Goal: Participate in discussion: Engage in conversation with other users on a specific topic

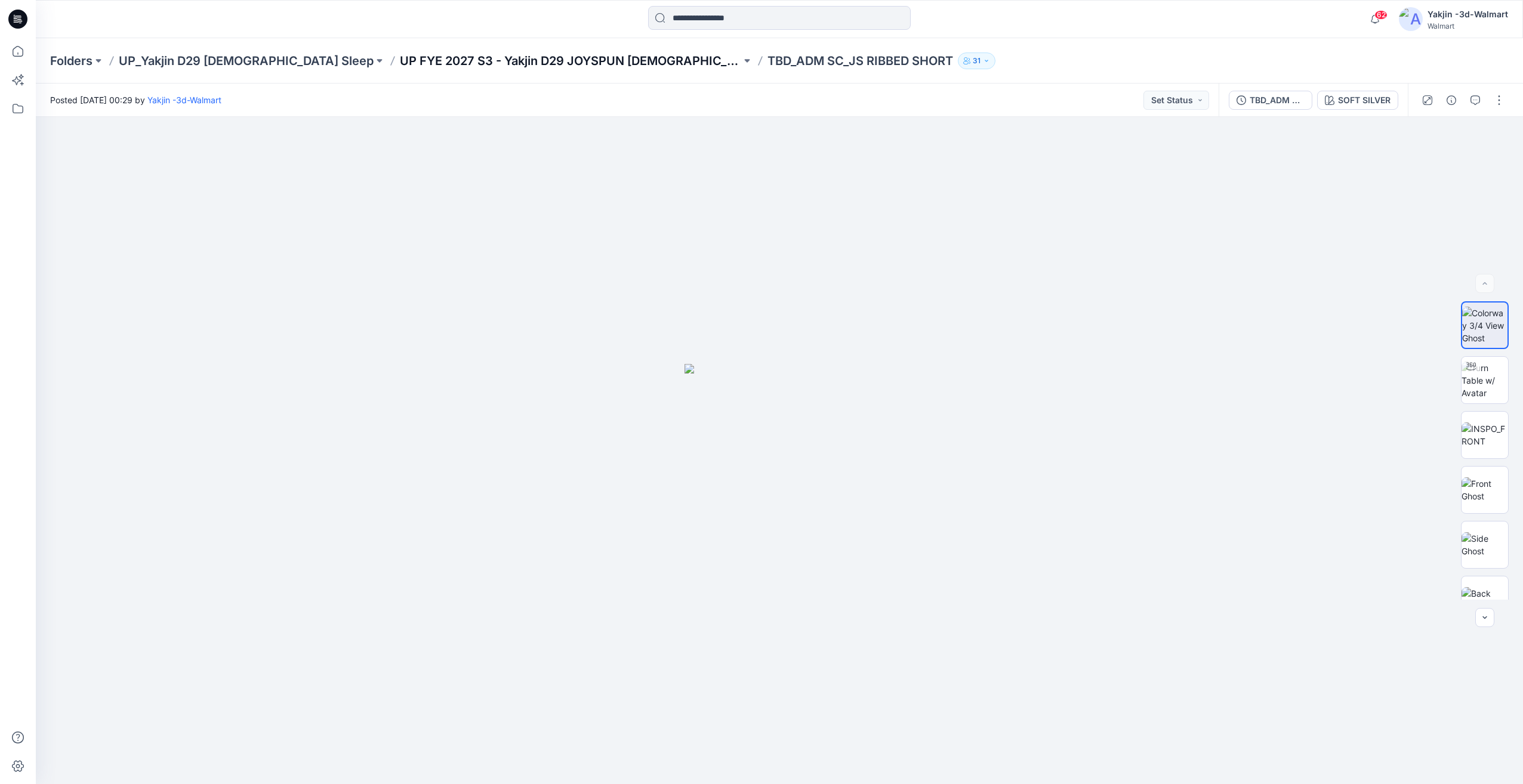
click at [526, 57] on p "UP FYE 2027 S3 - Yakjin D29 JOYSPUN [DEMOGRAPHIC_DATA] Sleepwear" at bounding box center [570, 60] width 341 height 17
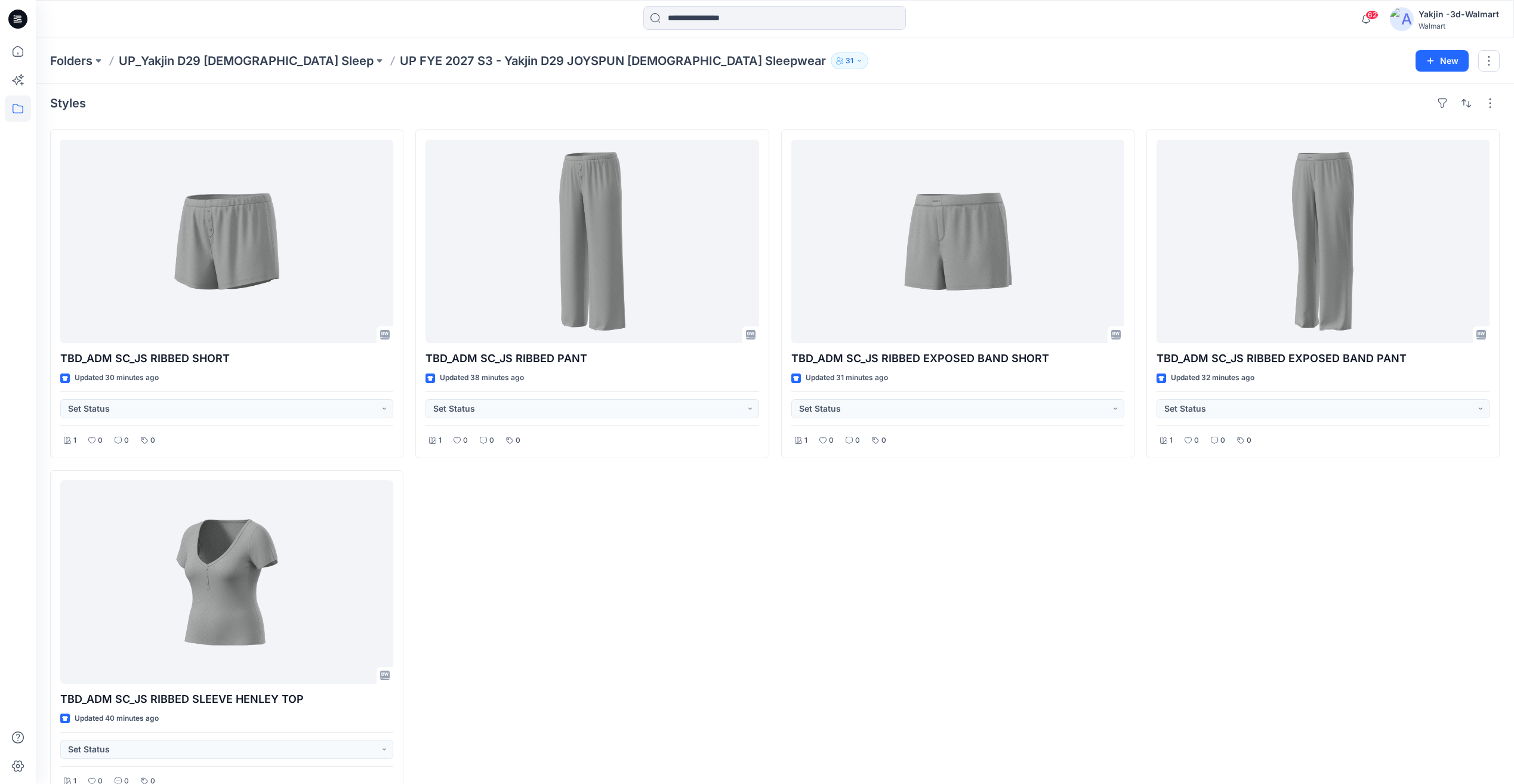
scroll to position [33, 0]
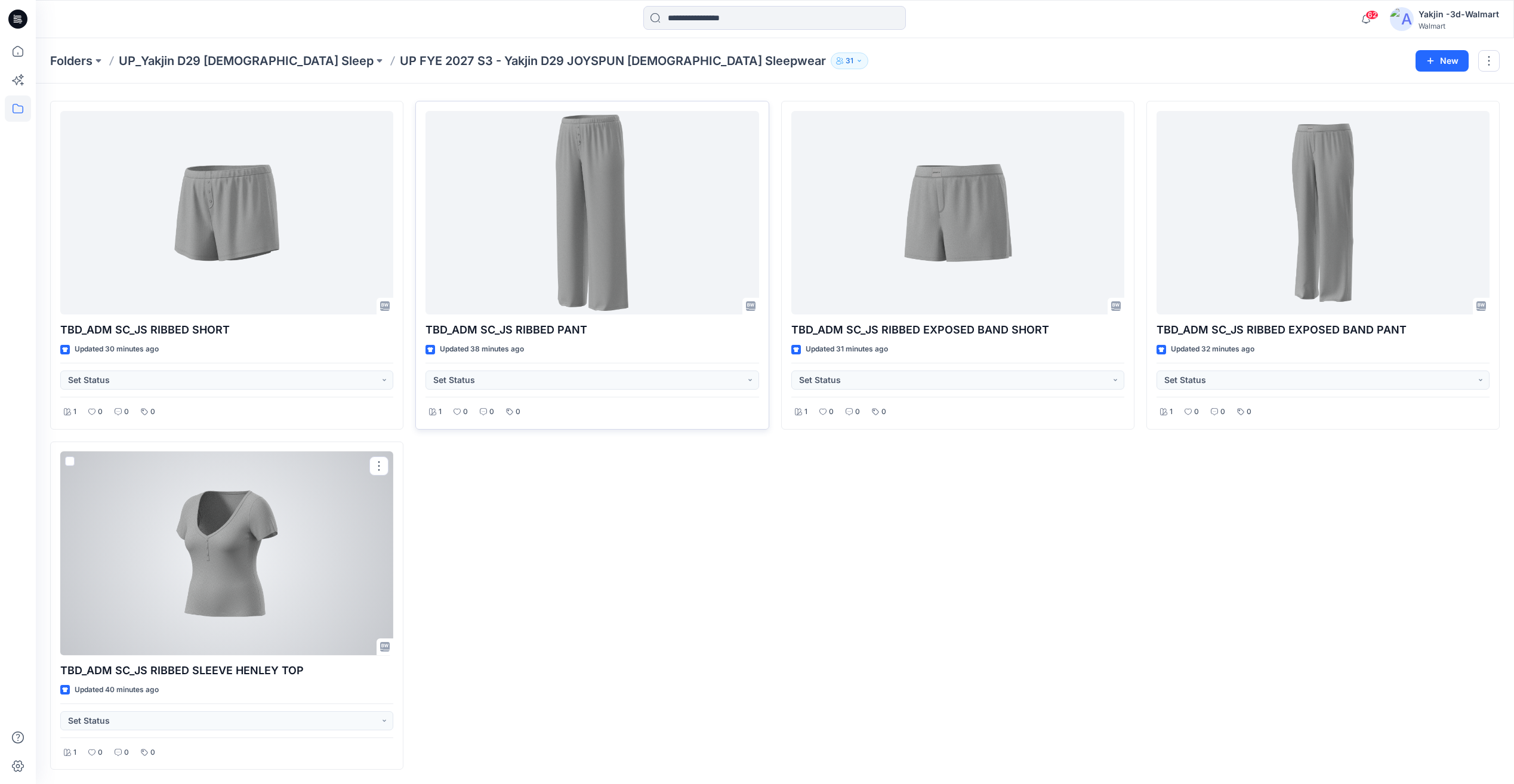
drag, startPoint x: 278, startPoint y: 532, endPoint x: 571, endPoint y: 408, distance: 318.2
click at [278, 532] on div at bounding box center [227, 553] width 333 height 203
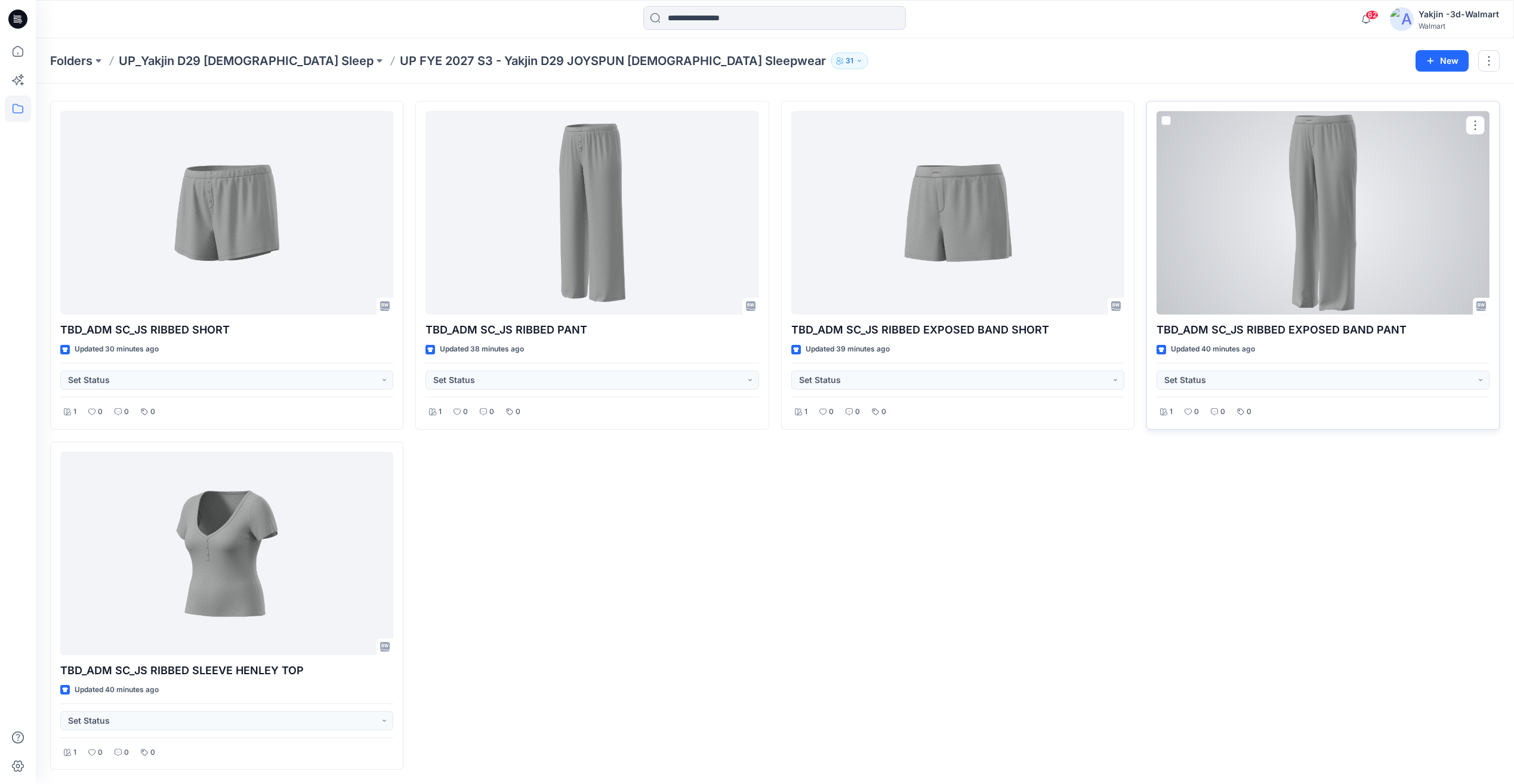
click at [1343, 210] on div at bounding box center [1323, 213] width 333 height 203
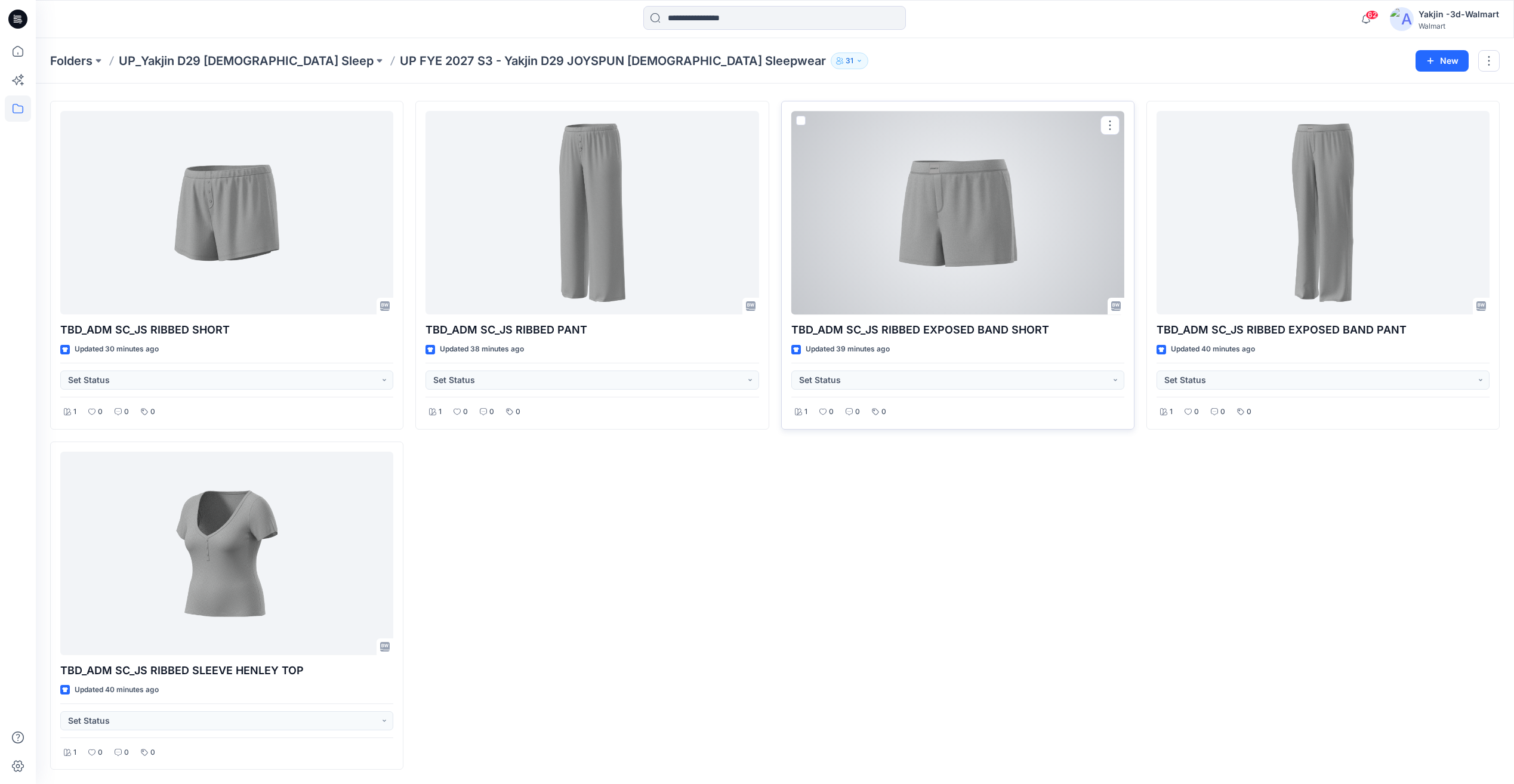
click at [981, 222] on div at bounding box center [958, 213] width 333 height 203
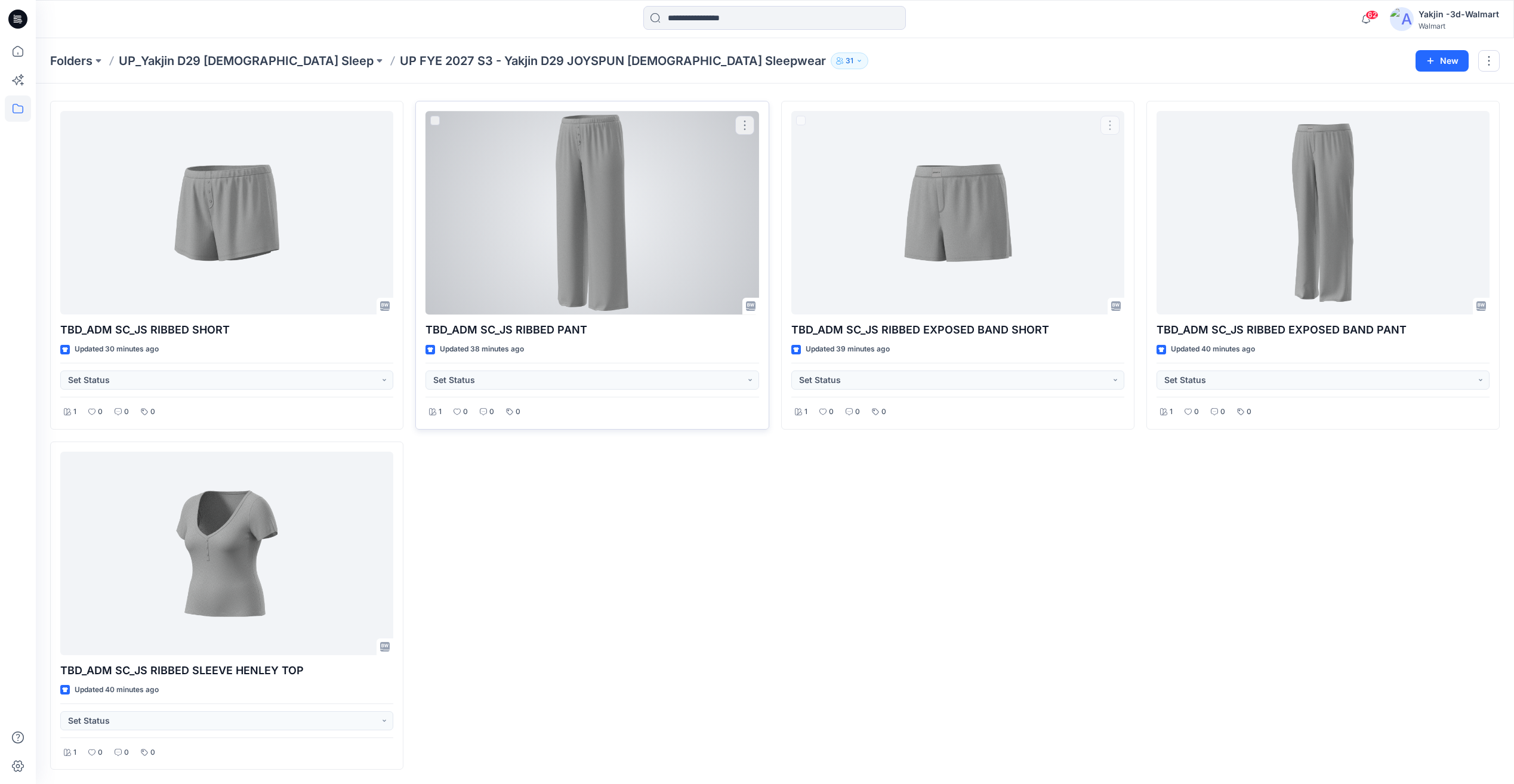
click at [612, 213] on div at bounding box center [592, 213] width 333 height 203
click at [283, 244] on div at bounding box center [227, 213] width 333 height 203
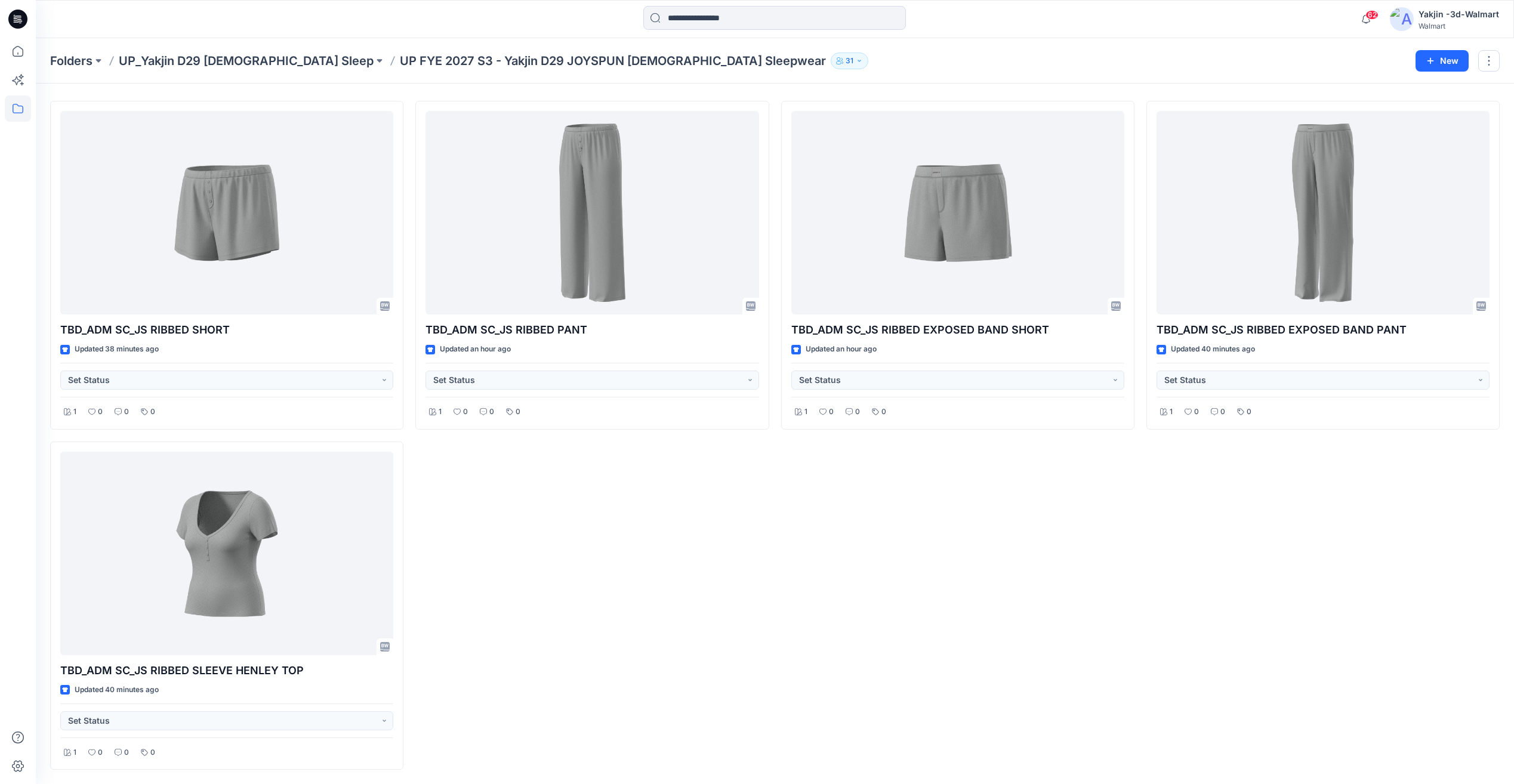
click at [824, 665] on div "TBD_ADM SC_JS RIBBED EXPOSED BAND SHORT Updated an hour ago Set Status 1 0 0 0" at bounding box center [958, 435] width 353 height 669
click at [16, 59] on icon at bounding box center [18, 51] width 26 height 26
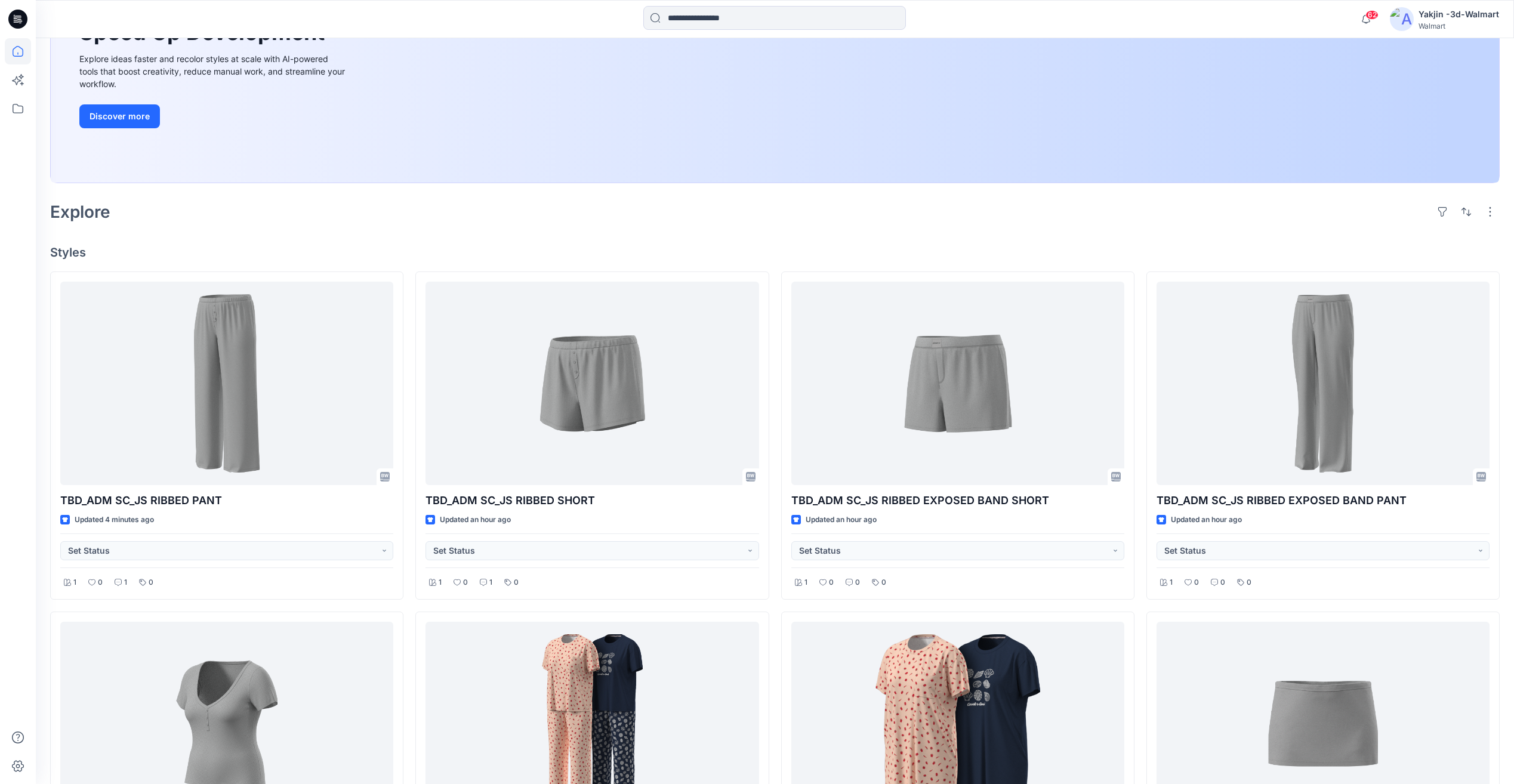
scroll to position [199, 0]
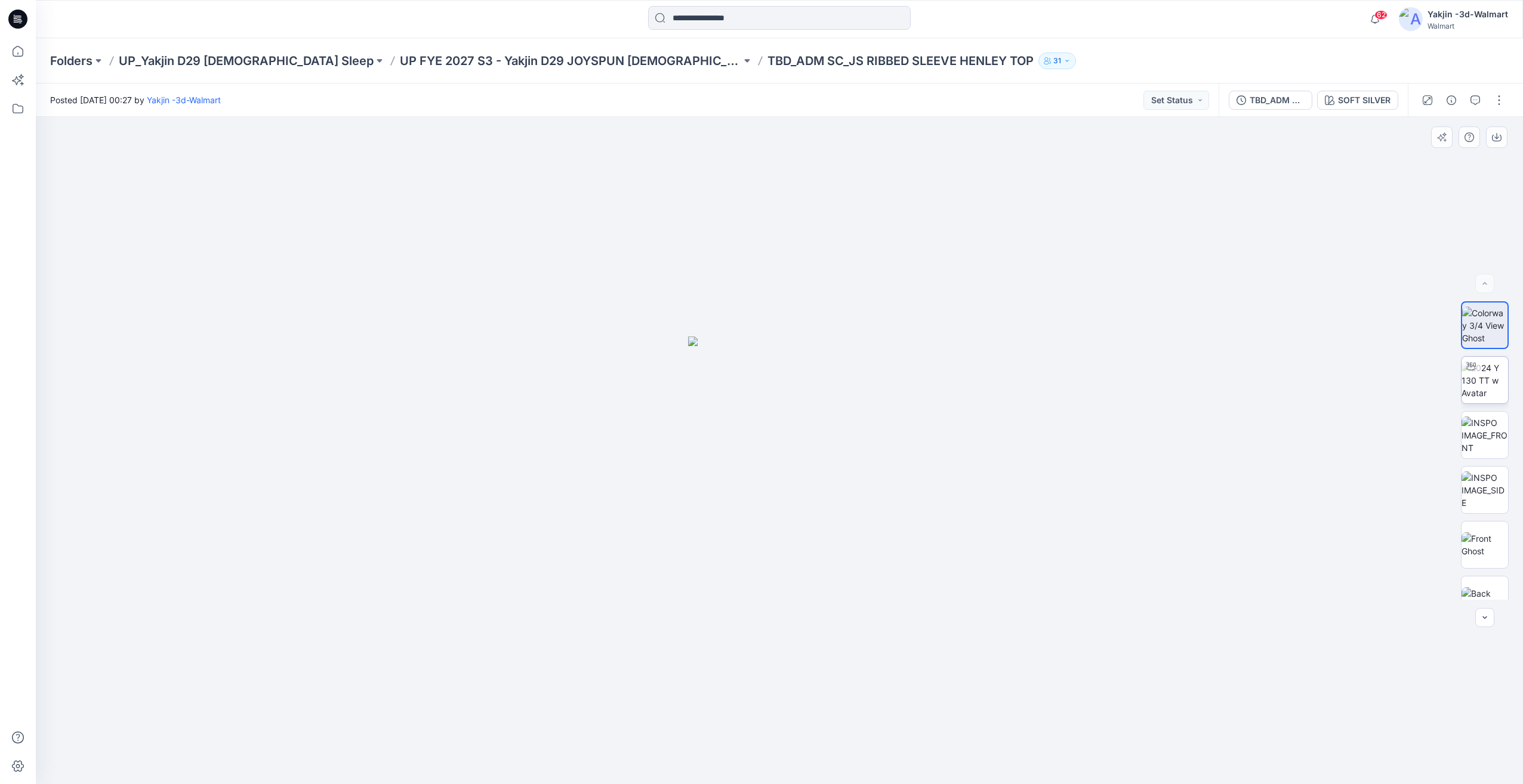
click at [1505, 385] on div at bounding box center [1485, 380] width 48 height 48
click at [1477, 449] on img at bounding box center [1485, 435] width 47 height 37
click at [1479, 375] on img at bounding box center [1485, 380] width 47 height 37
click at [1472, 340] on img at bounding box center [1485, 326] width 47 height 37
click at [1478, 520] on div at bounding box center [1485, 450] width 48 height 298
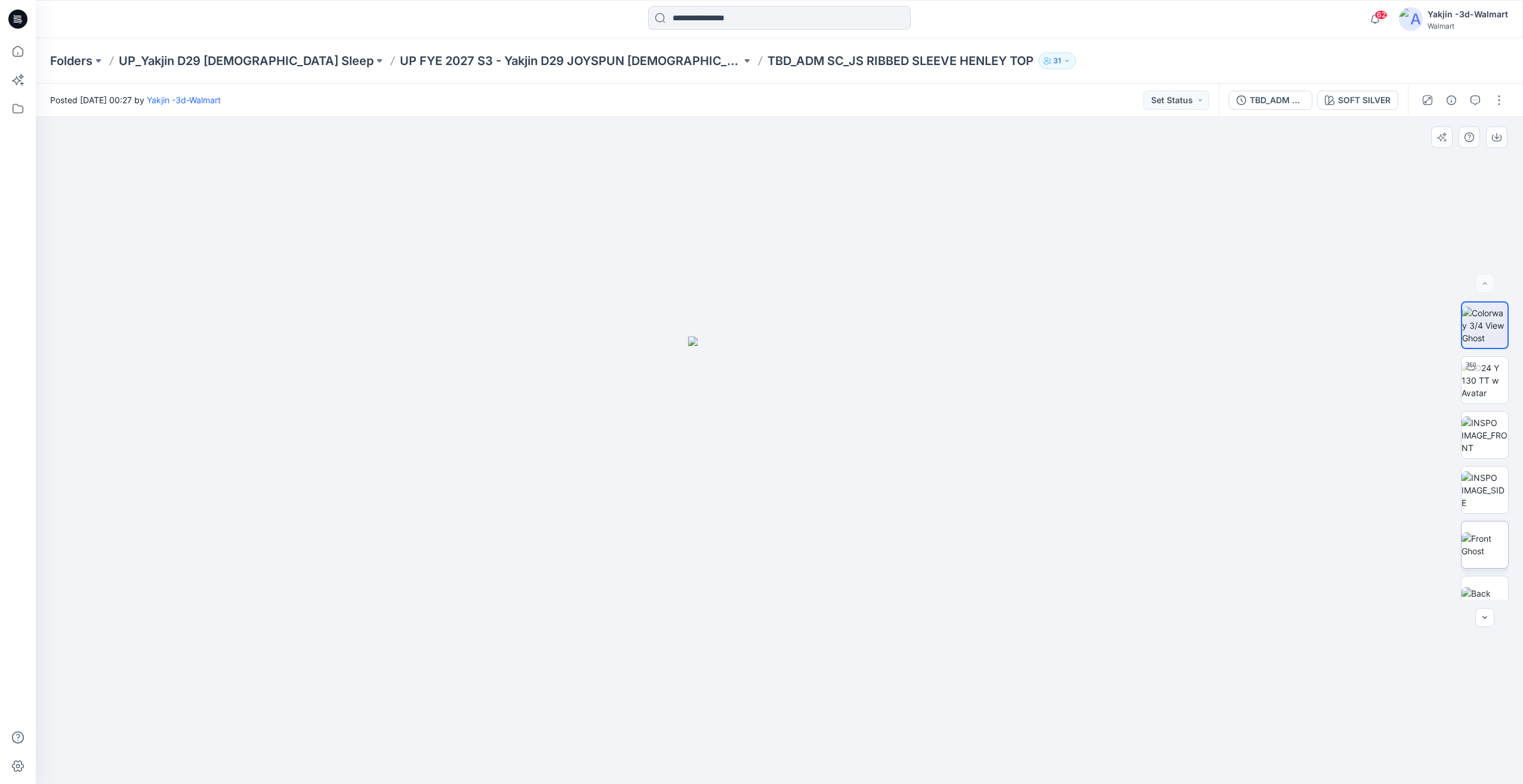
click at [1489, 557] on img at bounding box center [1485, 544] width 47 height 25
click at [1486, 394] on img at bounding box center [1485, 380] width 47 height 37
drag, startPoint x: 867, startPoint y: 736, endPoint x: 934, endPoint y: 743, distance: 67.4
click at [934, 743] on icon at bounding box center [781, 748] width 361 height 45
drag, startPoint x: 867, startPoint y: 743, endPoint x: 812, endPoint y: 739, distance: 55.1
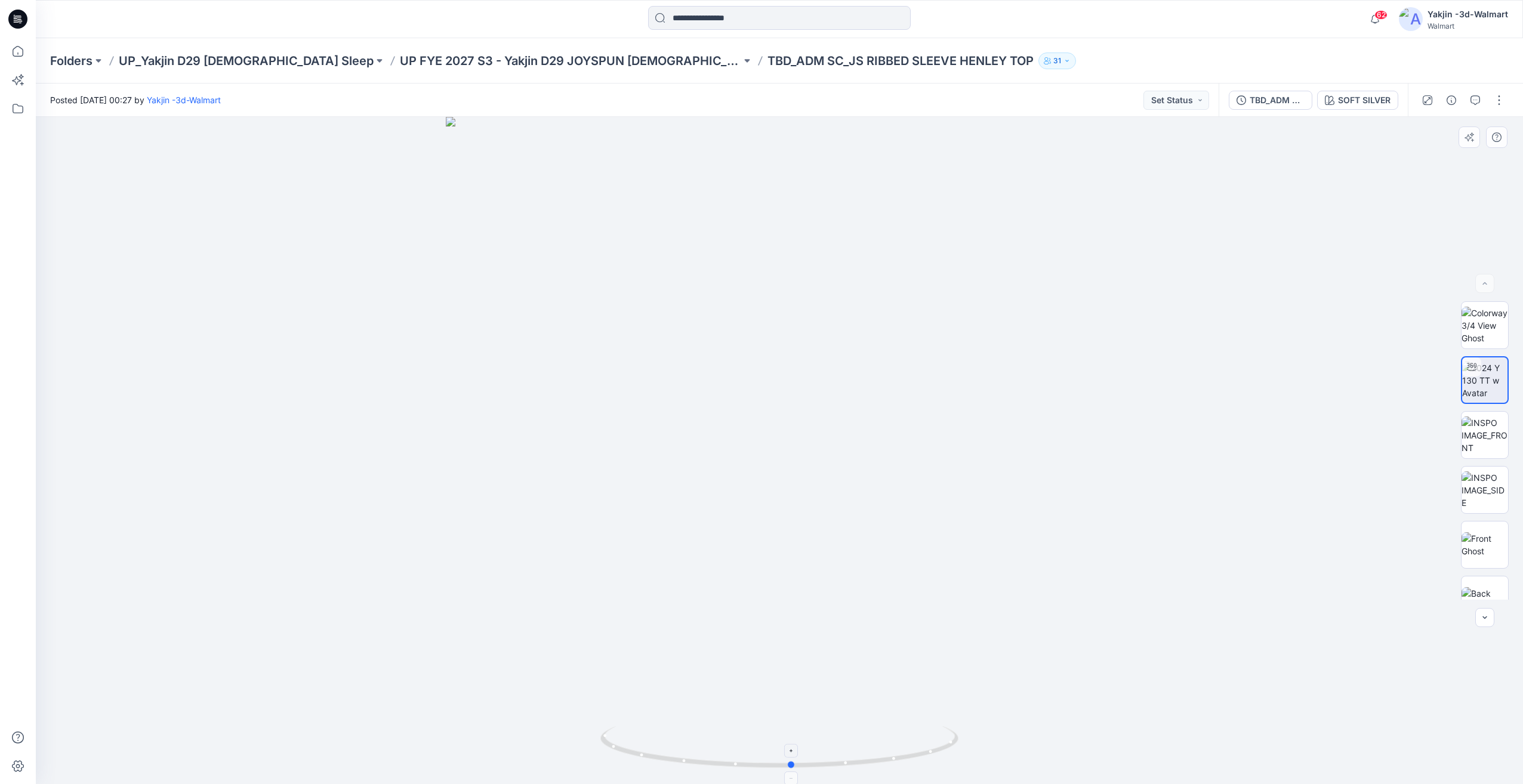
click at [809, 742] on icon at bounding box center [781, 748] width 361 height 45
drag, startPoint x: 828, startPoint y: 746, endPoint x: 766, endPoint y: 750, distance: 62.1
click at [761, 752] on icon at bounding box center [781, 748] width 361 height 45
drag, startPoint x: 791, startPoint y: 731, endPoint x: 847, endPoint y: 732, distance: 56.0
click at [847, 732] on icon at bounding box center [781, 748] width 361 height 45
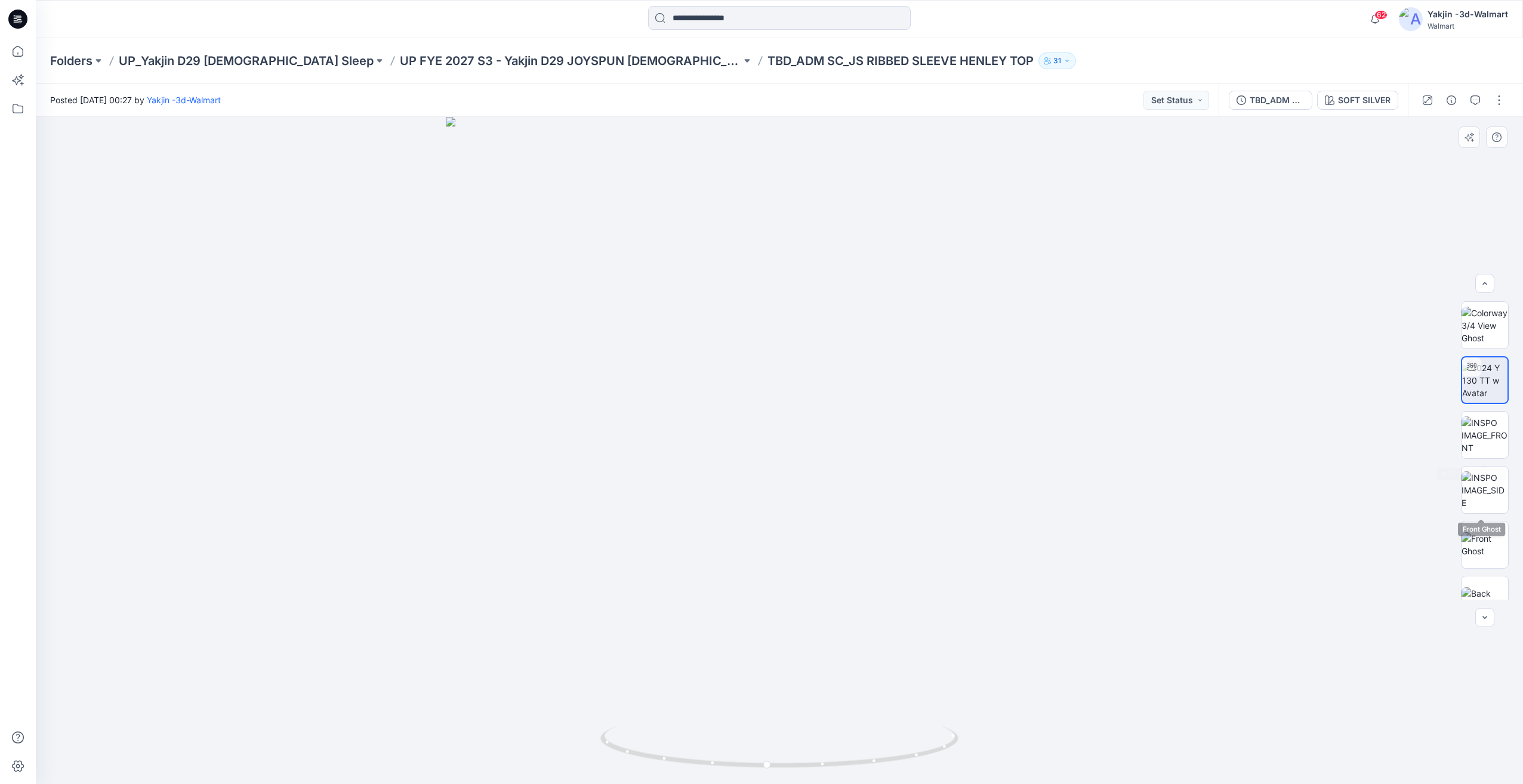
scroll to position [133, 0]
click at [1497, 590] on img at bounding box center [1485, 576] width 47 height 47
click at [1478, 419] on img at bounding box center [1485, 411] width 47 height 25
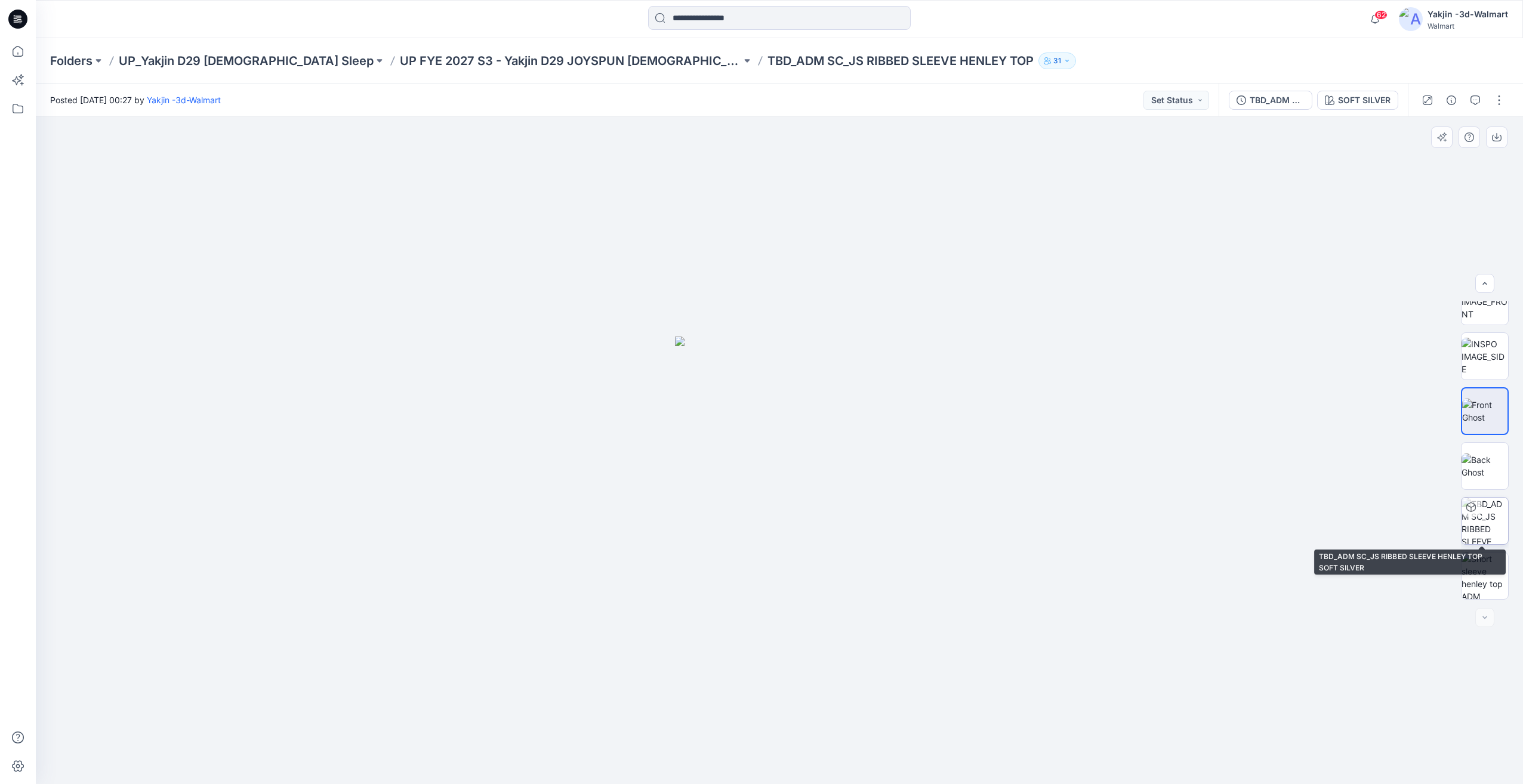
click at [1495, 525] on img at bounding box center [1485, 521] width 47 height 47
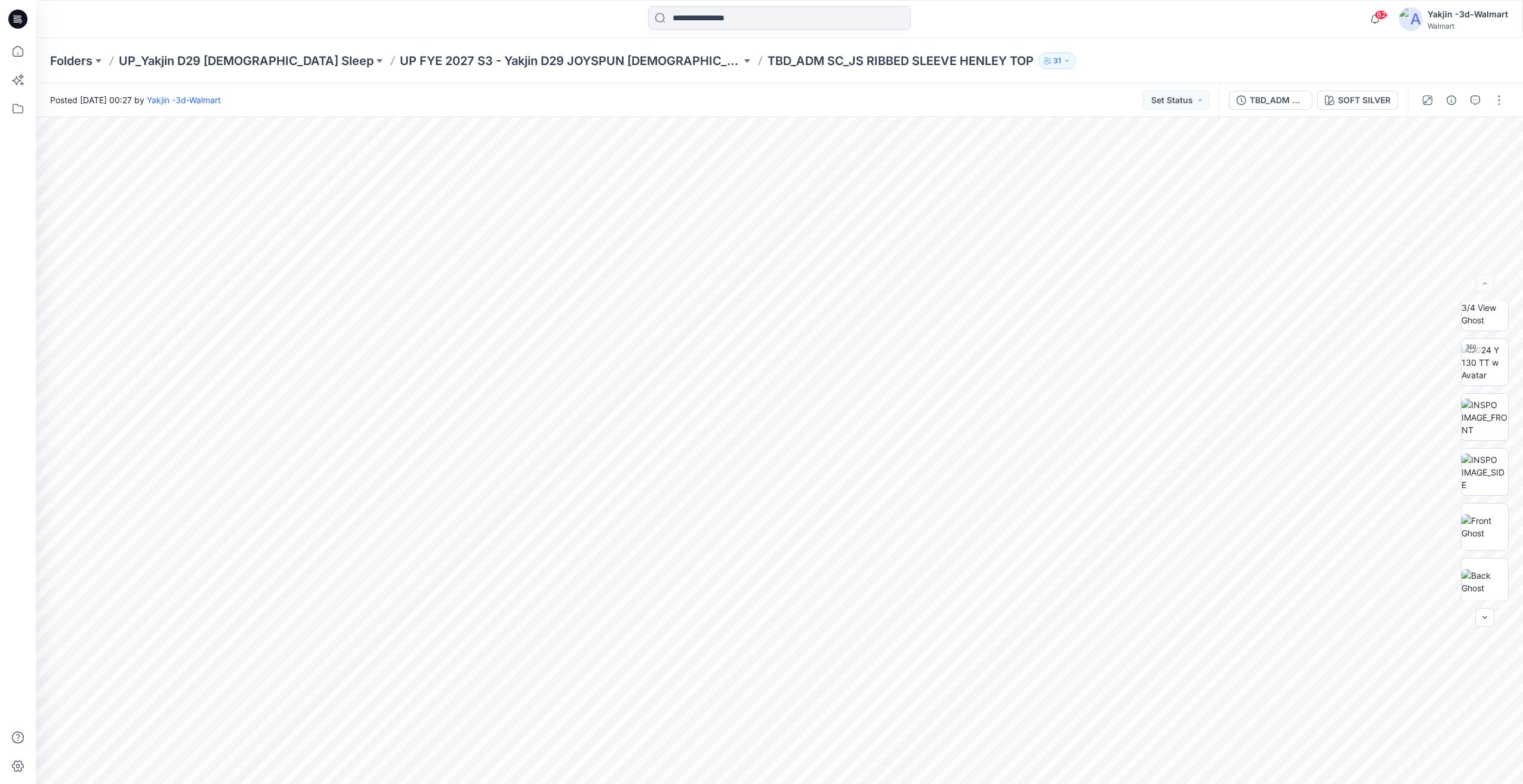
scroll to position [0, 0]
click at [1493, 398] on img at bounding box center [1485, 380] width 47 height 37
drag, startPoint x: 862, startPoint y: 743, endPoint x: 802, endPoint y: 748, distance: 60.2
click at [802, 748] on icon at bounding box center [781, 748] width 361 height 45
drag, startPoint x: 870, startPoint y: 741, endPoint x: 657, endPoint y: 760, distance: 213.8
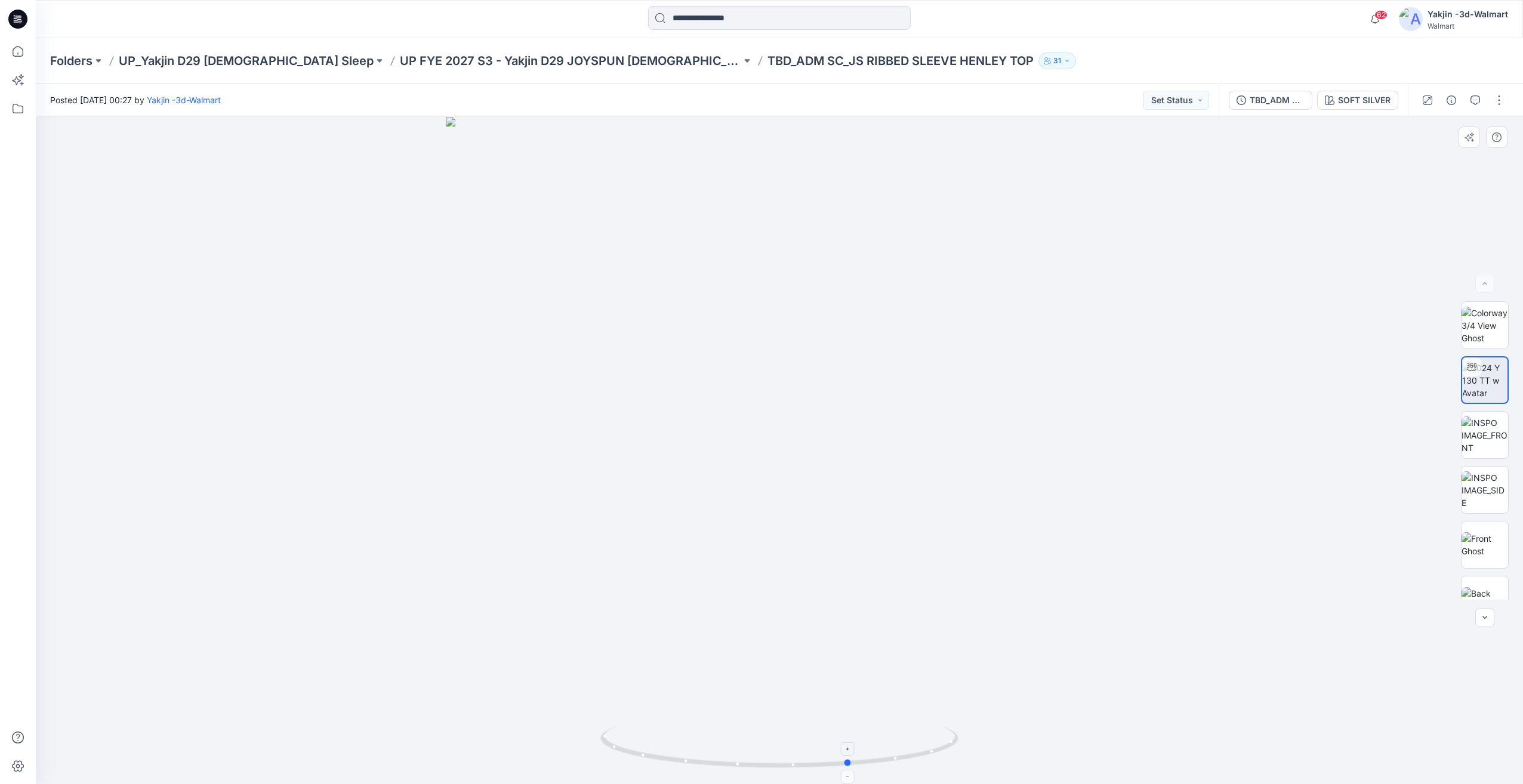
click at [657, 760] on icon at bounding box center [781, 748] width 361 height 45
click at [824, 717] on div at bounding box center [779, 450] width 1487 height 667
drag, startPoint x: 1501, startPoint y: 585, endPoint x: 1479, endPoint y: 569, distance: 27.2
click at [1501, 585] on img at bounding box center [1485, 576] width 47 height 47
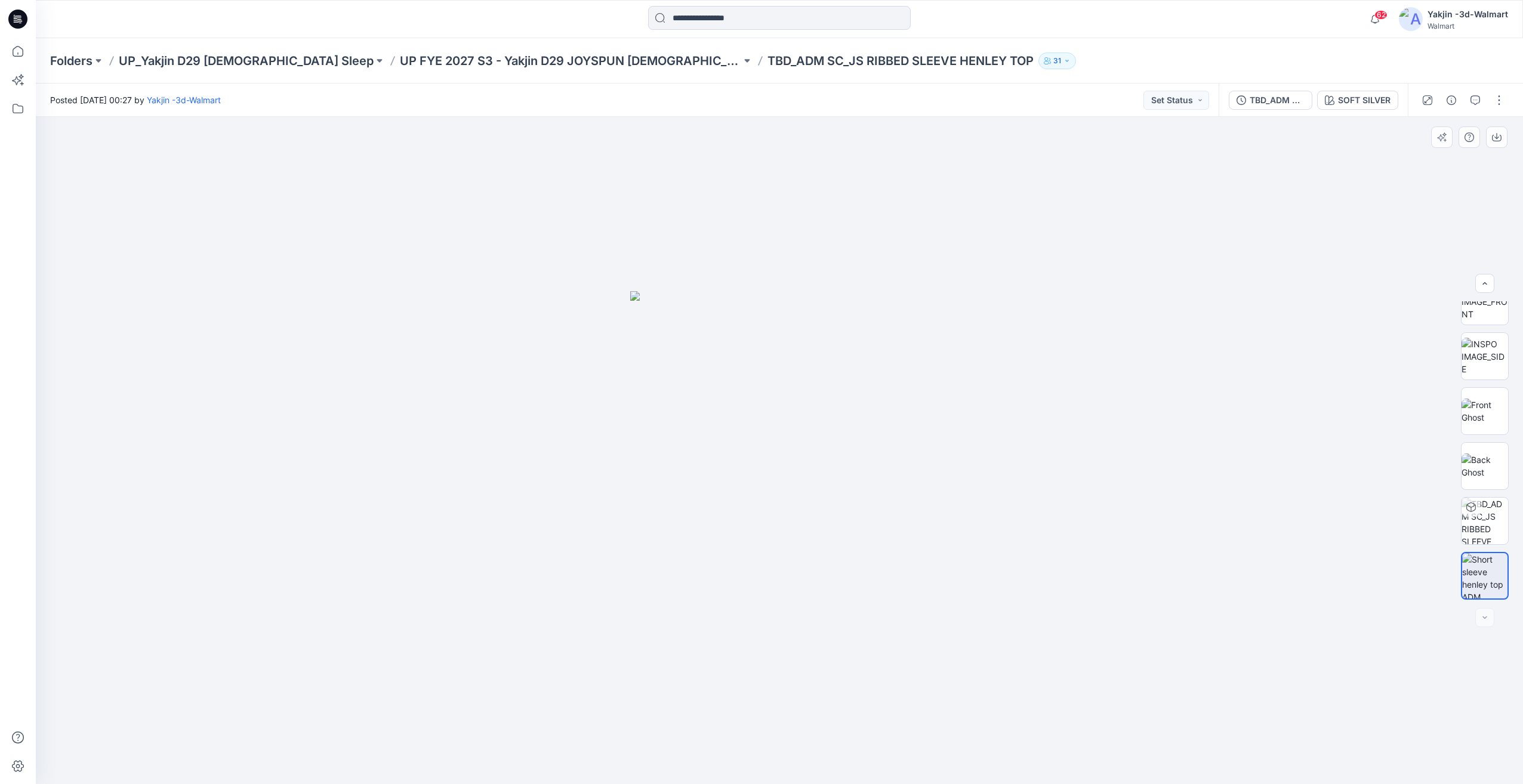
drag, startPoint x: 1082, startPoint y: 652, endPoint x: 1090, endPoint y: 646, distance: 10.0
click at [1082, 652] on div at bounding box center [779, 450] width 1487 height 667
click at [1494, 390] on img at bounding box center [1485, 380] width 47 height 37
click at [1471, 104] on icon "button" at bounding box center [1475, 100] width 9 height 9
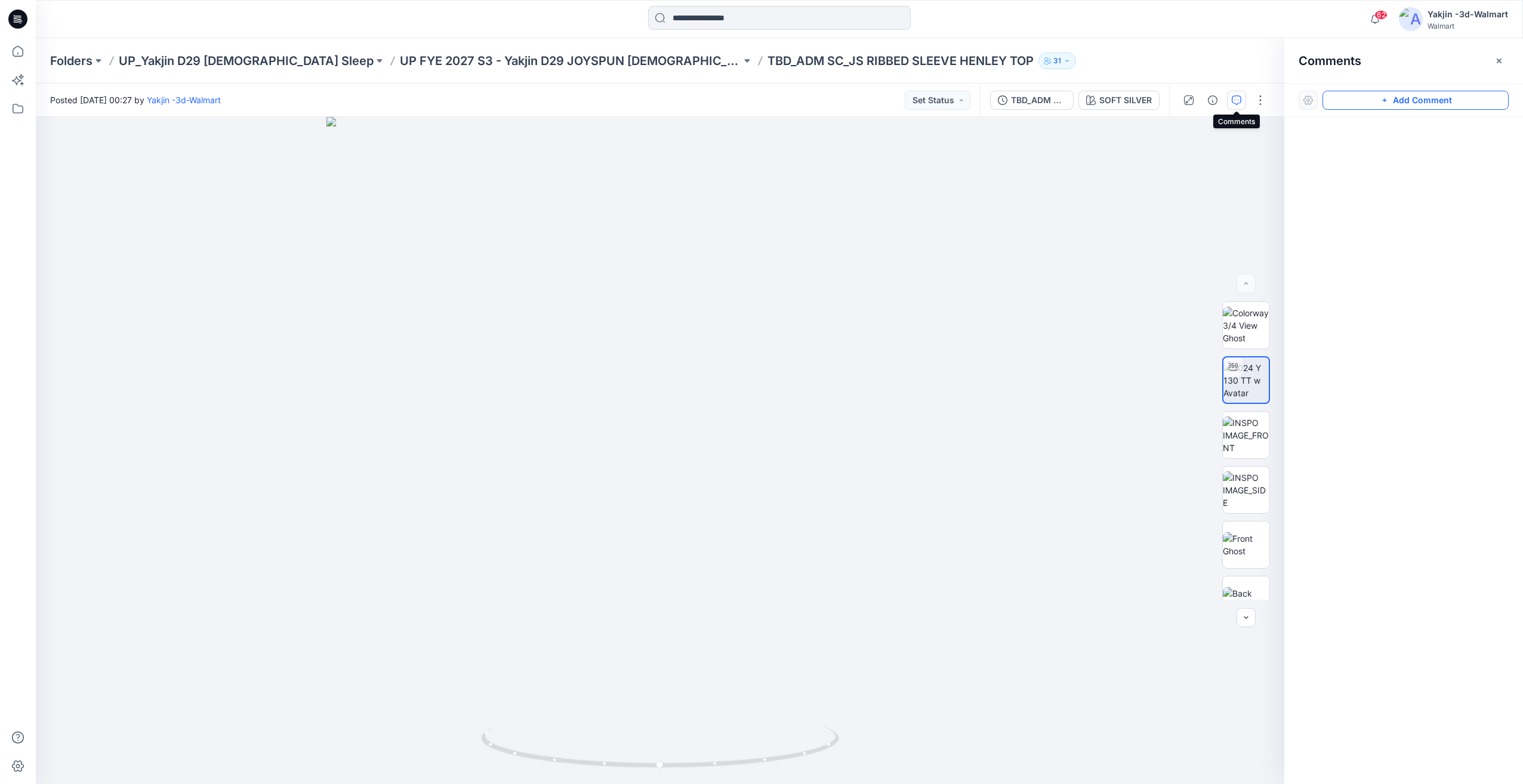
click at [1387, 97] on icon "button" at bounding box center [1384, 100] width 9 height 9
click at [767, 337] on div "1" at bounding box center [659, 450] width 1248 height 667
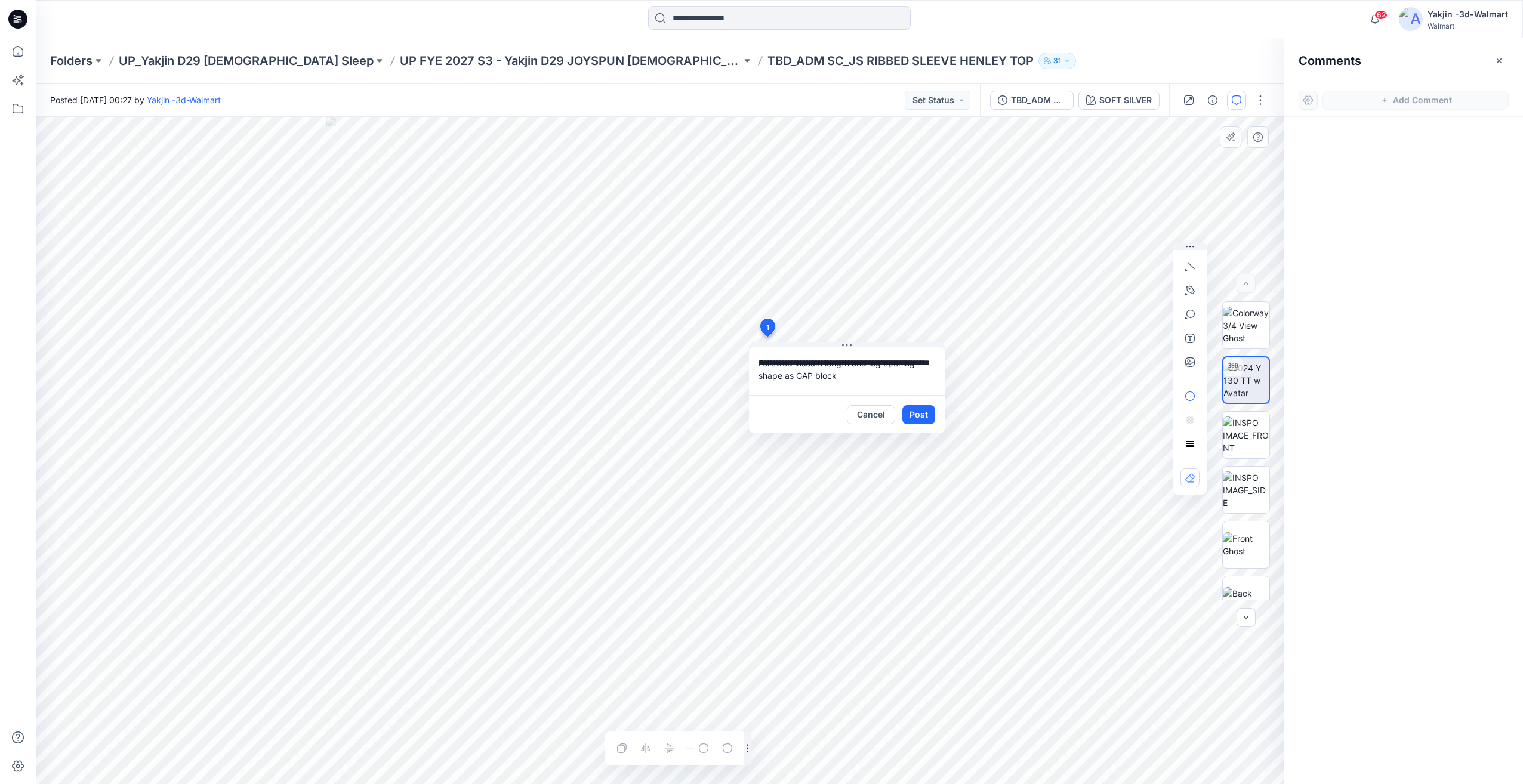
drag, startPoint x: 821, startPoint y: 363, endPoint x: 797, endPoint y: 364, distance: 24.0
click at [797, 364] on textarea "**********" at bounding box center [847, 371] width 196 height 48
click at [827, 378] on textarea "**********" at bounding box center [847, 371] width 196 height 48
drag, startPoint x: 794, startPoint y: 375, endPoint x: 805, endPoint y: 376, distance: 11.0
click at [805, 376] on textarea "**********" at bounding box center [847, 371] width 196 height 48
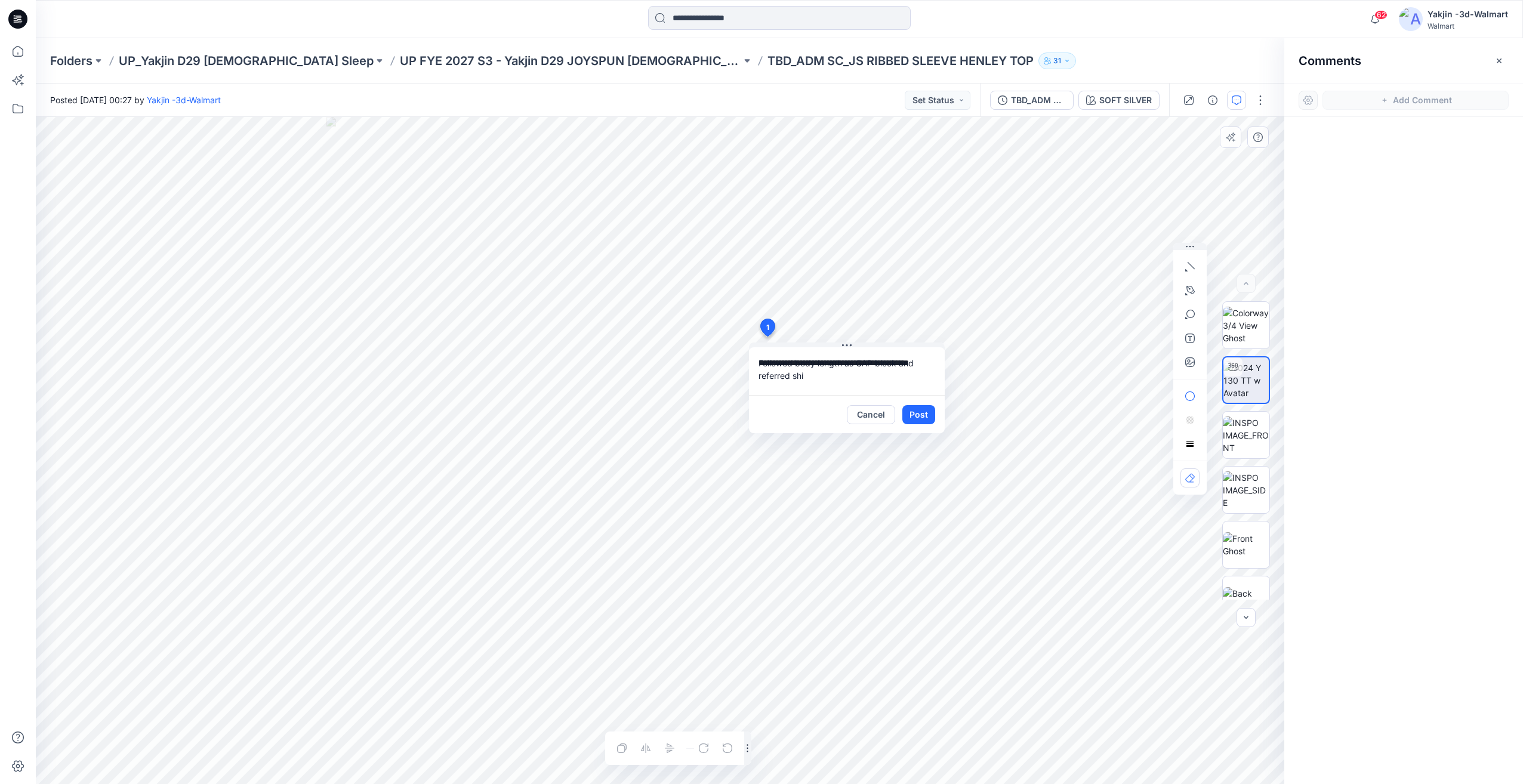
click at [820, 376] on textarea "**********" at bounding box center [847, 371] width 196 height 48
drag, startPoint x: 820, startPoint y: 376, endPoint x: 756, endPoint y: 378, distance: 64.0
click at [756, 378] on textarea "**********" at bounding box center [847, 371] width 196 height 48
paste textarea
type textarea "**********"
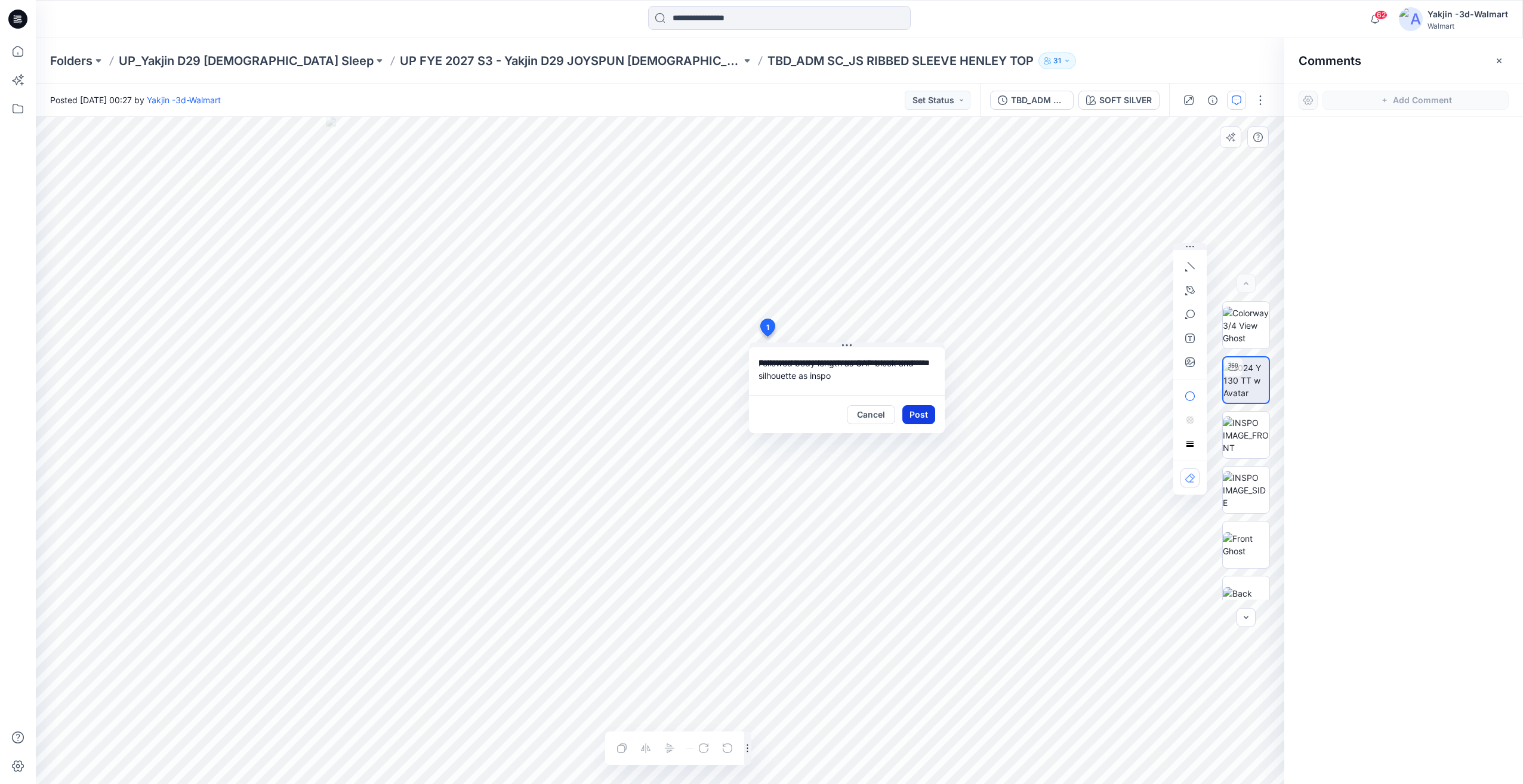
click at [918, 412] on button "Post" at bounding box center [918, 415] width 33 height 19
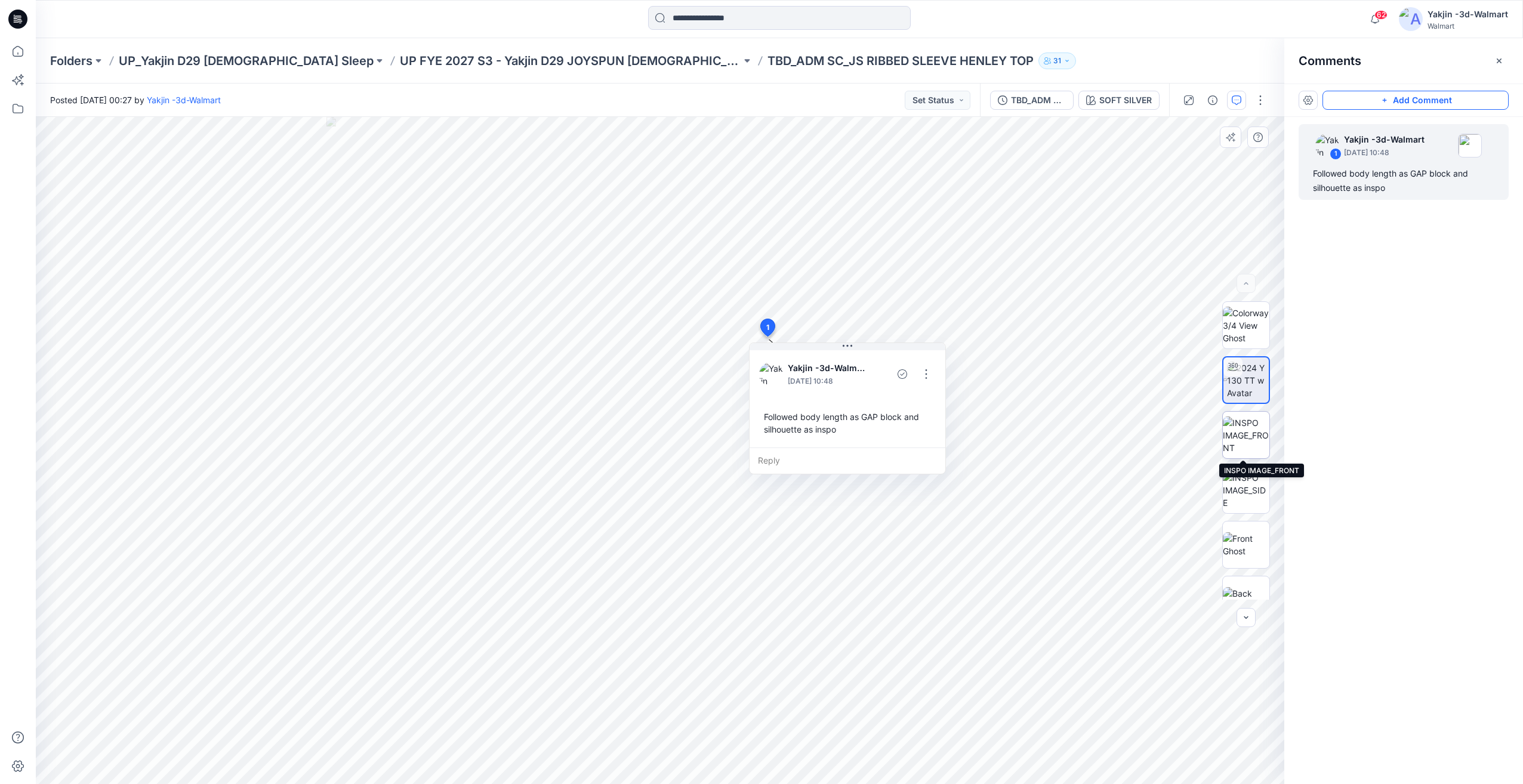
click at [1252, 429] on img at bounding box center [1246, 435] width 47 height 37
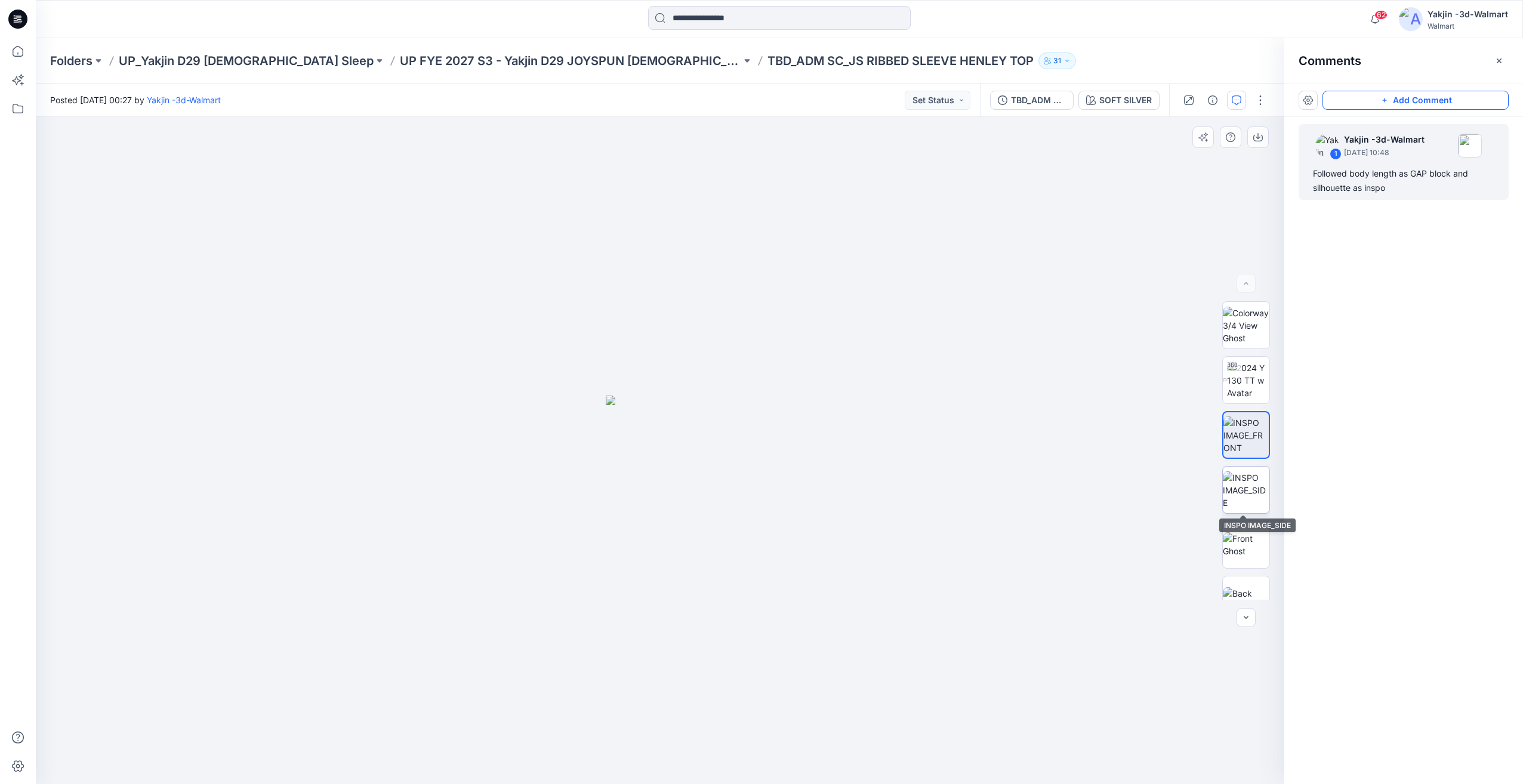
click at [1250, 485] on img at bounding box center [1246, 490] width 47 height 37
click at [1248, 445] on img at bounding box center [1246, 435] width 47 height 37
click at [1251, 392] on img at bounding box center [1248, 380] width 42 height 37
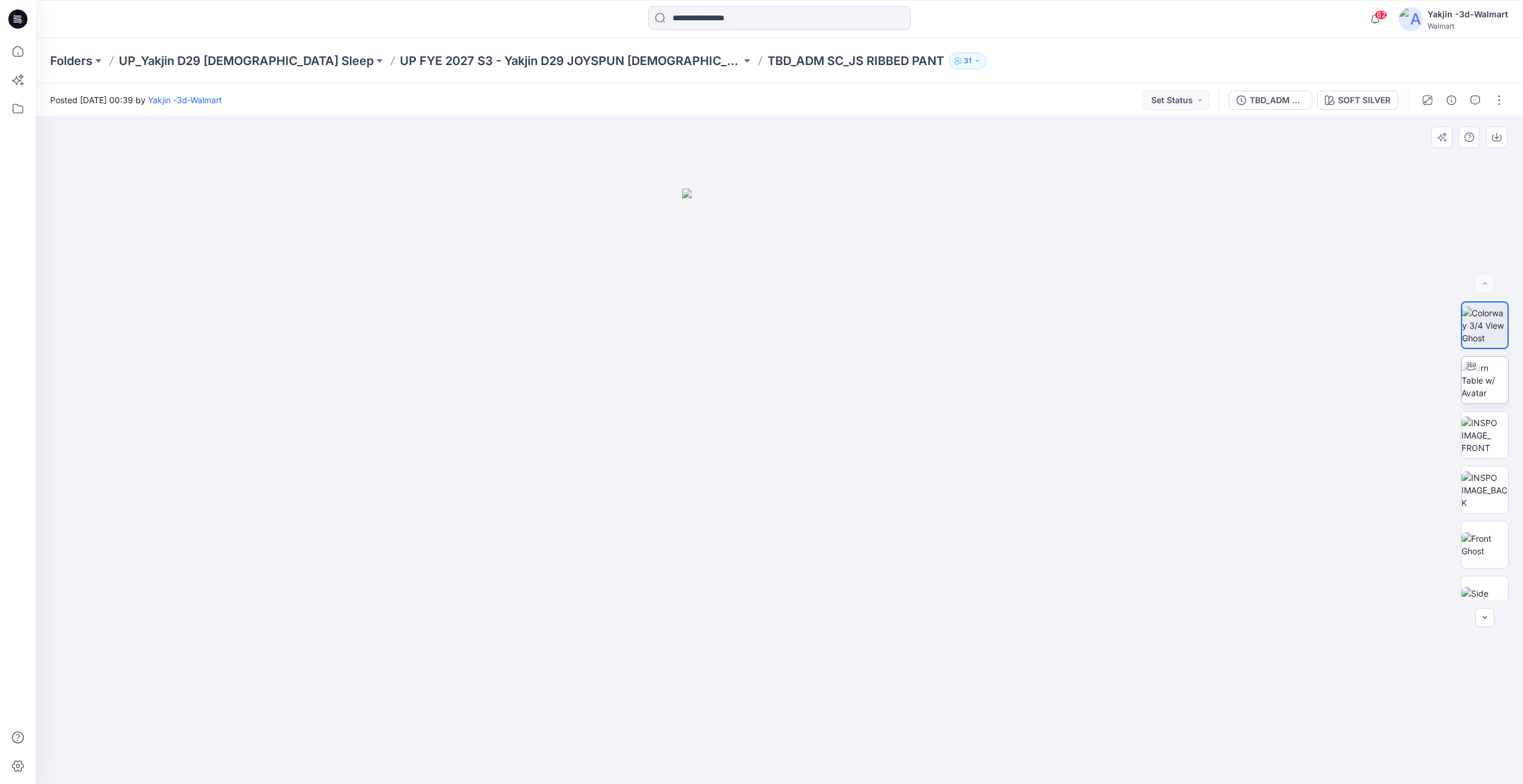
click at [1463, 370] on div at bounding box center [1471, 366] width 19 height 19
click at [1485, 379] on img at bounding box center [1485, 380] width 46 height 37
click at [1493, 445] on img at bounding box center [1485, 435] width 47 height 37
click at [1493, 388] on img at bounding box center [1485, 380] width 47 height 37
click at [1487, 485] on img at bounding box center [1485, 490] width 47 height 37
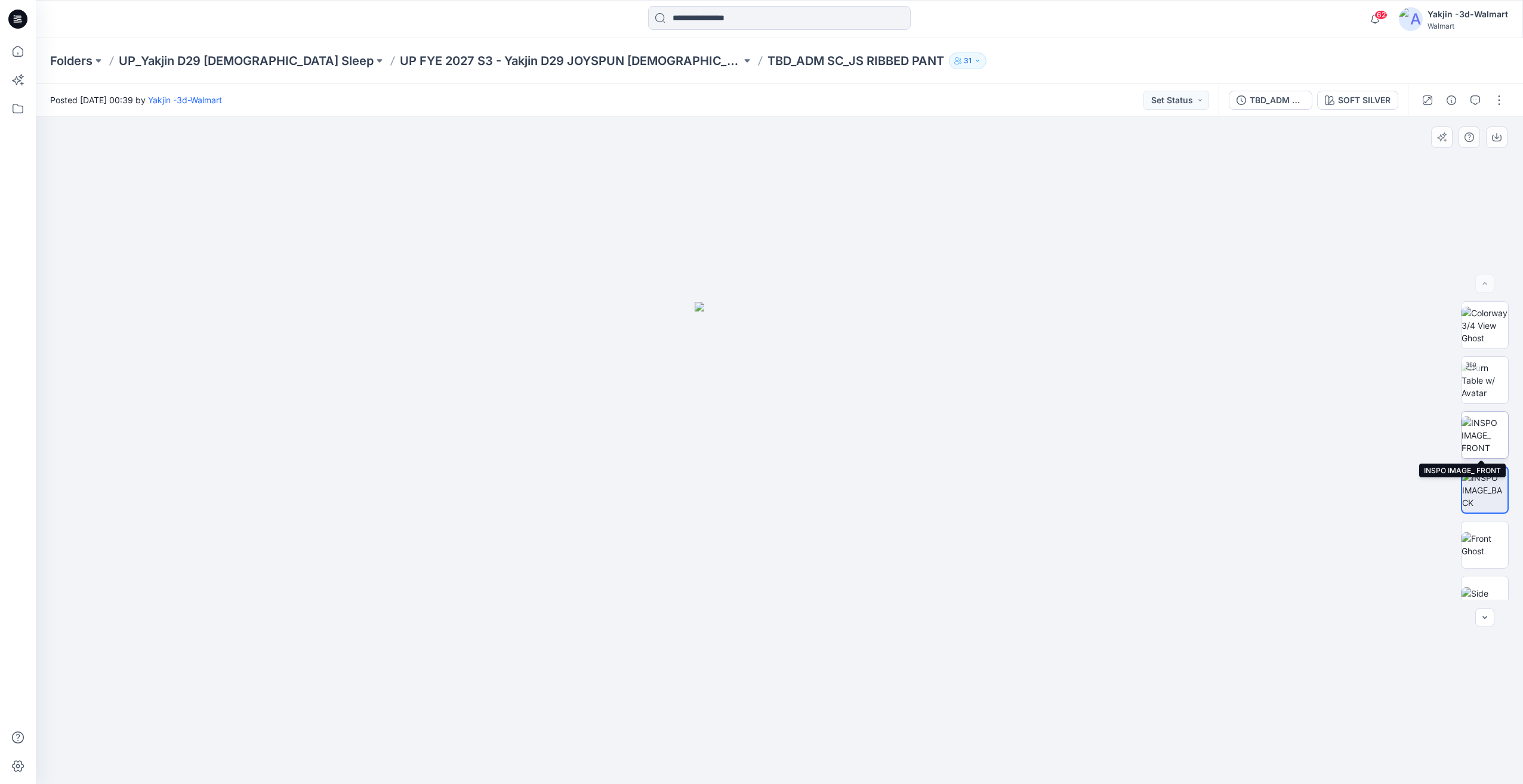
click at [1490, 443] on img at bounding box center [1485, 435] width 47 height 37
click at [1487, 385] on img at bounding box center [1485, 380] width 47 height 37
click at [1496, 439] on img at bounding box center [1485, 435] width 47 height 37
click at [1491, 388] on img at bounding box center [1485, 380] width 47 height 37
drag, startPoint x: 770, startPoint y: 748, endPoint x: 882, endPoint y: 743, distance: 112.1
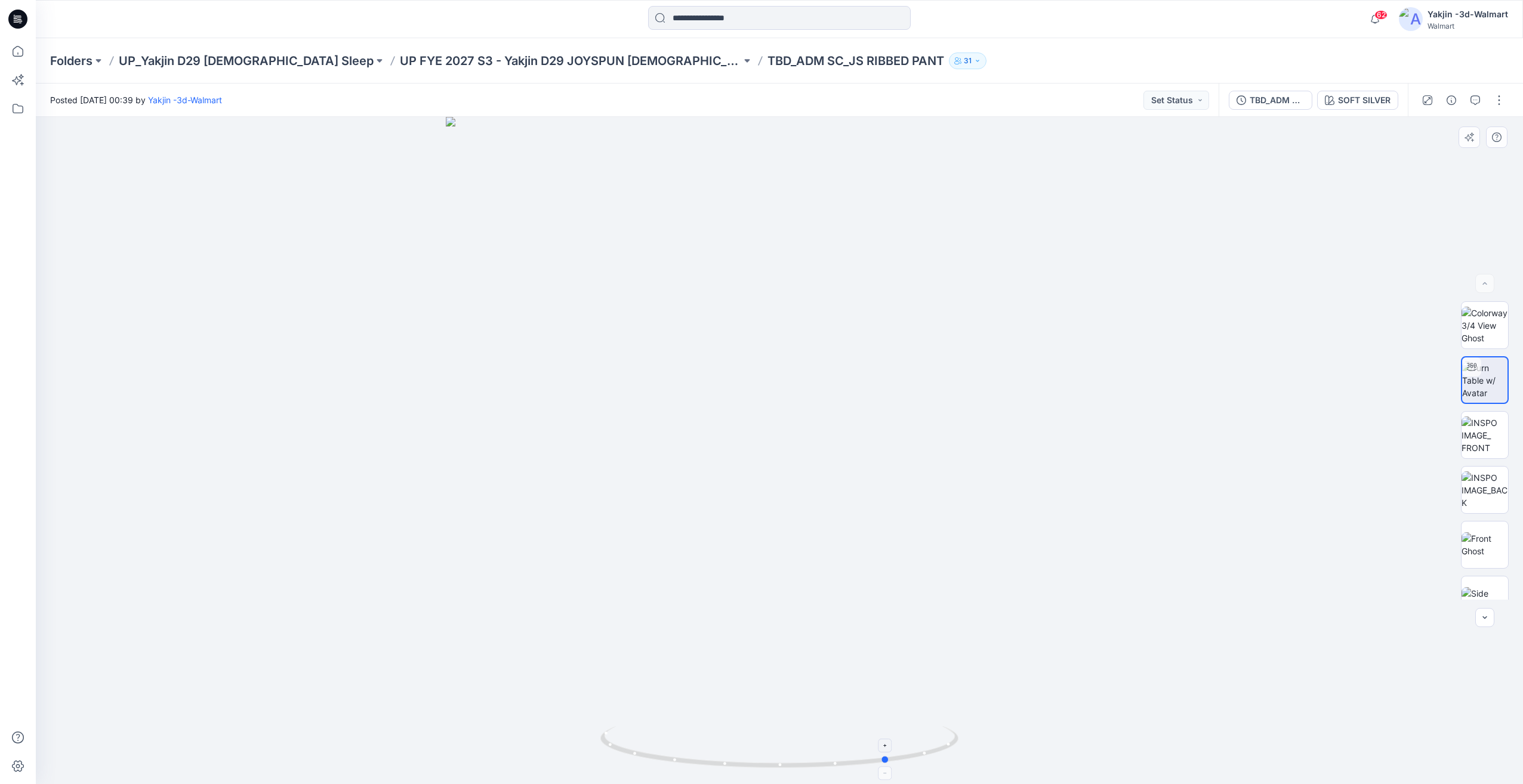
click at [882, 743] on icon at bounding box center [781, 748] width 361 height 45
click at [753, 749] on icon at bounding box center [781, 748] width 361 height 45
drag, startPoint x: 855, startPoint y: 740, endPoint x: 772, endPoint y: 752, distance: 83.9
click at [772, 752] on icon at bounding box center [781, 748] width 361 height 45
click at [867, 727] on icon at bounding box center [781, 748] width 361 height 45
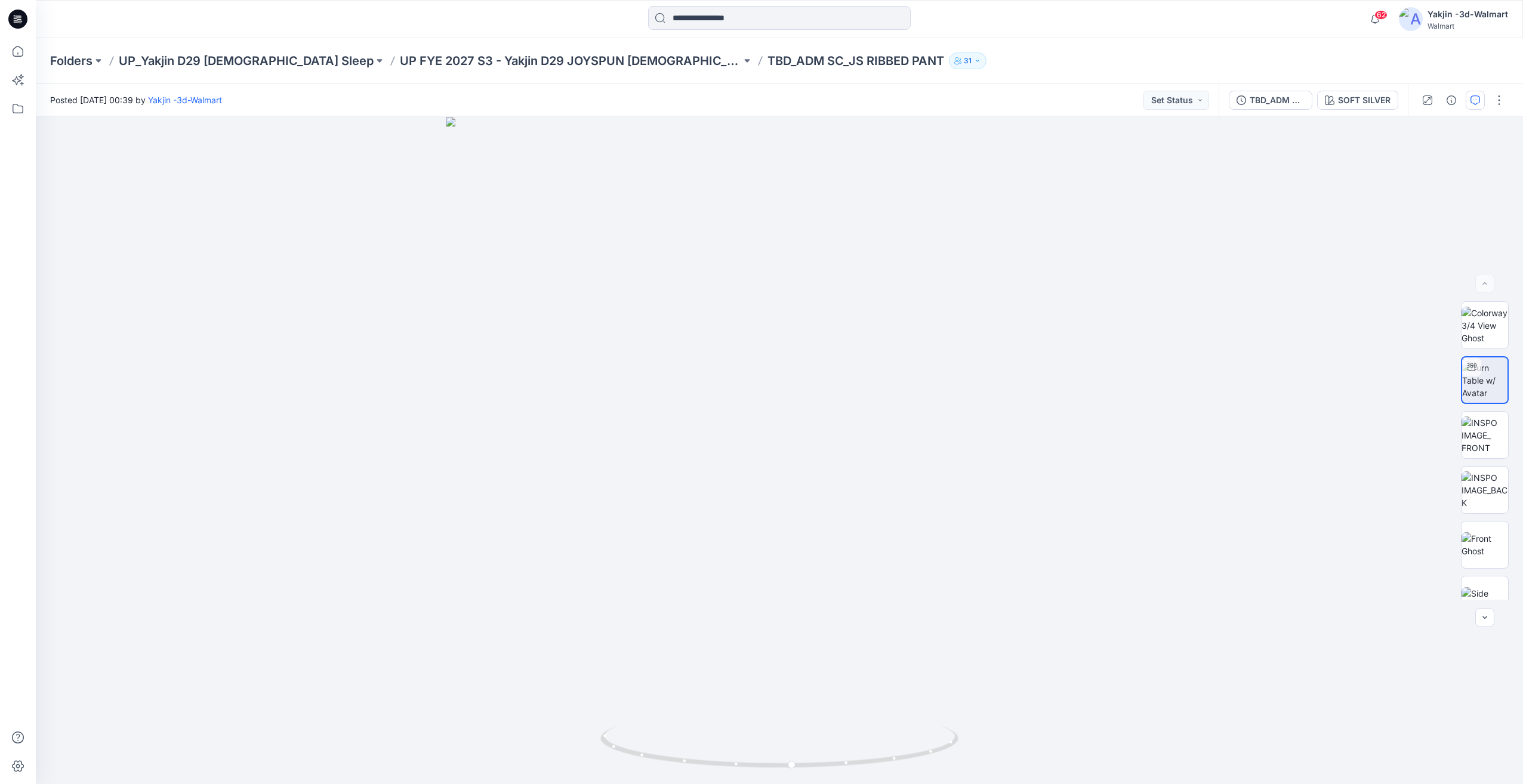
click at [1473, 99] on icon "button" at bounding box center [1475, 100] width 9 height 9
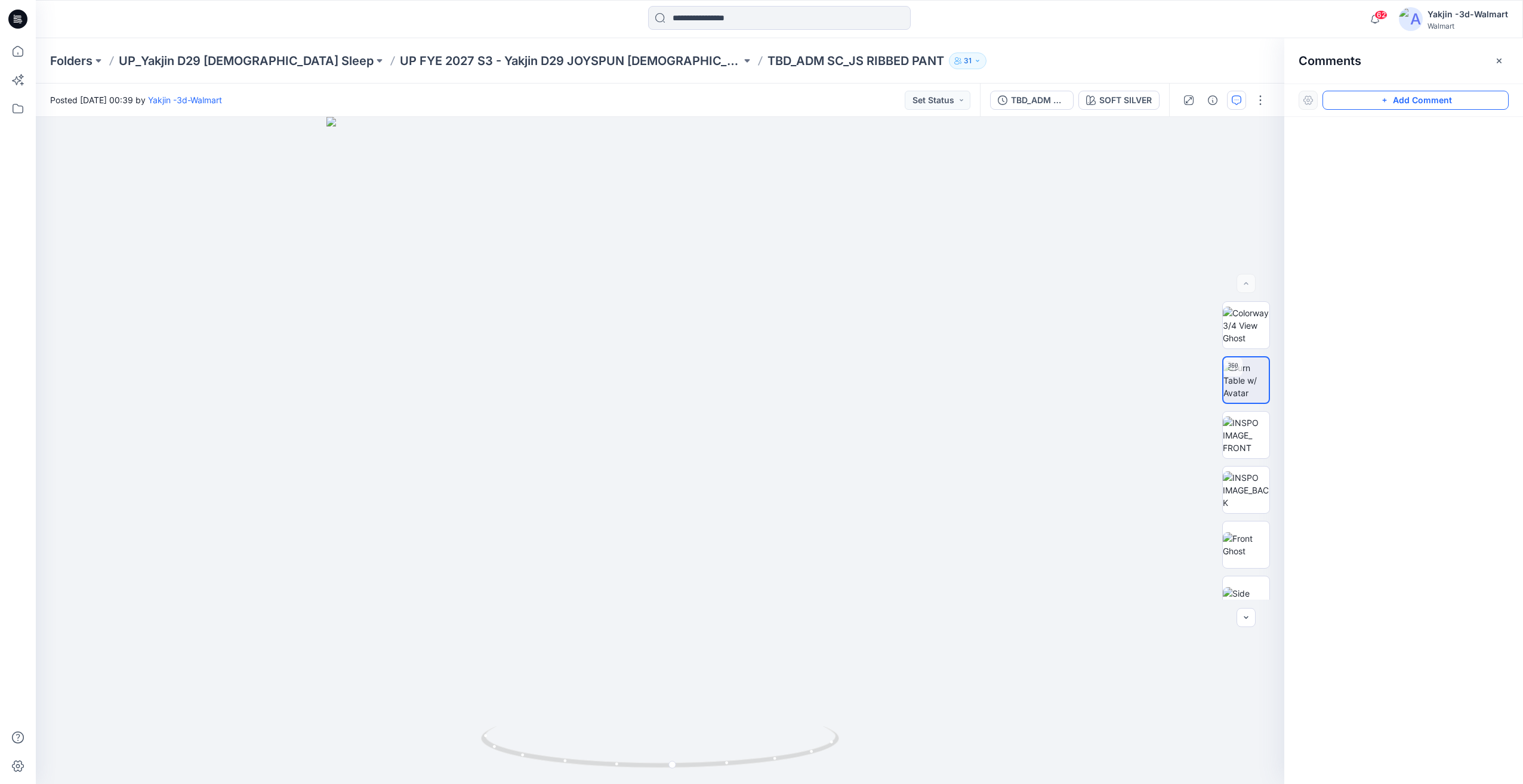
click at [1390, 103] on button "Add Comment" at bounding box center [1416, 100] width 186 height 19
click at [809, 236] on div "1" at bounding box center [659, 450] width 1248 height 667
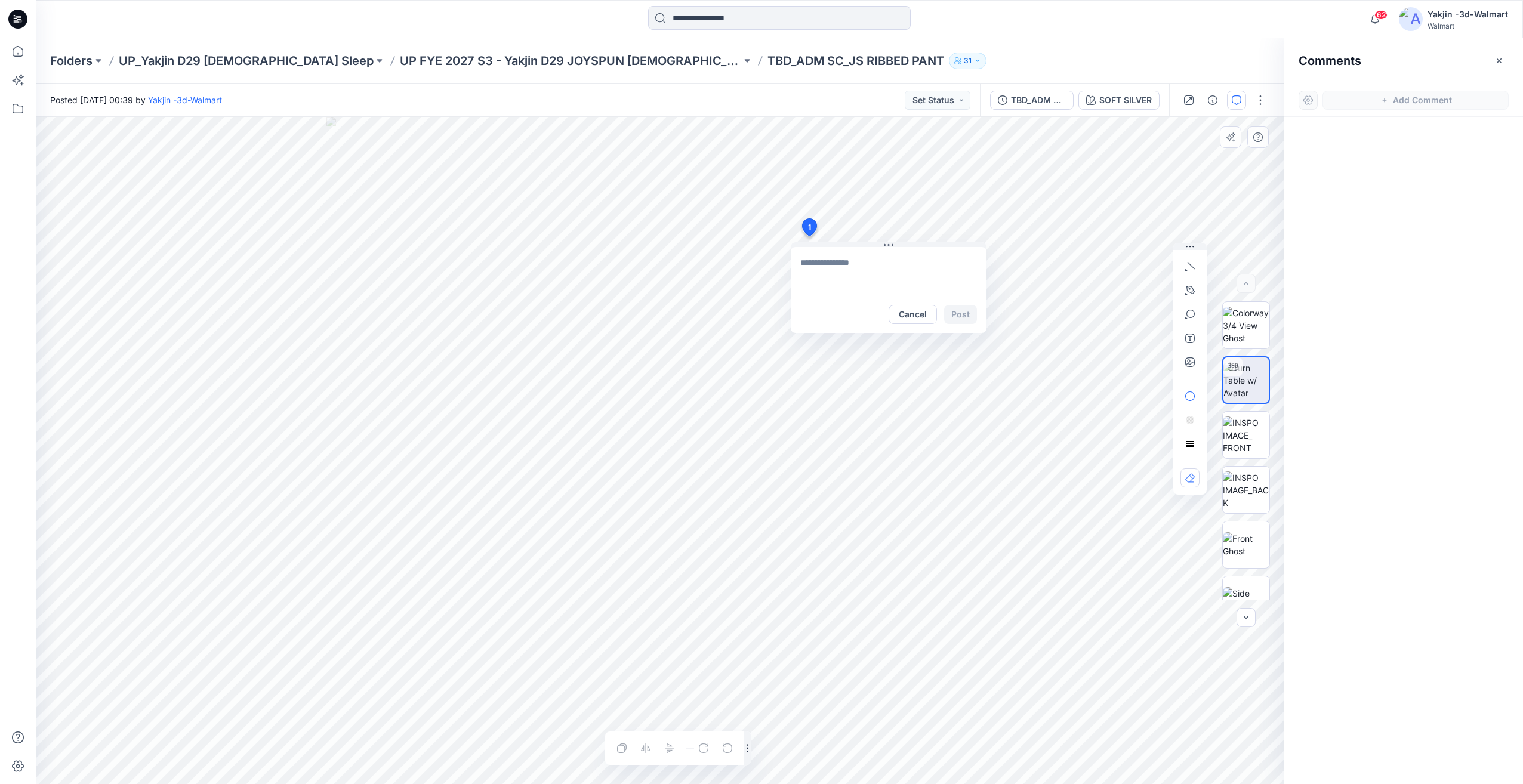
click at [849, 271] on textarea at bounding box center [888, 271] width 196 height 48
drag, startPoint x: 900, startPoint y: 263, endPoint x: 829, endPoint y: 278, distance: 72.6
click at [829, 278] on textarea "**********" at bounding box center [888, 271] width 196 height 48
drag, startPoint x: 894, startPoint y: 262, endPoint x: 870, endPoint y: 265, distance: 24.2
click at [870, 265] on textarea "**********" at bounding box center [888, 271] width 196 height 48
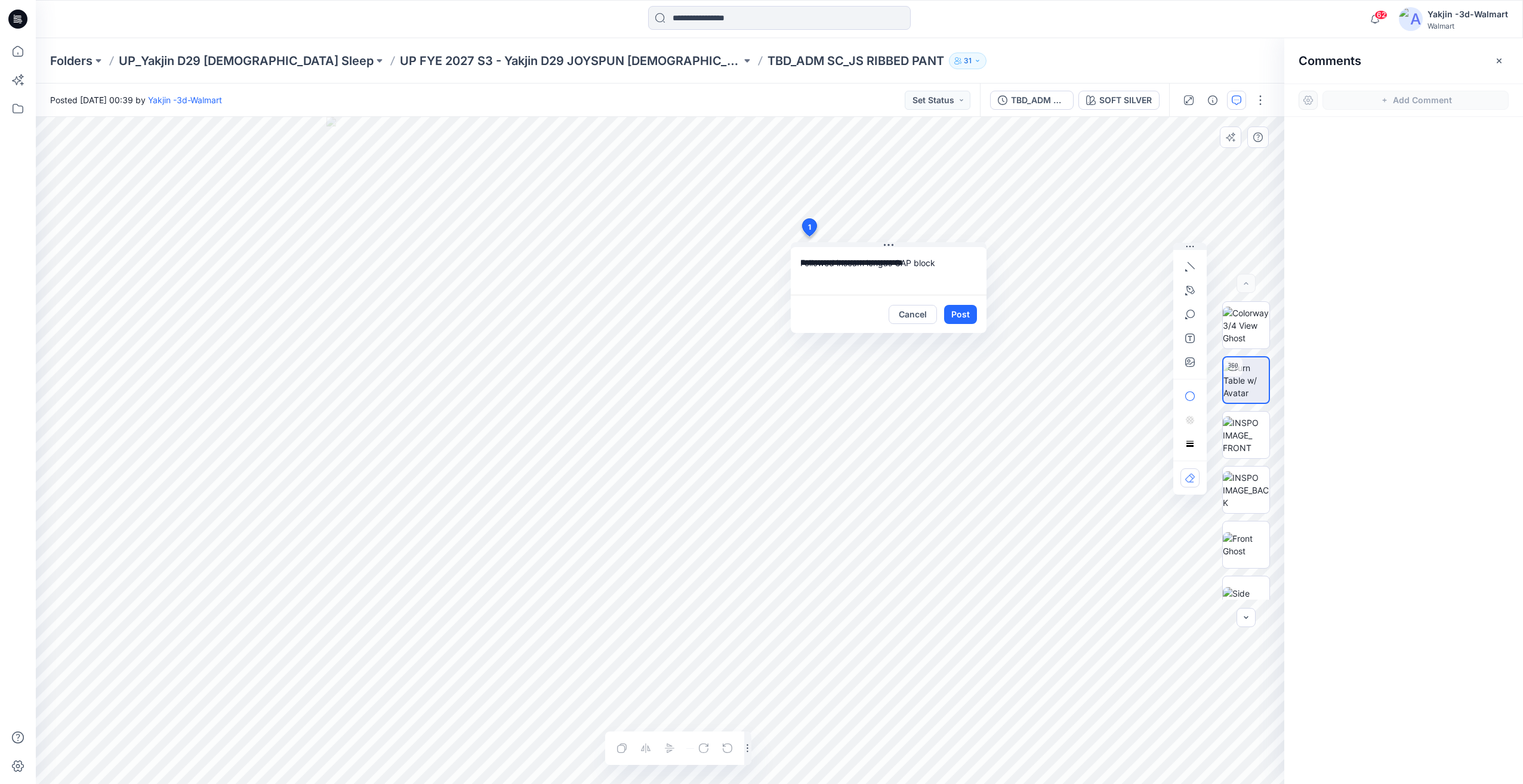
type textarea "**********"
click at [966, 314] on button "Post" at bounding box center [960, 314] width 33 height 19
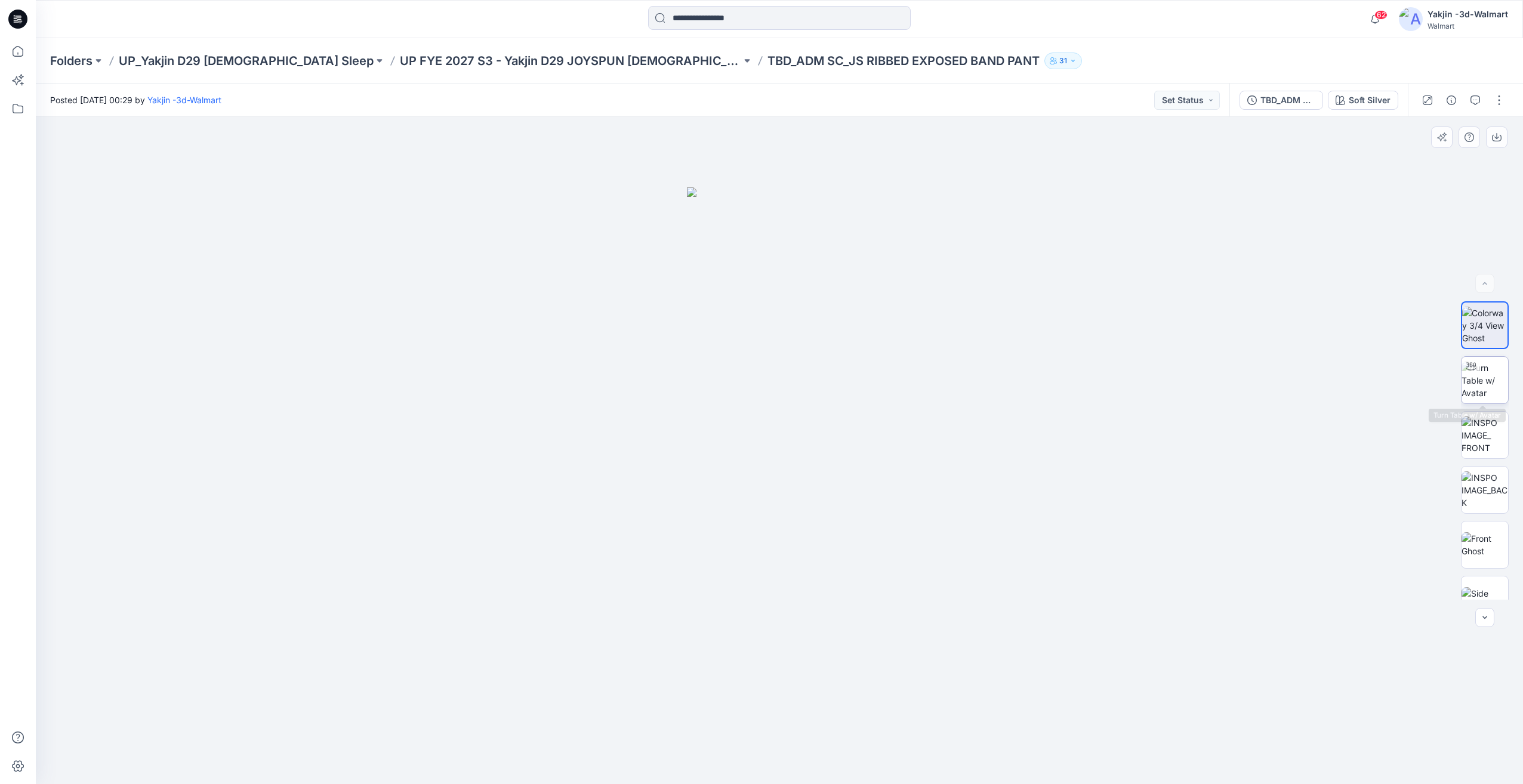
click at [1492, 379] on img at bounding box center [1485, 380] width 47 height 37
click at [1506, 443] on div at bounding box center [1485, 435] width 48 height 48
click at [1496, 391] on img at bounding box center [1485, 380] width 47 height 37
drag, startPoint x: 841, startPoint y: 735, endPoint x: 822, endPoint y: 736, distance: 19.0
click at [822, 736] on div at bounding box center [779, 450] width 1487 height 667
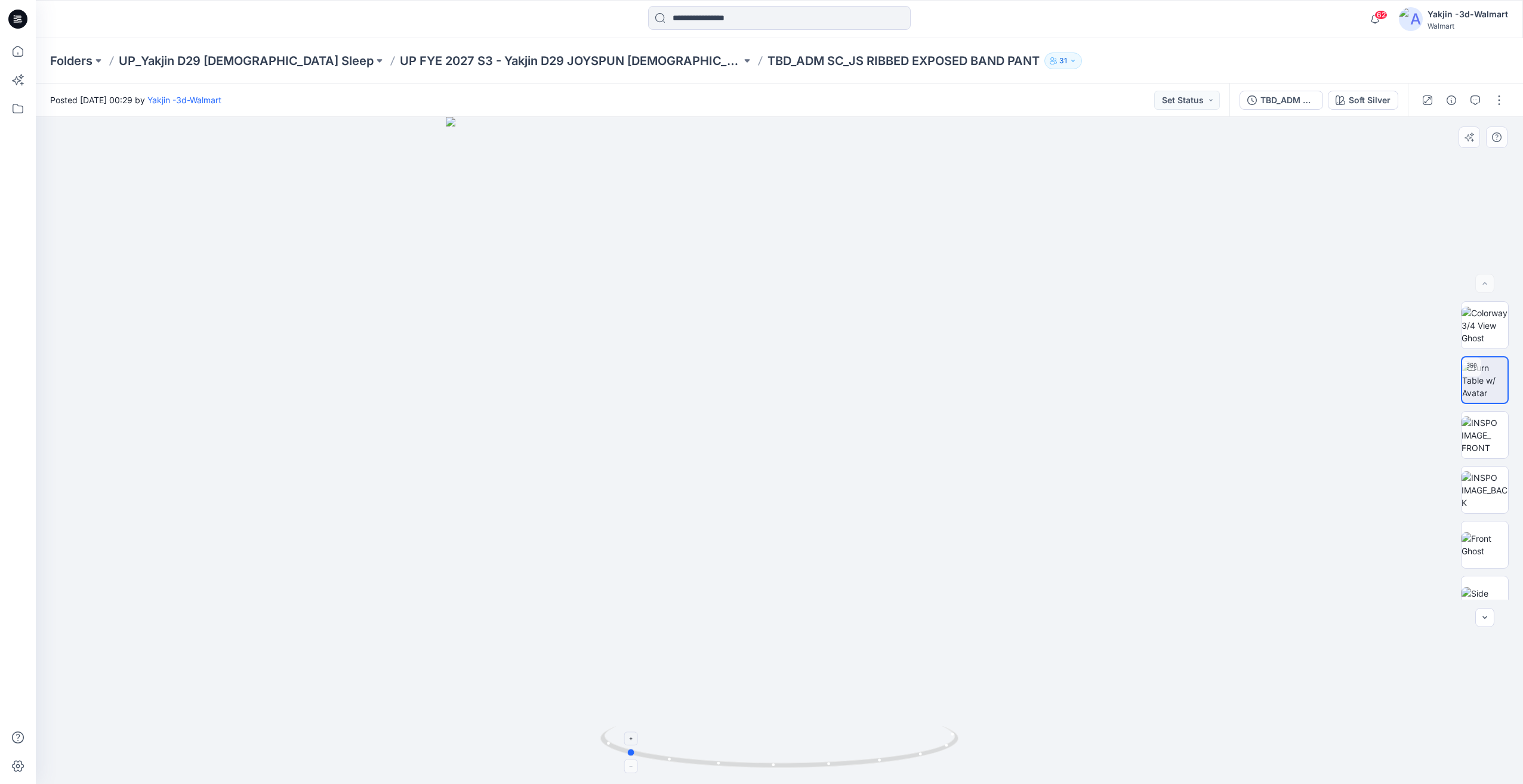
drag, startPoint x: 883, startPoint y: 732, endPoint x: 802, endPoint y: 745, distance: 82.0
click at [802, 745] on icon at bounding box center [781, 748] width 361 height 45
click at [793, 740] on icon at bounding box center [781, 748] width 361 height 45
click at [1053, 49] on div "Folders UP_Yakjin D29 Ladies Sleep UP FYE 2027 S3 - Yakjin D29 JOYSPUN Ladies S…" at bounding box center [779, 60] width 1487 height 46
click at [852, 667] on div at bounding box center [779, 450] width 1487 height 667
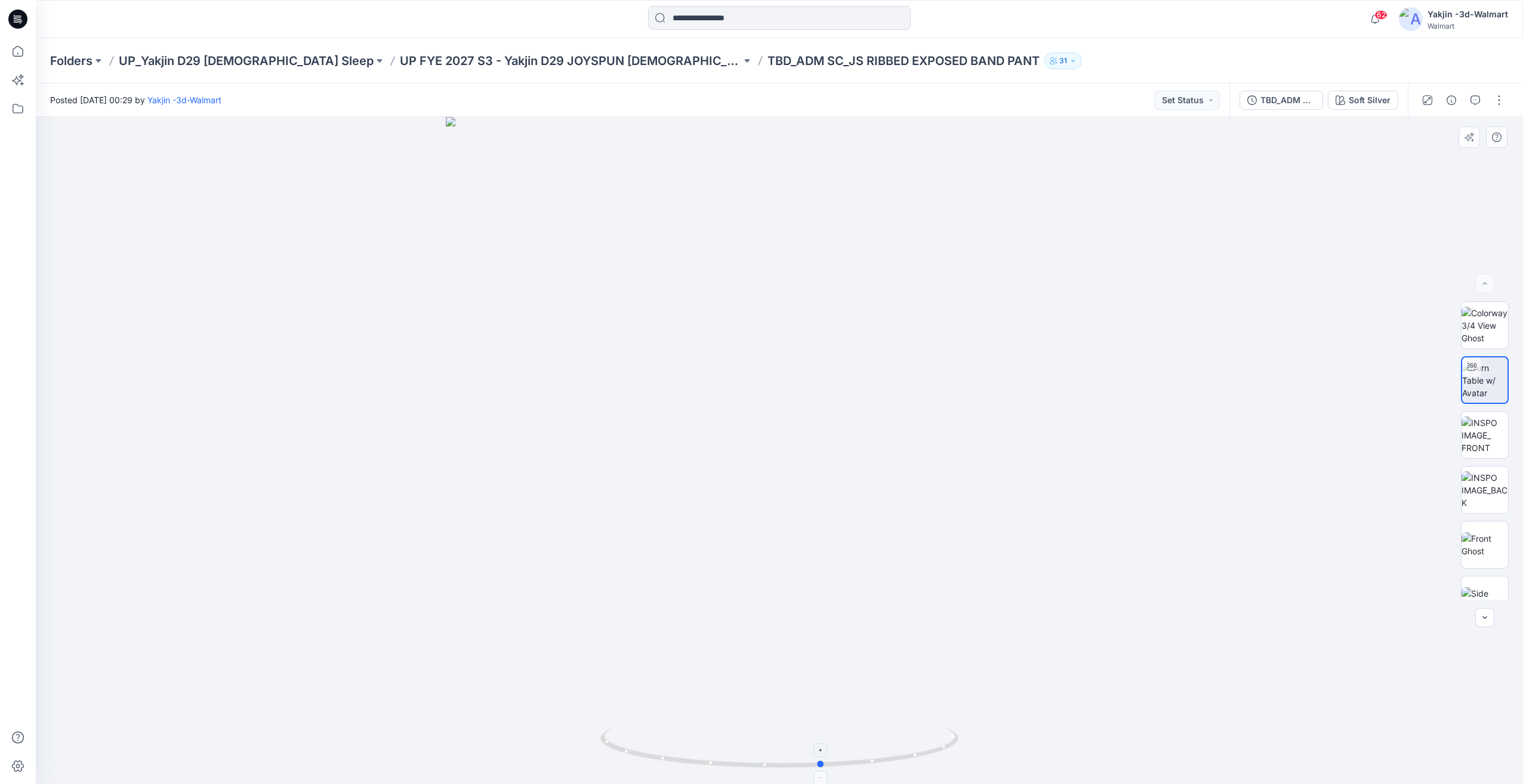
drag, startPoint x: 851, startPoint y: 742, endPoint x: 785, endPoint y: 752, distance: 66.8
click at [785, 752] on icon at bounding box center [781, 748] width 361 height 45
drag, startPoint x: 826, startPoint y: 752, endPoint x: 774, endPoint y: 764, distance: 53.4
click at [774, 764] on icon at bounding box center [781, 748] width 361 height 45
drag, startPoint x: 871, startPoint y: 749, endPoint x: 834, endPoint y: 760, distance: 38.6
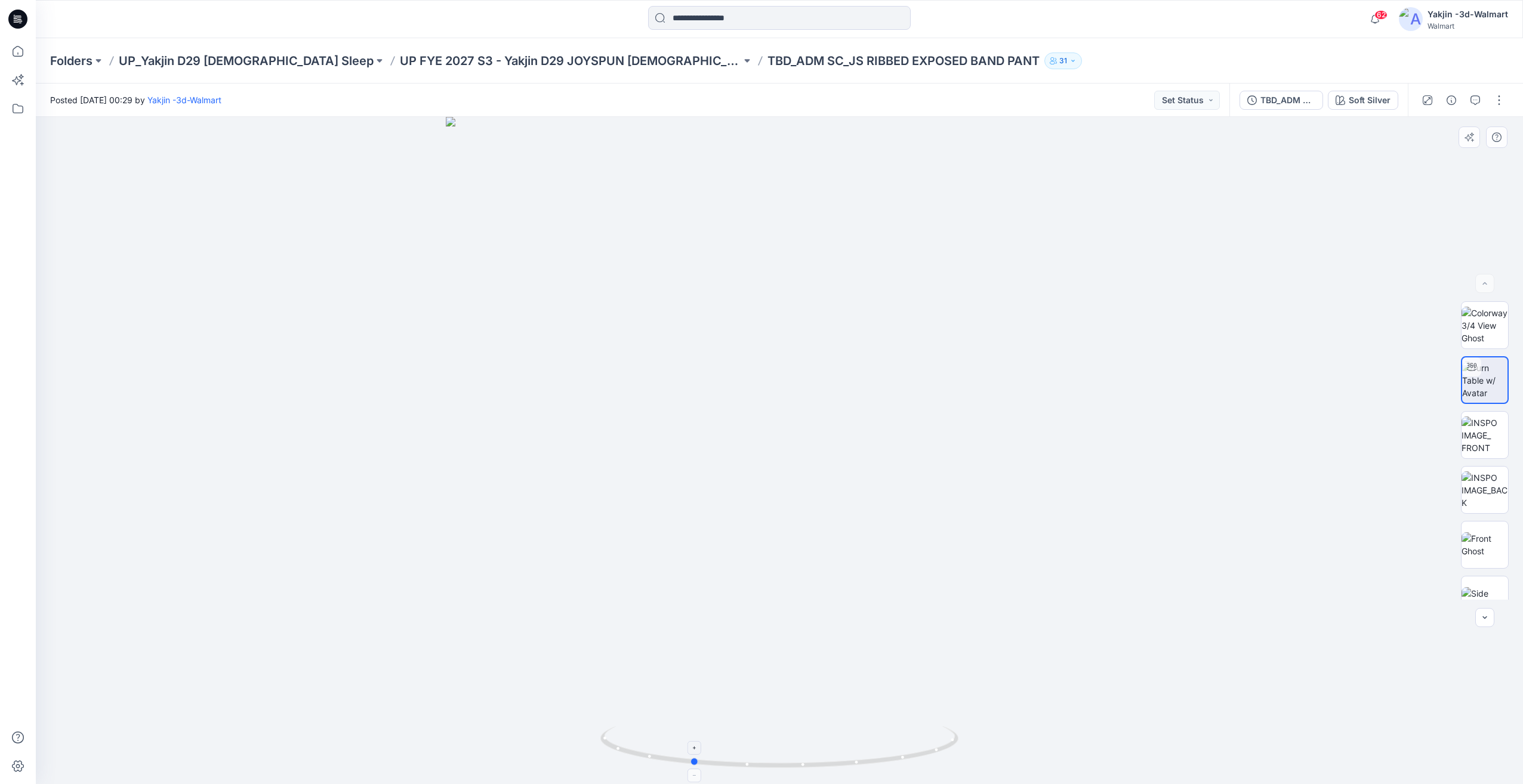
click at [834, 760] on icon at bounding box center [781, 748] width 361 height 45
drag, startPoint x: 814, startPoint y: 755, endPoint x: 861, endPoint y: 750, distance: 47.3
click at [861, 750] on icon at bounding box center [781, 748] width 361 height 45
click at [881, 735] on icon at bounding box center [781, 748] width 361 height 45
drag, startPoint x: 818, startPoint y: 743, endPoint x: 767, endPoint y: 749, distance: 51.4
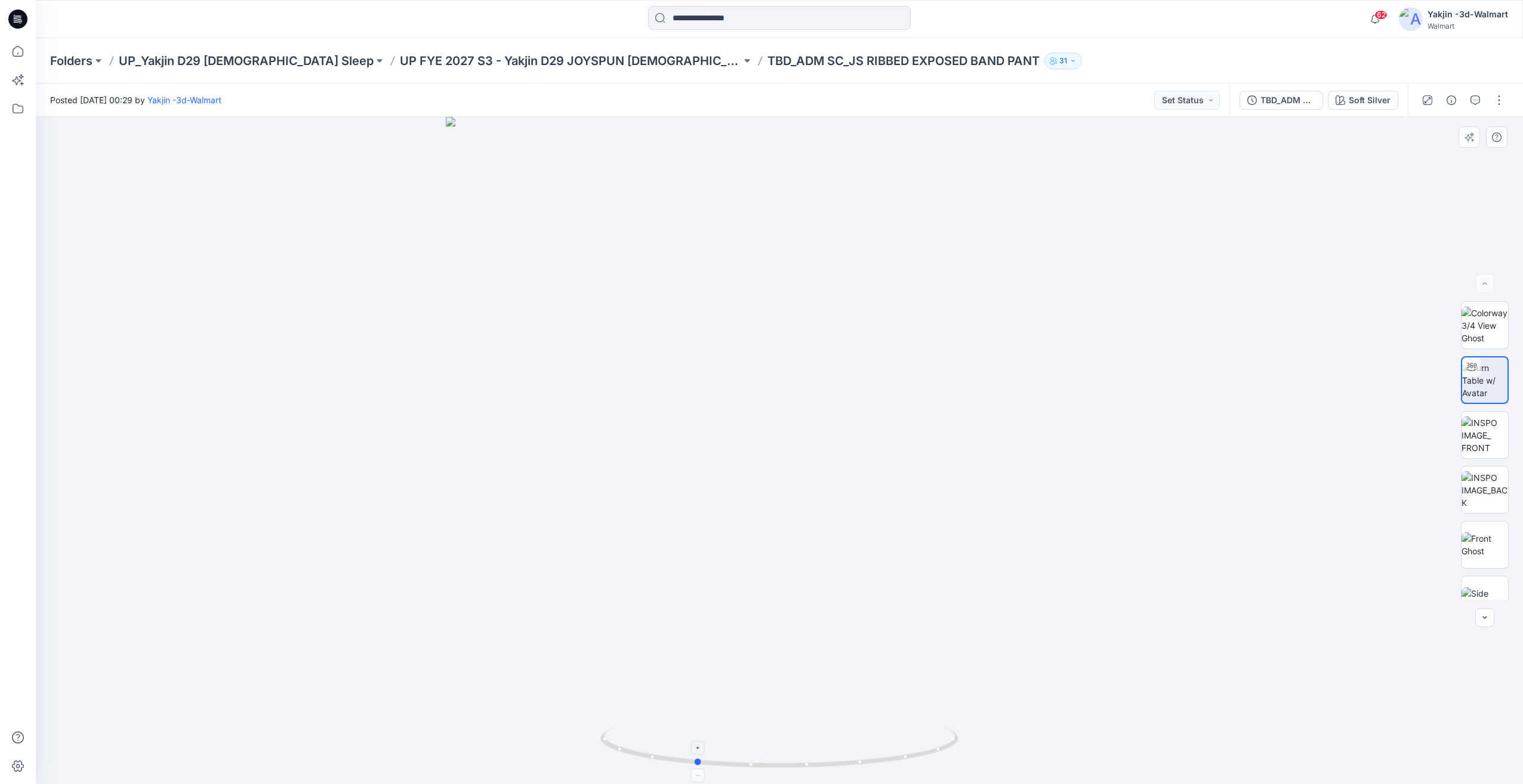
click at [767, 749] on icon at bounding box center [781, 748] width 361 height 45
click at [839, 747] on icon at bounding box center [781, 748] width 361 height 45
drag, startPoint x: 887, startPoint y: 744, endPoint x: 828, endPoint y: 750, distance: 59.3
click icon
drag, startPoint x: 853, startPoint y: 742, endPoint x: 812, endPoint y: 745, distance: 41.1
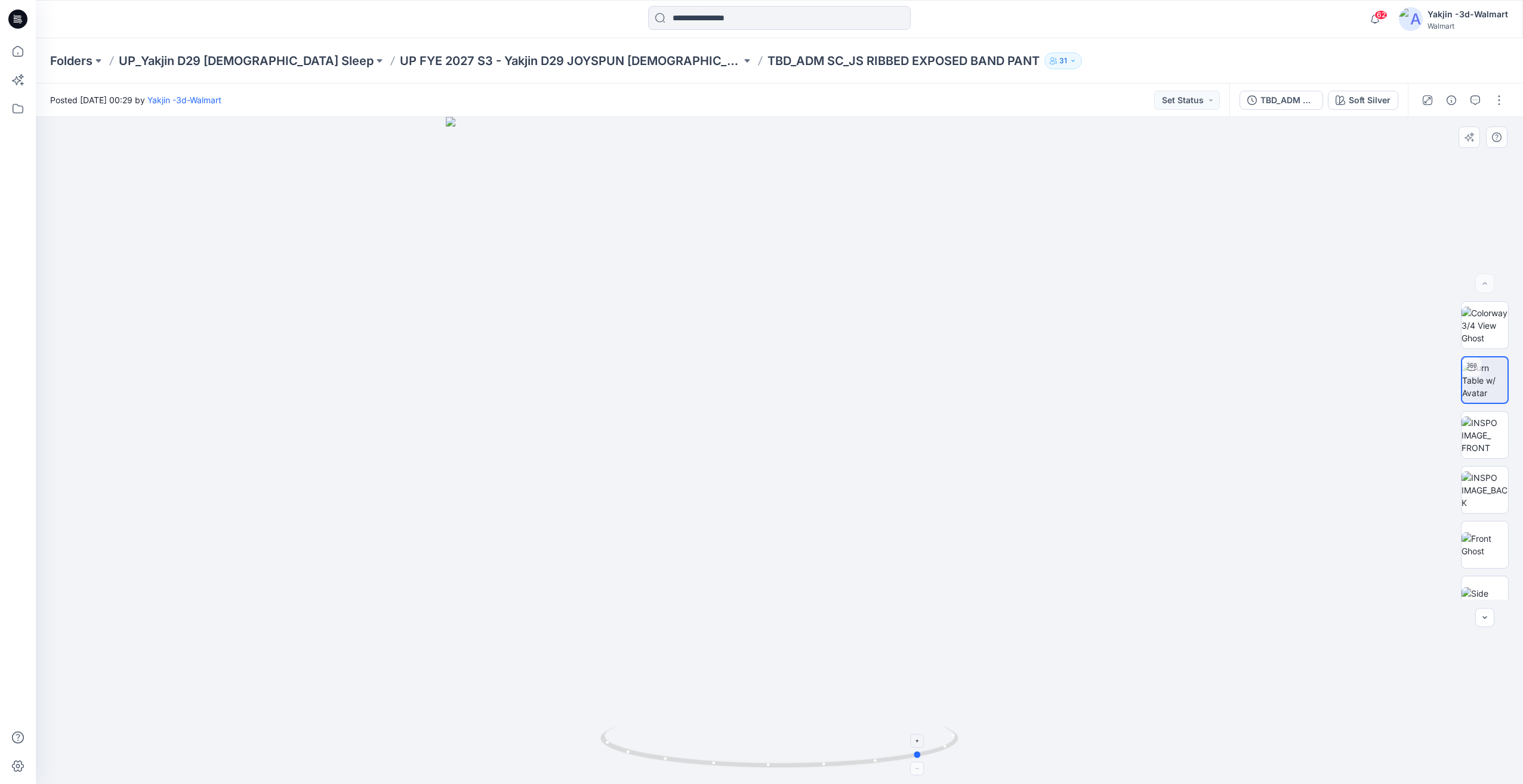
click icon
click at [1477, 386] on img at bounding box center [1485, 380] width 47 height 37
drag, startPoint x: 865, startPoint y: 757, endPoint x: 814, endPoint y: 762, distance: 51.2
click at [814, 762] on icon at bounding box center [781, 748] width 361 height 45
drag, startPoint x: 865, startPoint y: 755, endPoint x: 847, endPoint y: 757, distance: 18.1
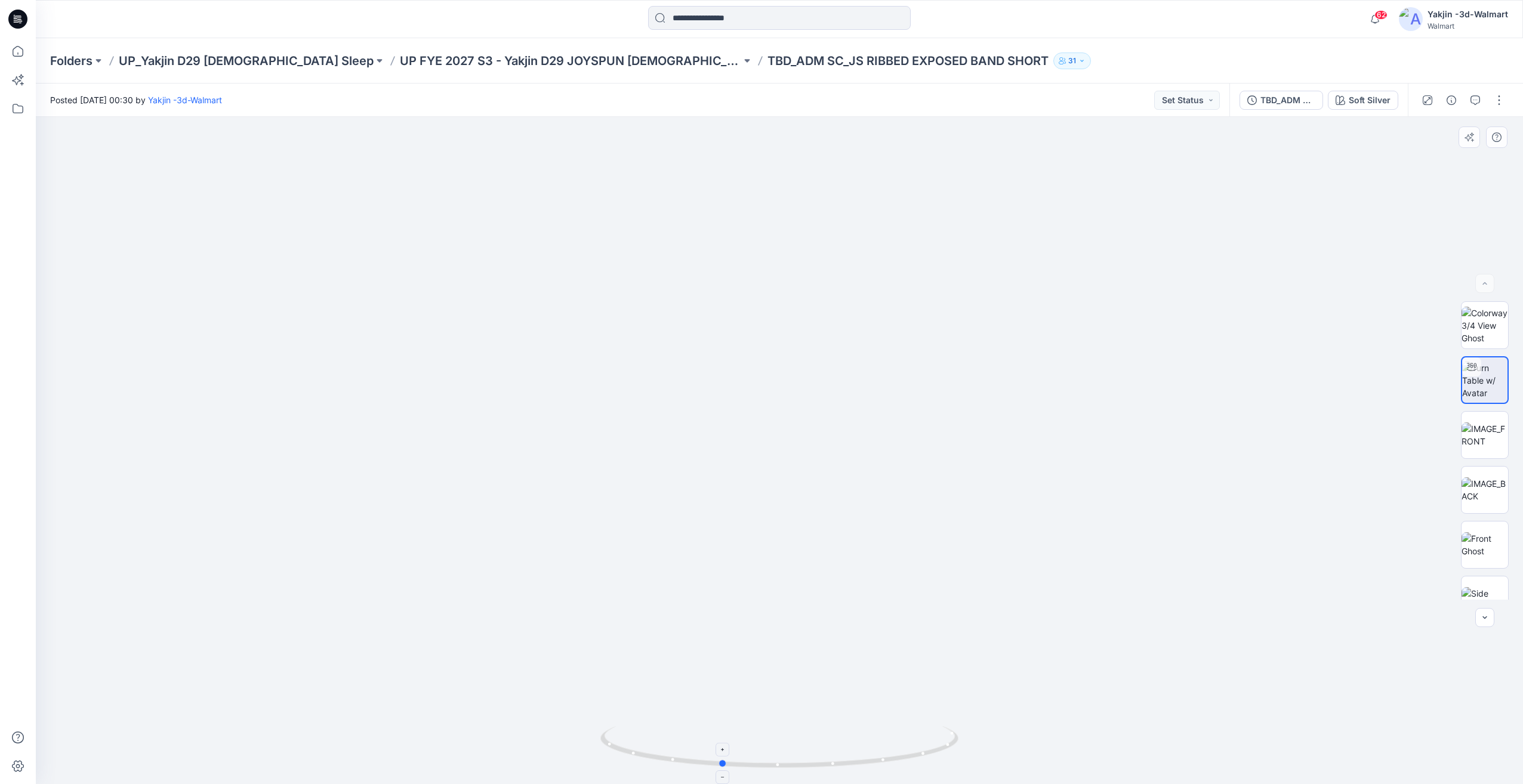
click at [847, 757] on icon at bounding box center [781, 748] width 361 height 45
drag, startPoint x: 774, startPoint y: 757, endPoint x: 674, endPoint y: 766, distance: 100.4
click at [674, 766] on icon at bounding box center [781, 748] width 361 height 45
click at [781, 751] on icon at bounding box center [781, 748] width 361 height 45
drag, startPoint x: 810, startPoint y: 731, endPoint x: 751, endPoint y: 738, distance: 59.4
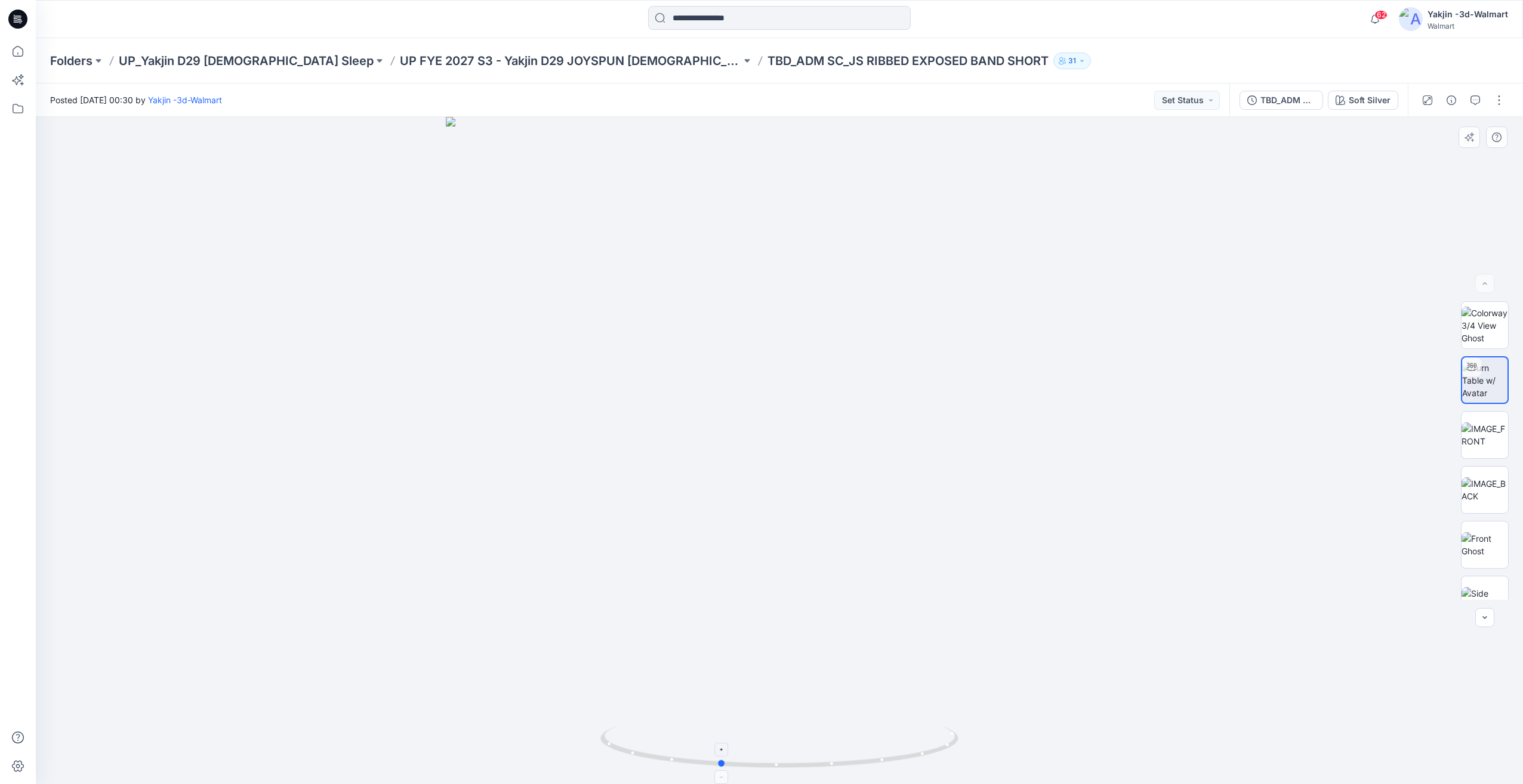
click at [751, 738] on div at bounding box center [779, 450] width 1487 height 667
click at [777, 738] on icon at bounding box center [781, 748] width 361 height 45
drag, startPoint x: 826, startPoint y: 735, endPoint x: 703, endPoint y: 748, distance: 123.7
click at [703, 748] on icon at bounding box center [781, 748] width 361 height 45
drag, startPoint x: 817, startPoint y: 743, endPoint x: 797, endPoint y: 746, distance: 20.2
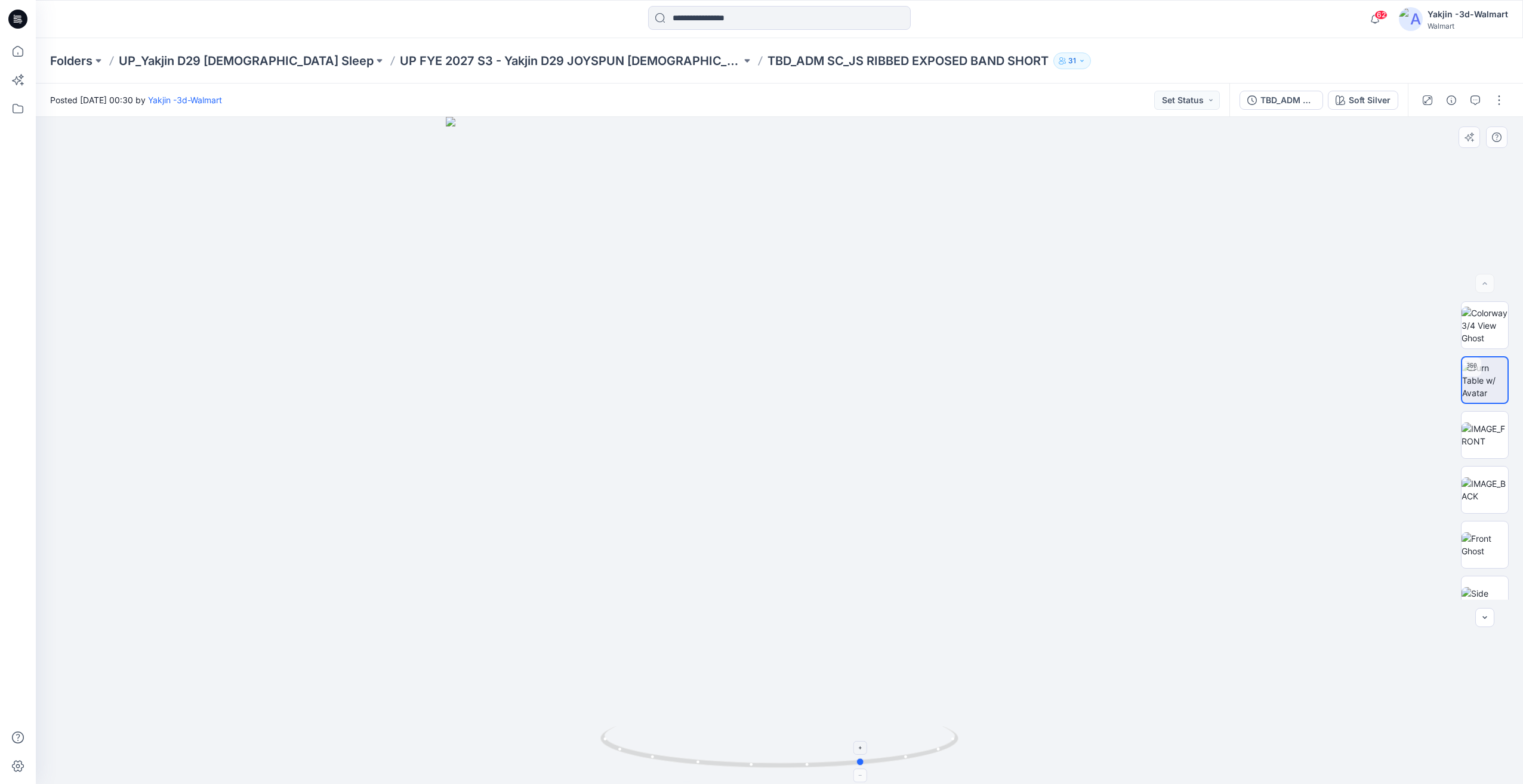
click at [797, 746] on icon at bounding box center [781, 748] width 361 height 45
drag, startPoint x: 782, startPoint y: 727, endPoint x: 814, endPoint y: 736, distance: 33.2
click at [814, 736] on icon at bounding box center [781, 748] width 361 height 45
drag, startPoint x: 780, startPoint y: 737, endPoint x: 731, endPoint y: 751, distance: 51.0
click at [731, 751] on icon at bounding box center [781, 748] width 361 height 45
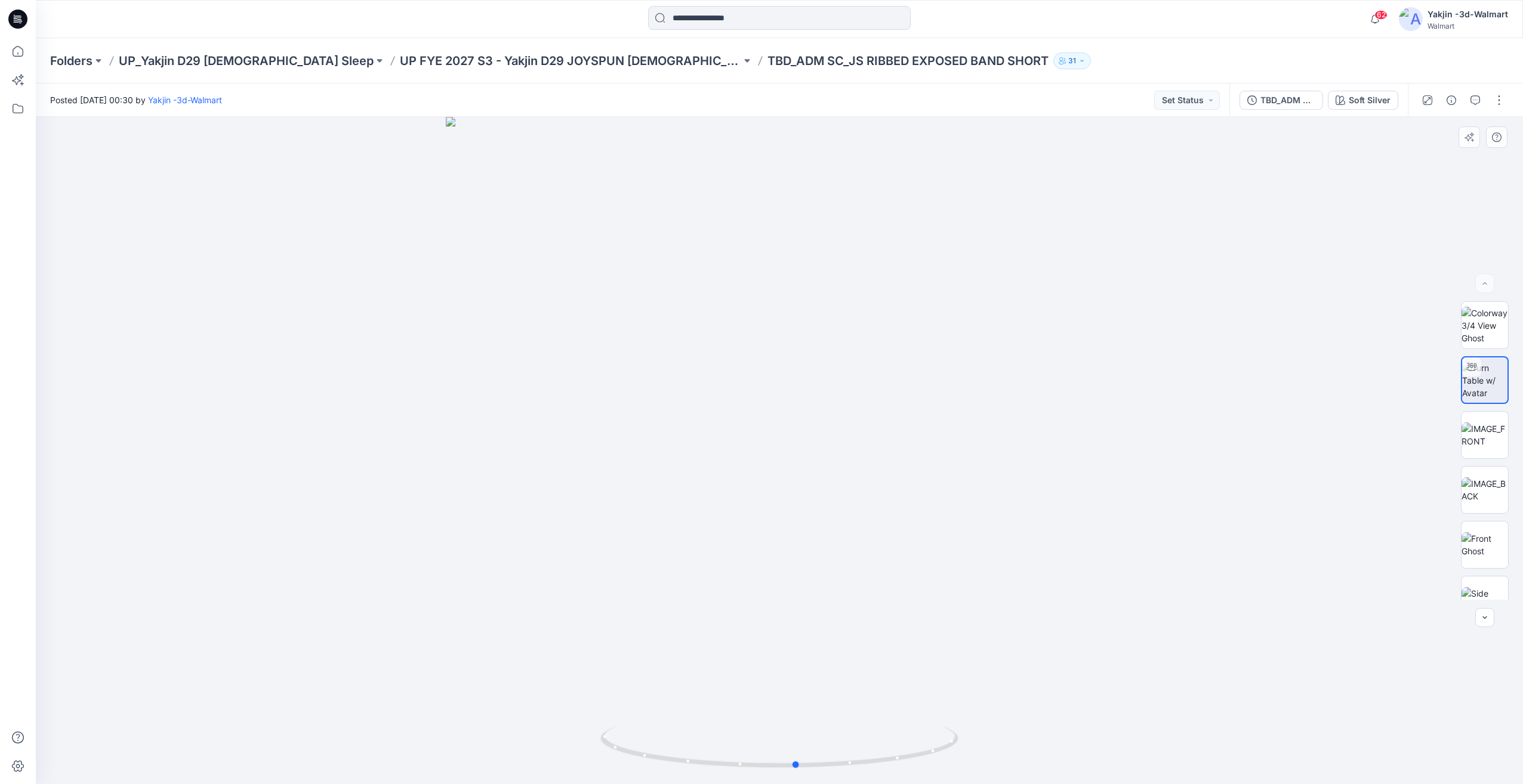
drag, startPoint x: 933, startPoint y: 667, endPoint x: 732, endPoint y: 712, distance: 206.0
click at [731, 711] on div at bounding box center [779, 450] width 1487 height 667
drag, startPoint x: 851, startPoint y: 727, endPoint x: 732, endPoint y: 738, distance: 119.5
click at [732, 738] on div at bounding box center [779, 450] width 1487 height 667
click at [1494, 447] on img at bounding box center [1485, 435] width 47 height 25
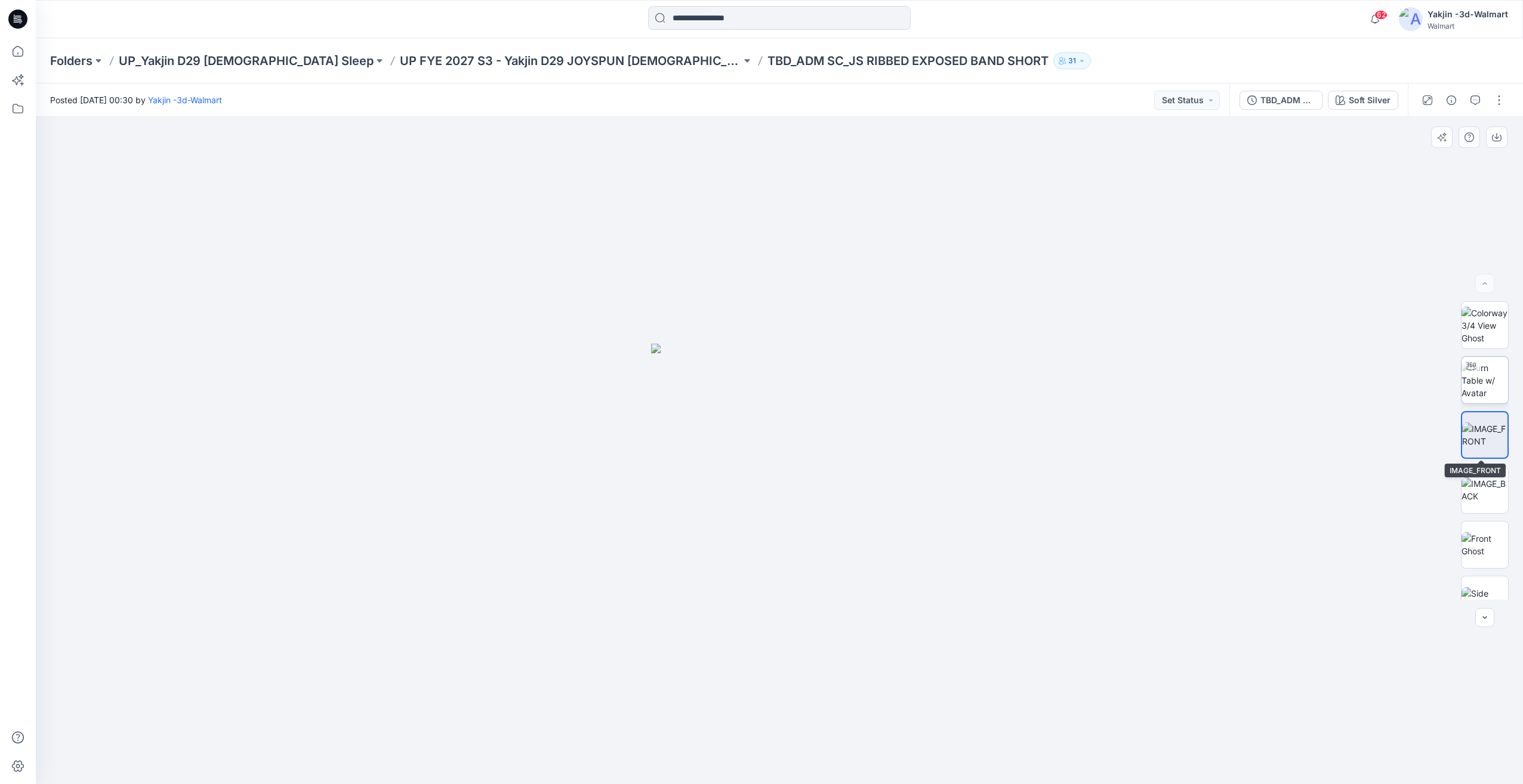
click at [1502, 388] on img at bounding box center [1485, 380] width 47 height 37
click at [1471, 405] on div at bounding box center [1485, 450] width 48 height 298
click at [1480, 390] on img at bounding box center [1485, 380] width 47 height 37
drag, startPoint x: 832, startPoint y: 743, endPoint x: 955, endPoint y: 710, distance: 127.3
click at [923, 740] on icon at bounding box center [781, 748] width 361 height 45
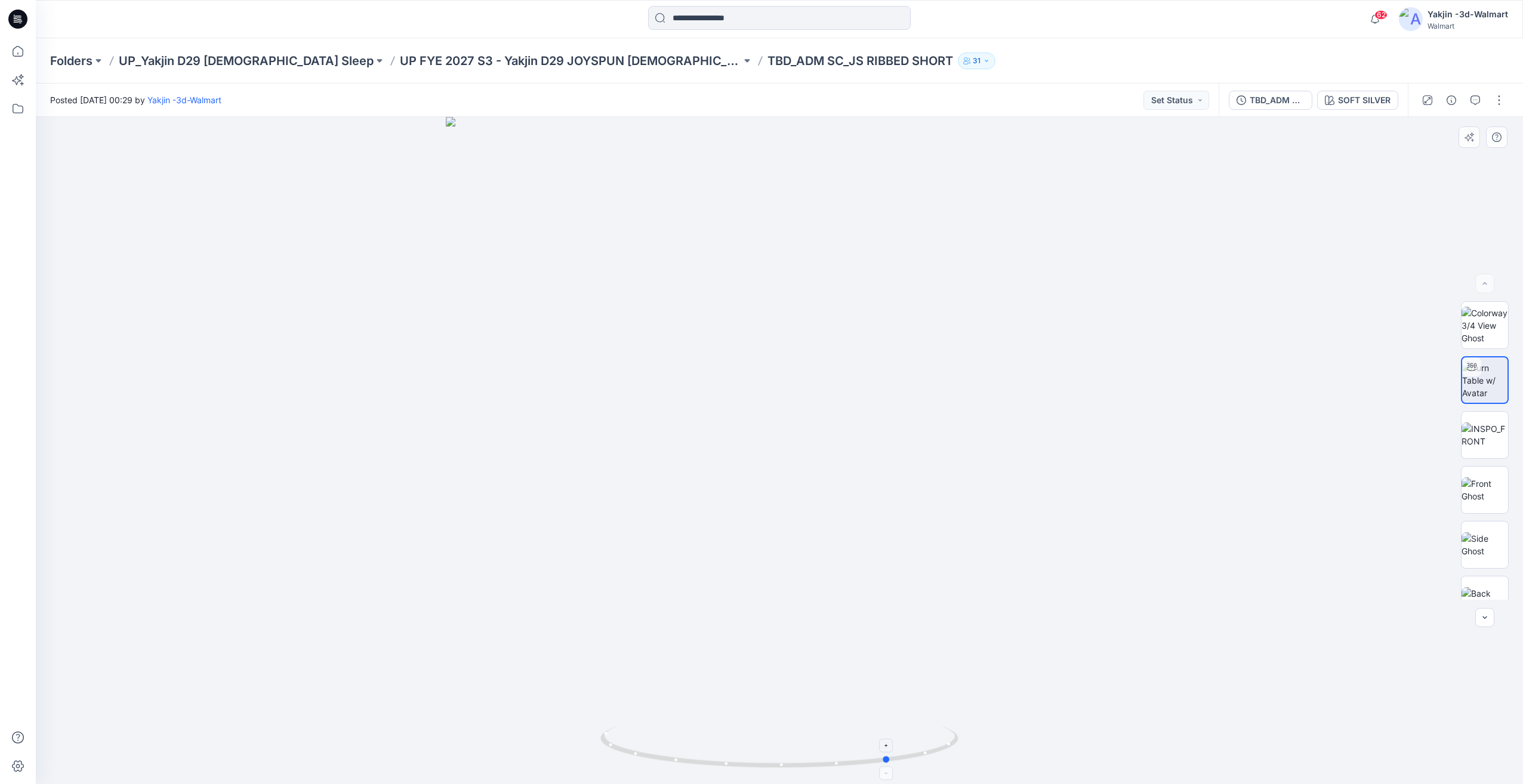
click at [839, 745] on icon at bounding box center [781, 748] width 361 height 45
drag, startPoint x: 887, startPoint y: 732, endPoint x: 791, endPoint y: 737, distance: 96.1
click at [786, 739] on icon at bounding box center [781, 748] width 361 height 45
drag, startPoint x: 861, startPoint y: 738, endPoint x: 817, endPoint y: 743, distance: 44.3
click at [817, 743] on icon at bounding box center [781, 748] width 361 height 45
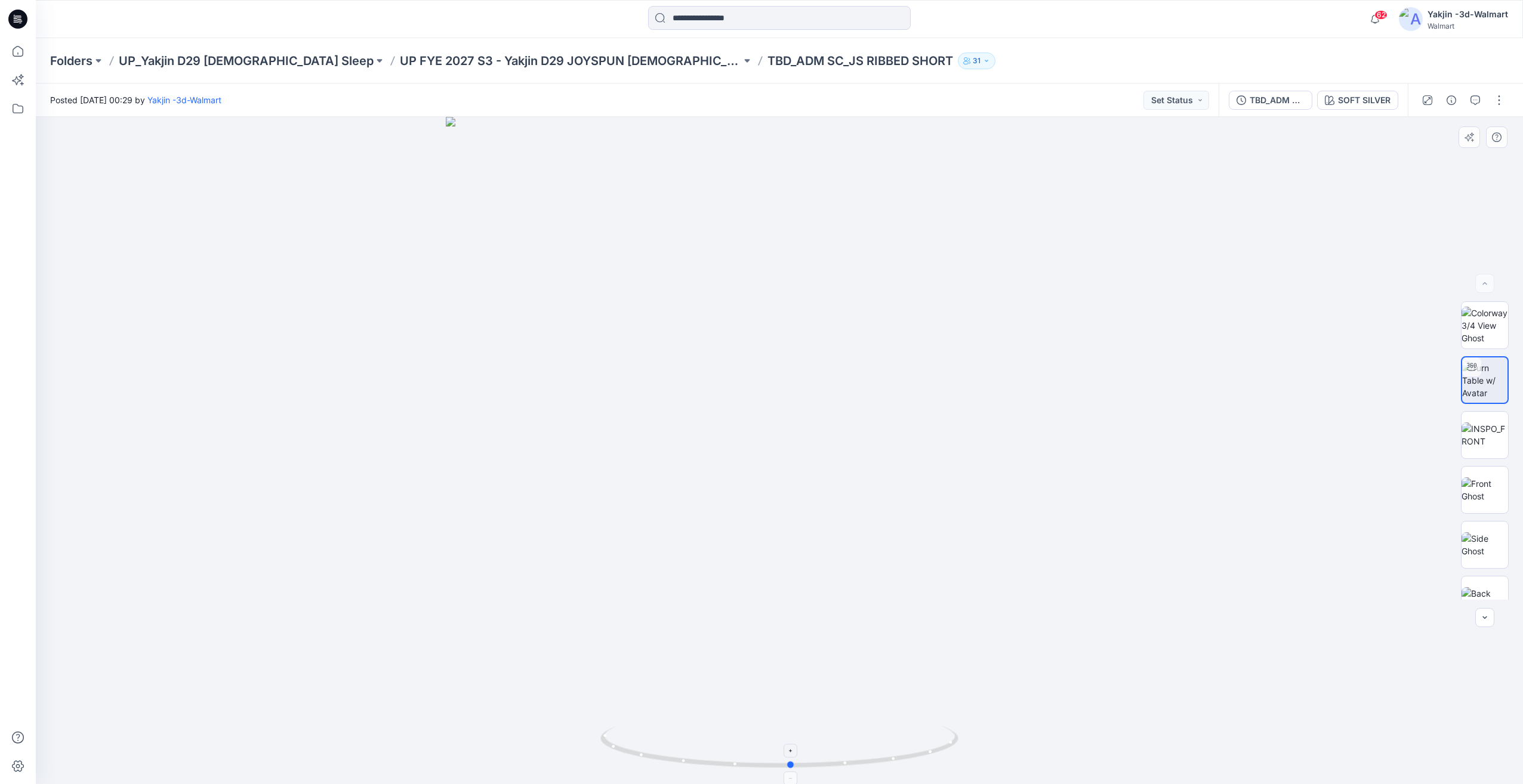
drag, startPoint x: 815, startPoint y: 748, endPoint x: 880, endPoint y: 748, distance: 65.0
click at [880, 748] on icon at bounding box center [781, 748] width 361 height 45
click at [1502, 447] on img at bounding box center [1485, 435] width 47 height 25
click at [1506, 378] on div at bounding box center [1485, 380] width 48 height 48
click at [1474, 447] on img at bounding box center [1485, 435] width 47 height 25
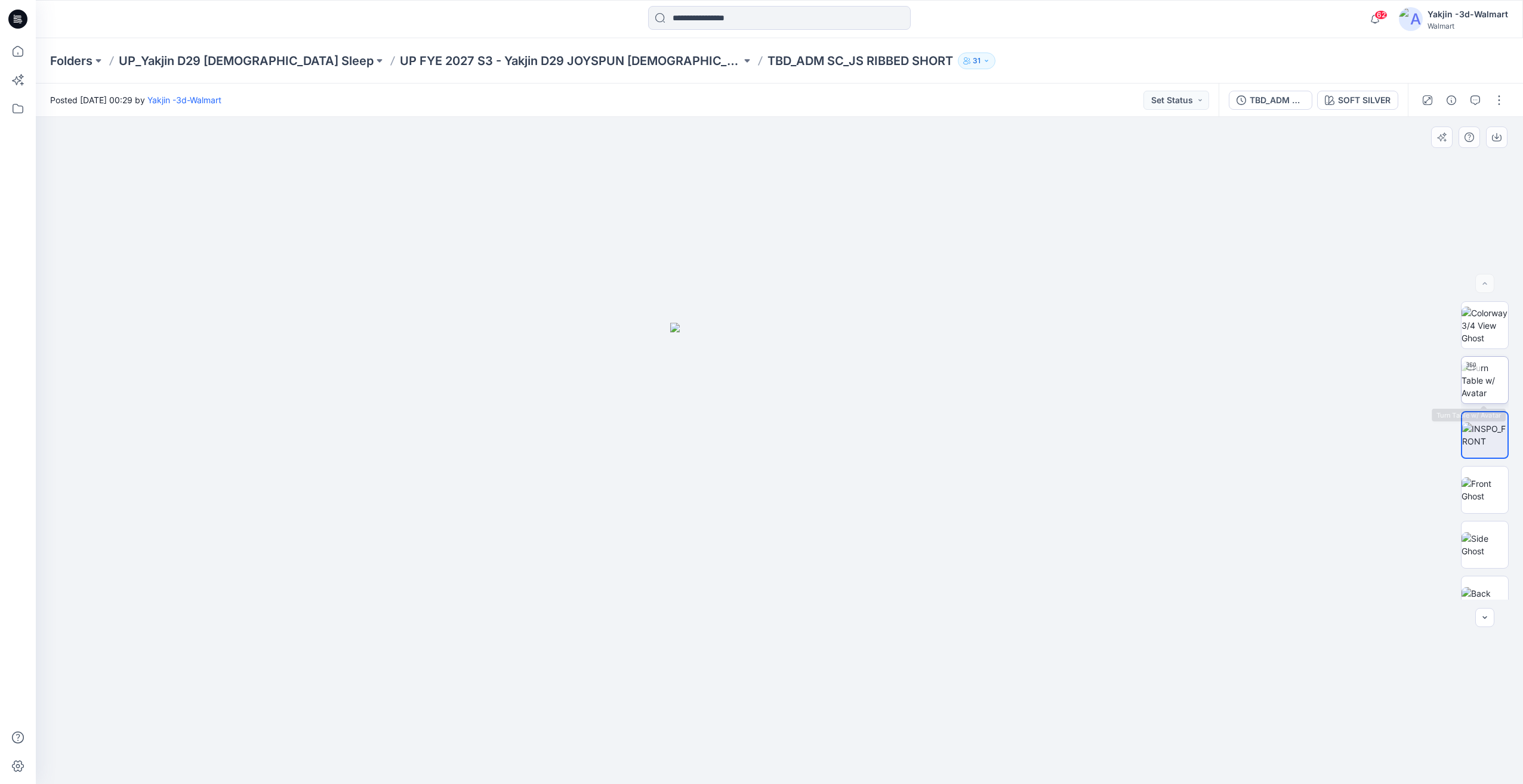
click at [1503, 394] on img at bounding box center [1485, 380] width 47 height 37
drag, startPoint x: 807, startPoint y: 730, endPoint x: 920, endPoint y: 716, distance: 113.9
click at [920, 716] on div at bounding box center [779, 450] width 1487 height 667
drag, startPoint x: 776, startPoint y: 734, endPoint x: 742, endPoint y: 740, distance: 34.5
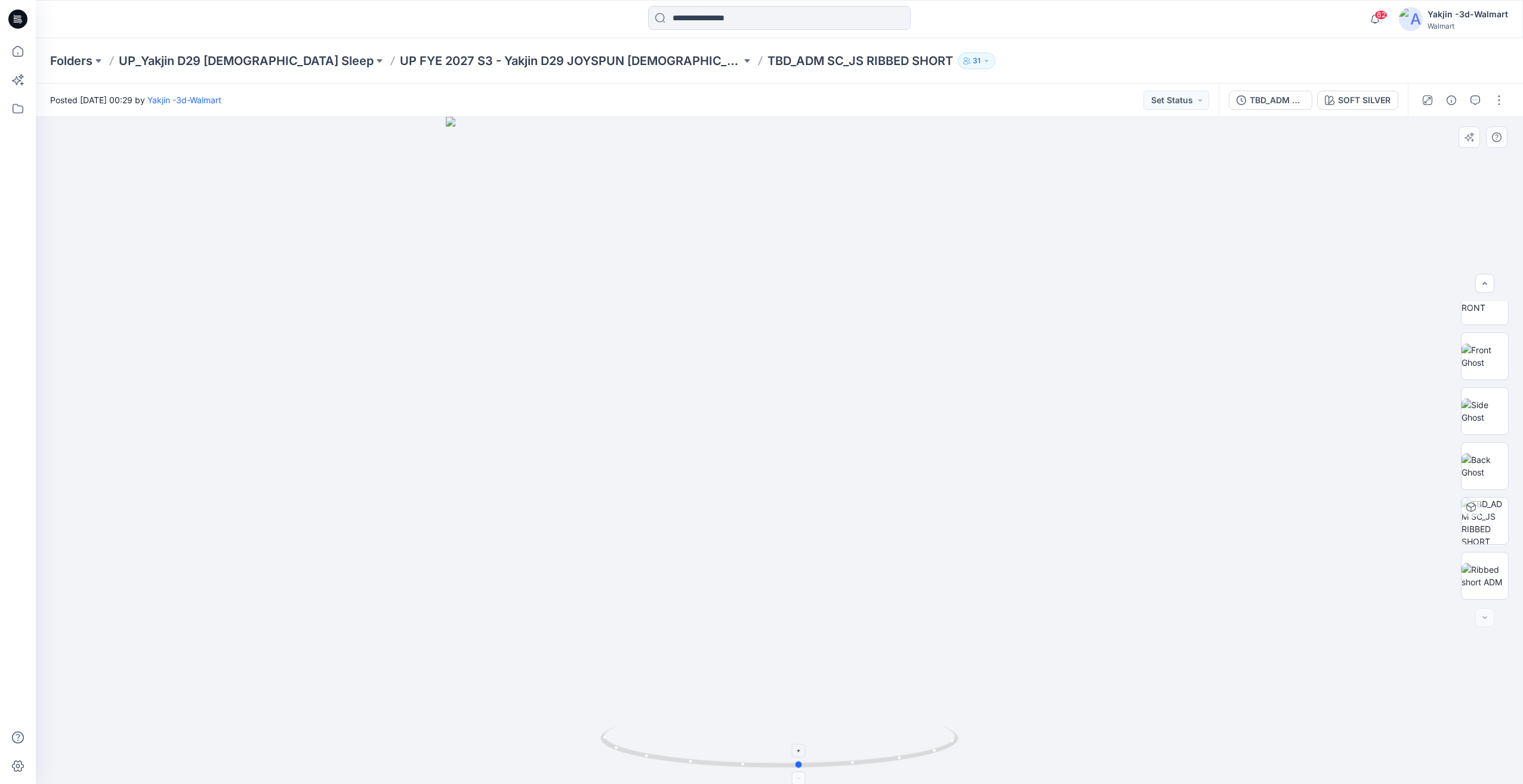
click at [742, 740] on icon at bounding box center [781, 748] width 361 height 45
click at [1469, 104] on button "button" at bounding box center [1475, 100] width 19 height 19
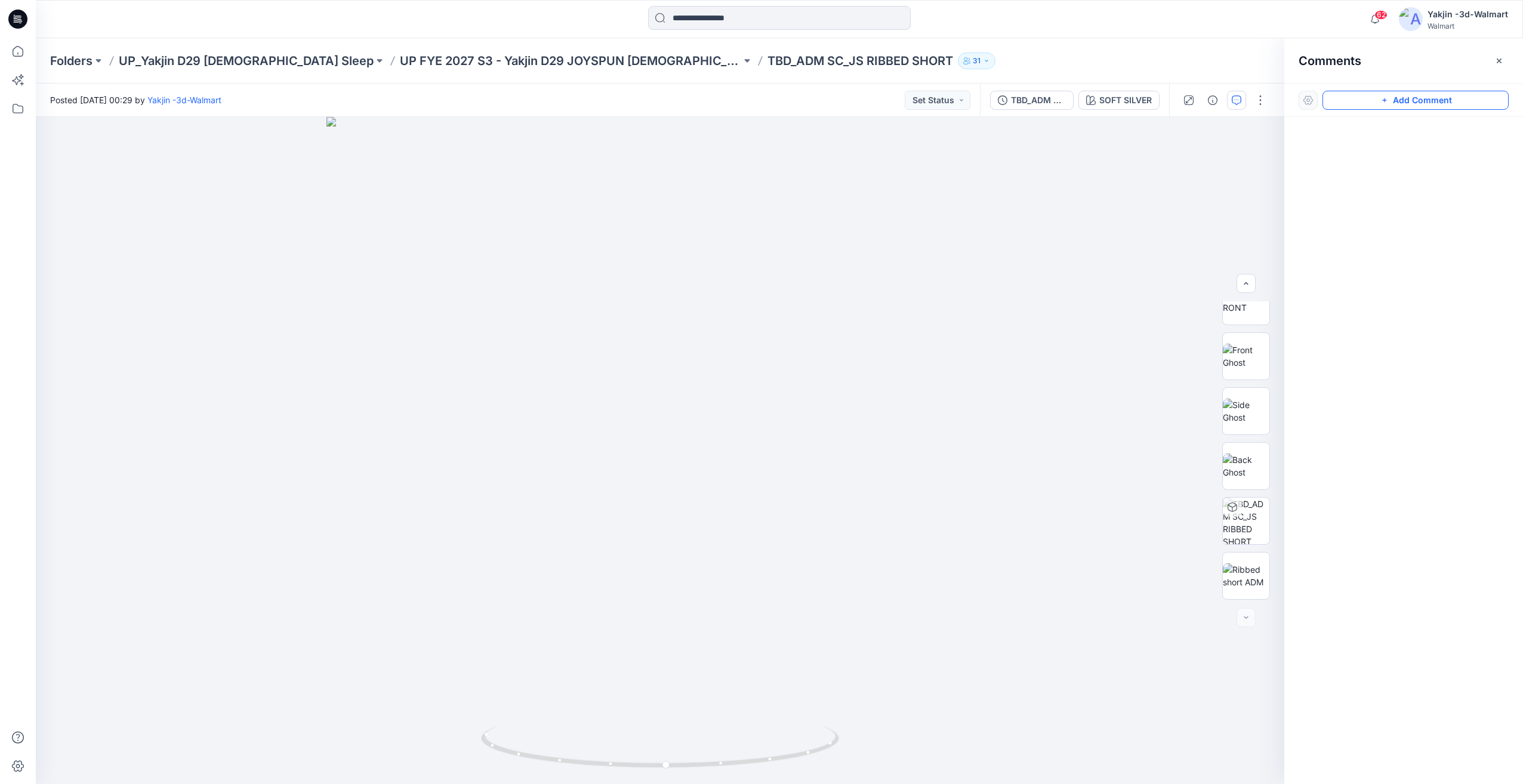
click at [1409, 97] on button "Add Comment" at bounding box center [1416, 100] width 186 height 19
click at [819, 226] on div "1" at bounding box center [659, 450] width 1248 height 667
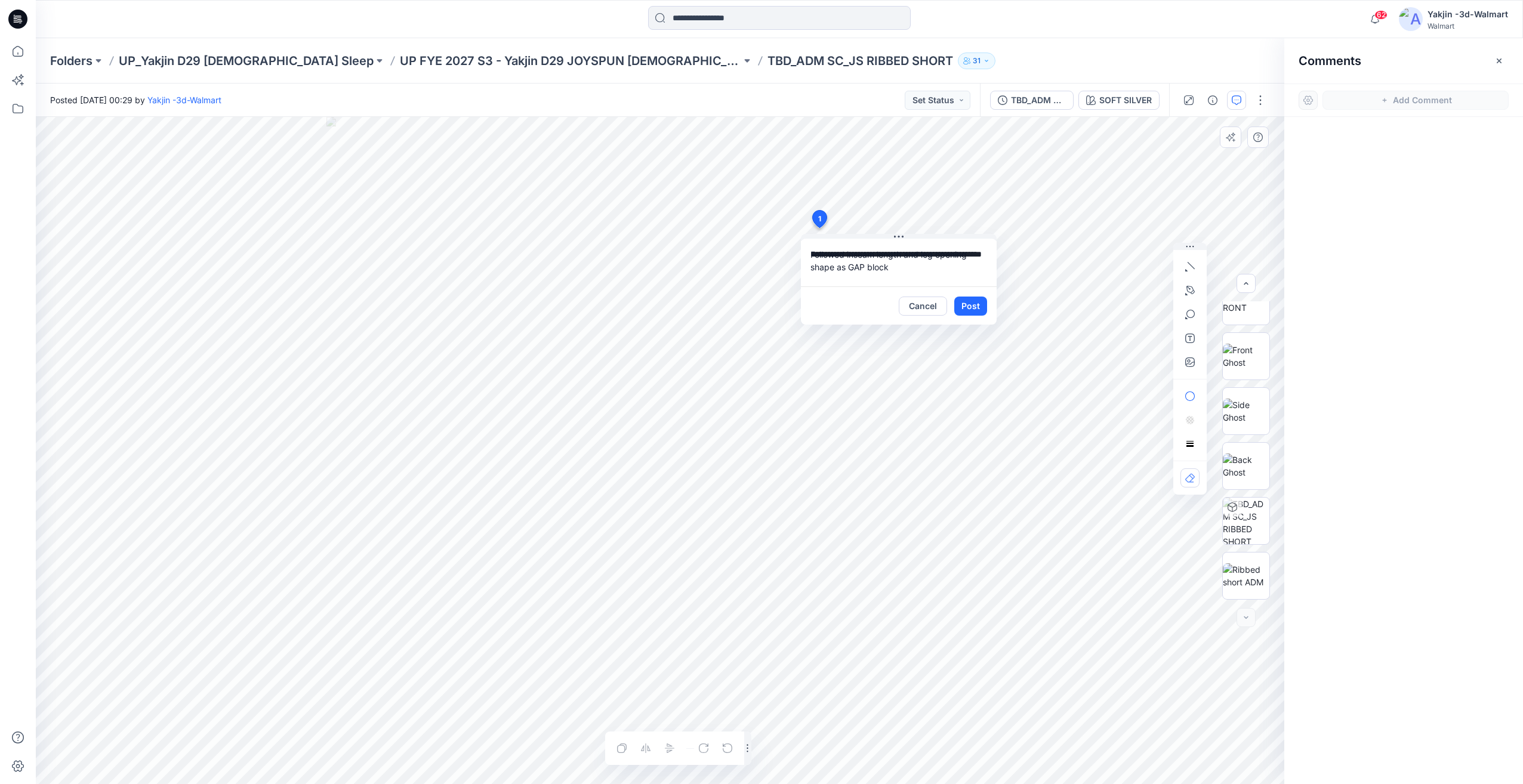
click at [760, 239] on div "**********" at bounding box center [659, 450] width 1248 height 667
type textarea "**********"
click at [981, 310] on button "Post" at bounding box center [971, 306] width 33 height 19
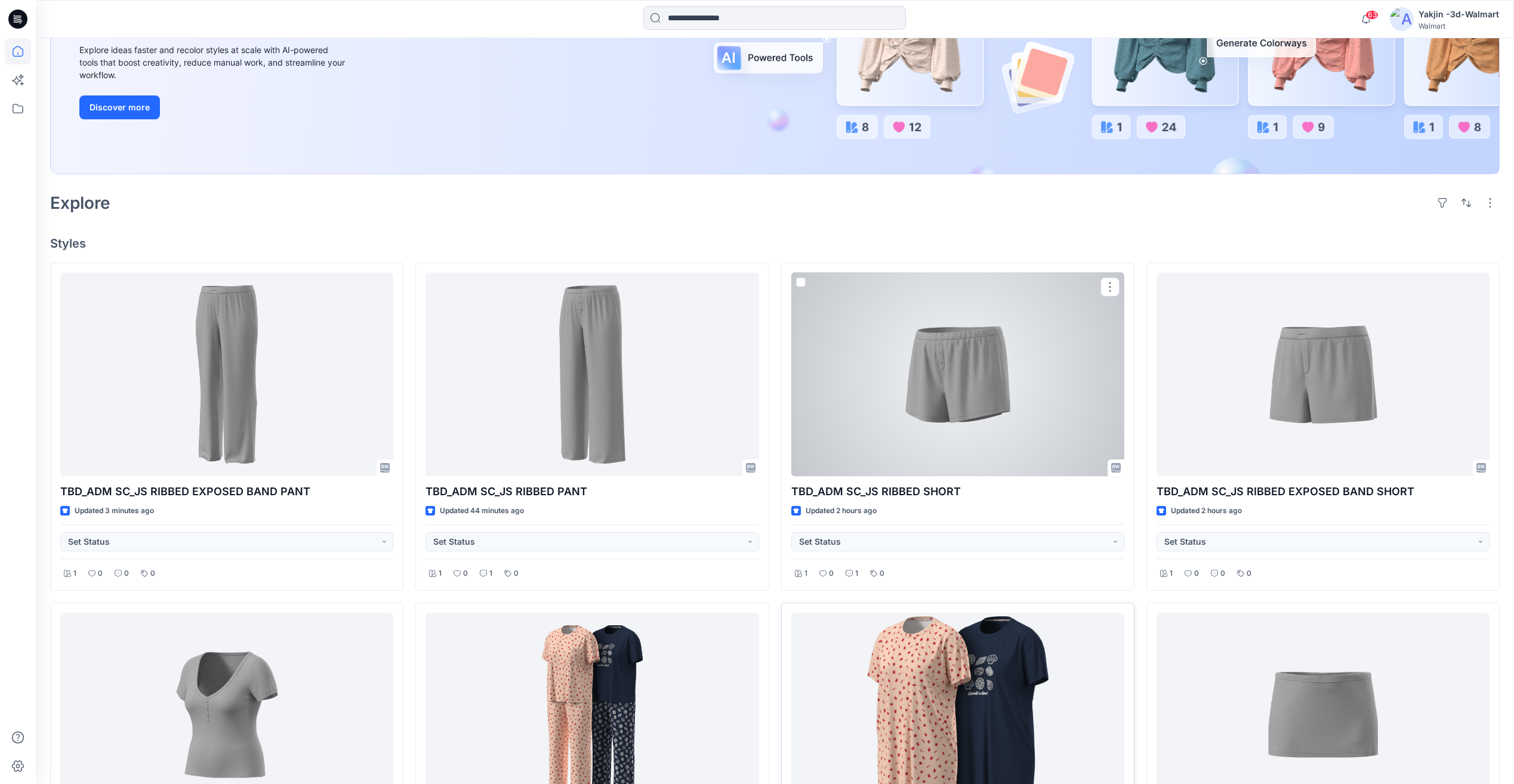
scroll to position [398, 0]
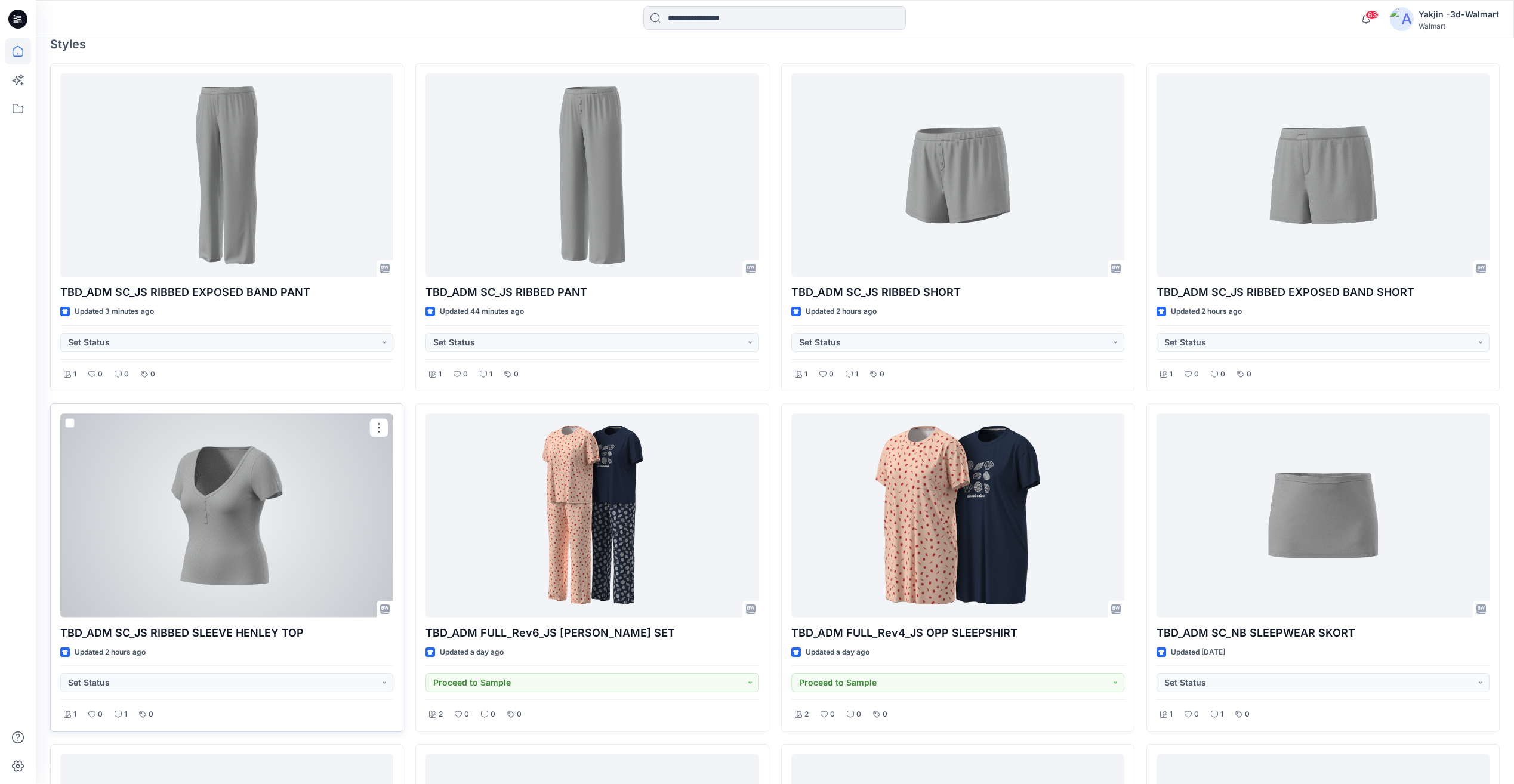
click at [117, 709] on div "1" at bounding box center [121, 715] width 20 height 15
click at [218, 609] on div at bounding box center [227, 515] width 333 height 203
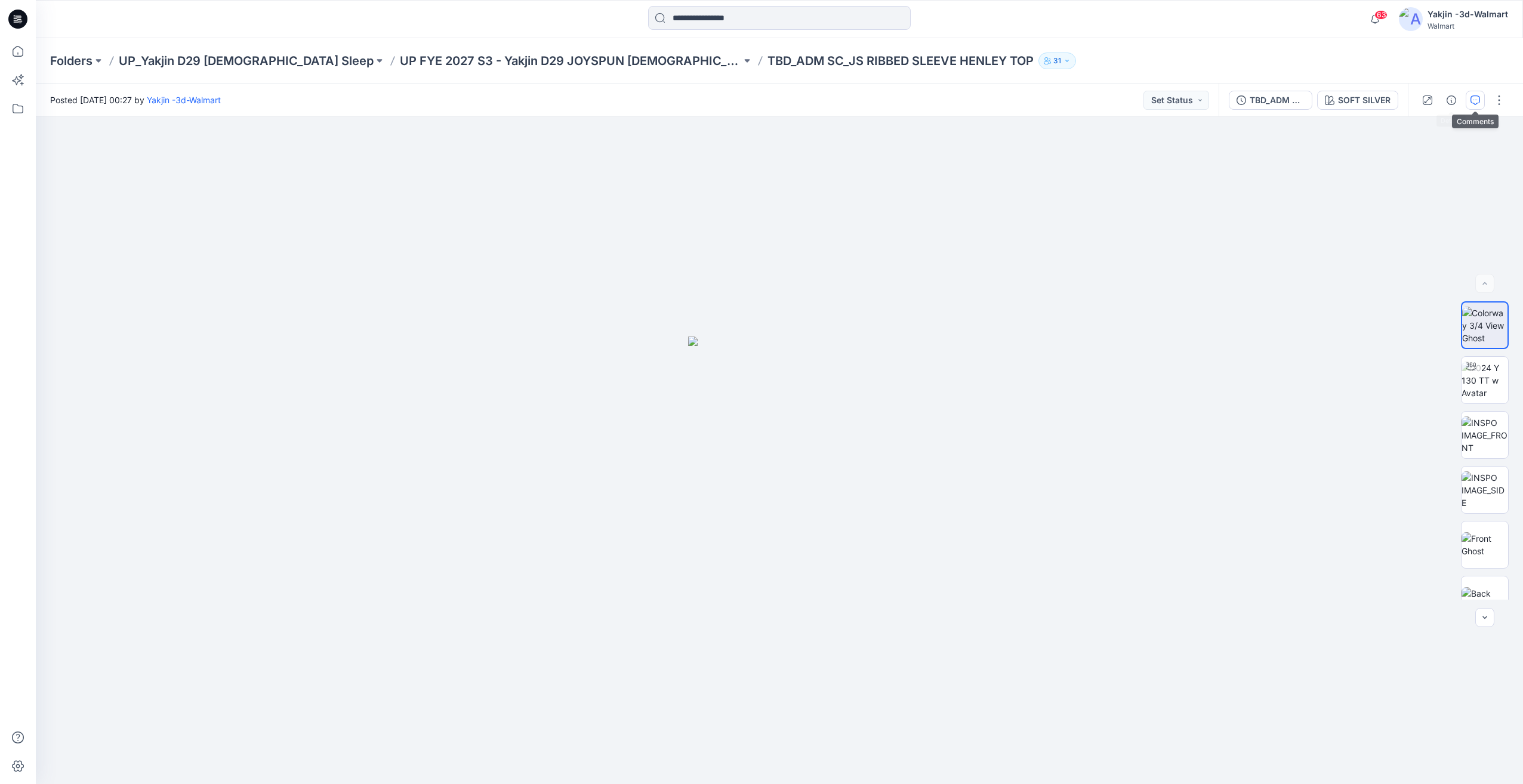
click at [1477, 99] on icon "button" at bounding box center [1475, 100] width 9 height 9
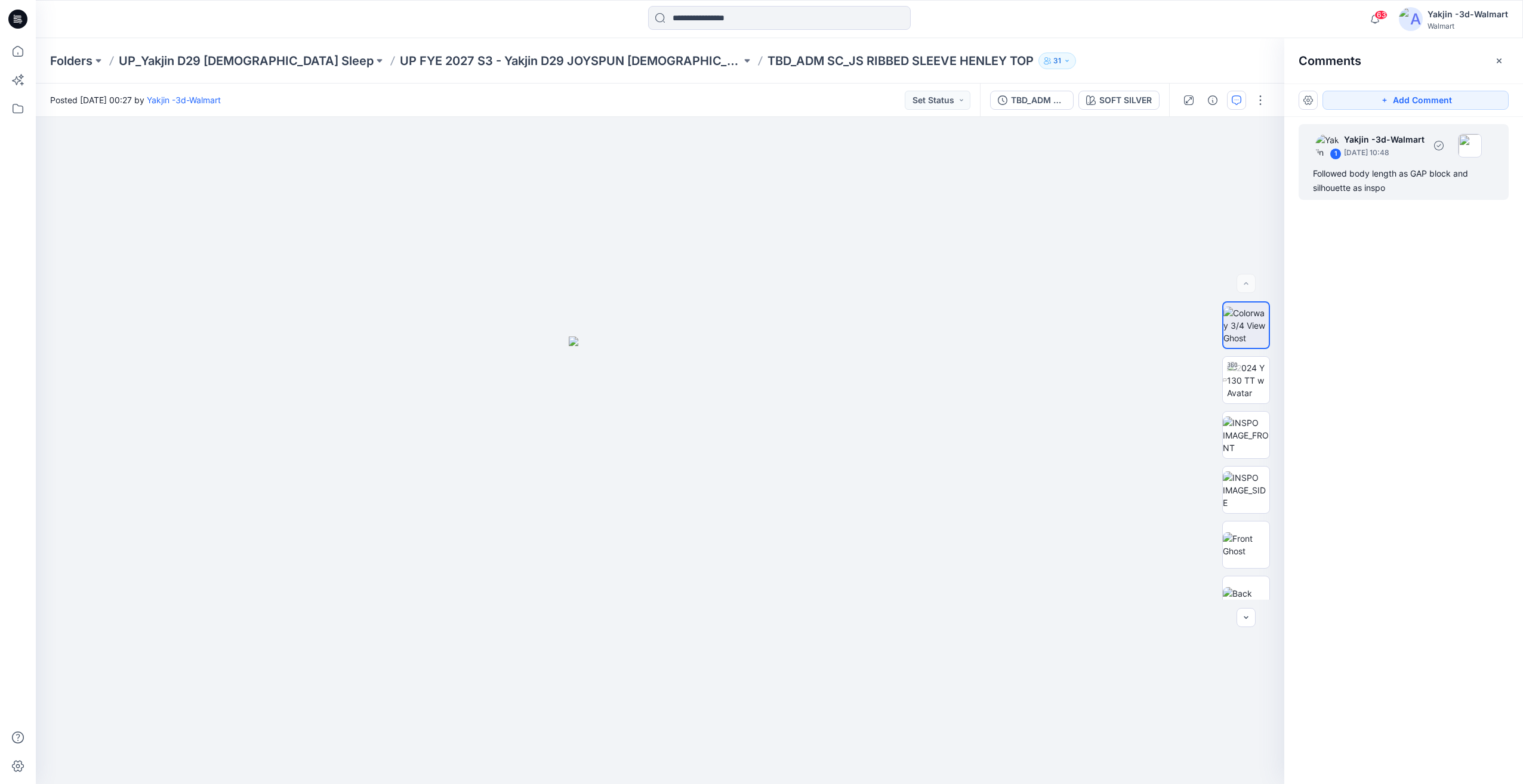
click at [1415, 184] on div "Followed body length as GAP block and silhouette as inspo" at bounding box center [1404, 181] width 182 height 29
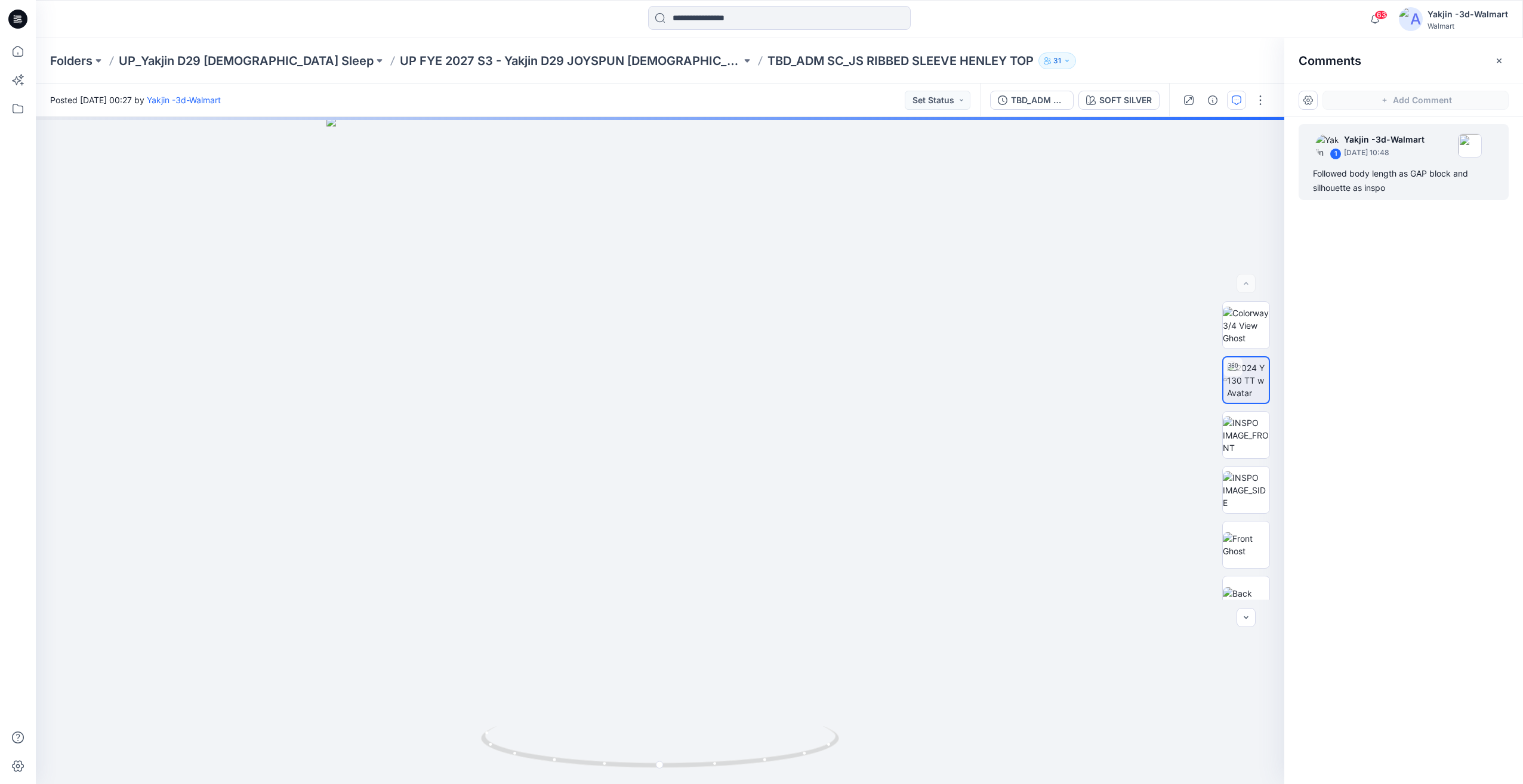
click at [550, 77] on div "Folders UP_Yakjin D29 Ladies Sleep UP FYE 2027 S3 - Yakjin D29 JOYSPUN Ladies S…" at bounding box center [779, 60] width 1487 height 46
click at [555, 70] on div "Folders UP_Yakjin D29 Ladies Sleep UP FYE 2027 S3 - Yakjin D29 JOYSPUN Ladies S…" at bounding box center [779, 60] width 1487 height 46
click at [570, 62] on p "UP FYE 2027 S3 - Yakjin D29 JOYSPUN [DEMOGRAPHIC_DATA] Sleepwear" at bounding box center [570, 60] width 341 height 17
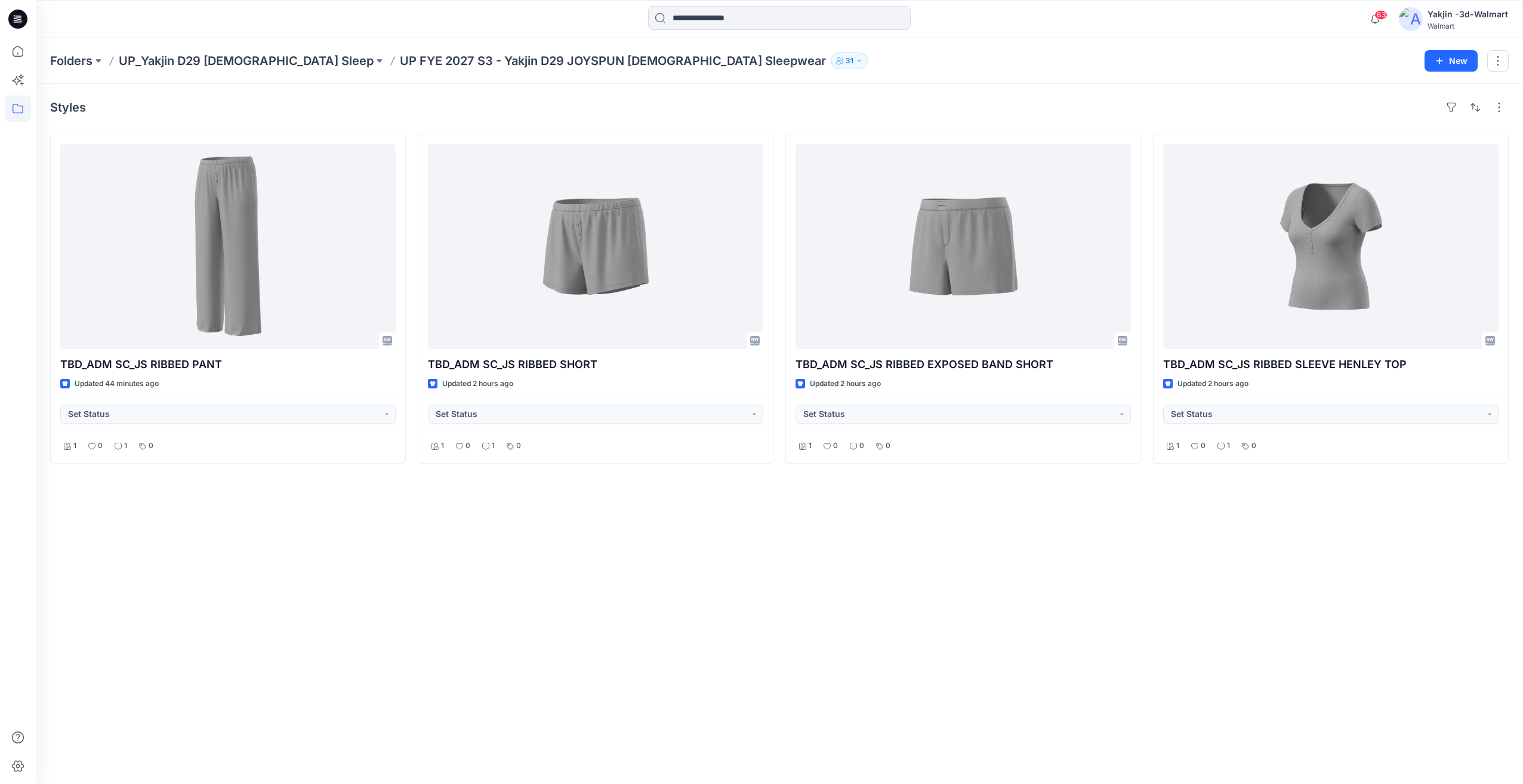
drag, startPoint x: 895, startPoint y: 580, endPoint x: 885, endPoint y: 572, distance: 12.8
click at [894, 580] on div "Styles TBD_ADM SC_JS RIBBED PANT Updated 44 minutes ago Set Status 1 0 1 0 TBD_…" at bounding box center [779, 433] width 1487 height 700
click at [1202, 588] on div "Styles TBD_ADM SC_JS RIBBED PANT Updated 44 minutes ago Set Status 1 0 1 0 TBD_…" at bounding box center [779, 433] width 1487 height 700
click at [1127, 545] on div "Styles TBD_ADM SC_JS RIBBED PANT Updated 44 minutes ago Set Status 1 0 1 0 TBD_…" at bounding box center [779, 433] width 1487 height 700
click at [374, 59] on button at bounding box center [379, 60] width 12 height 17
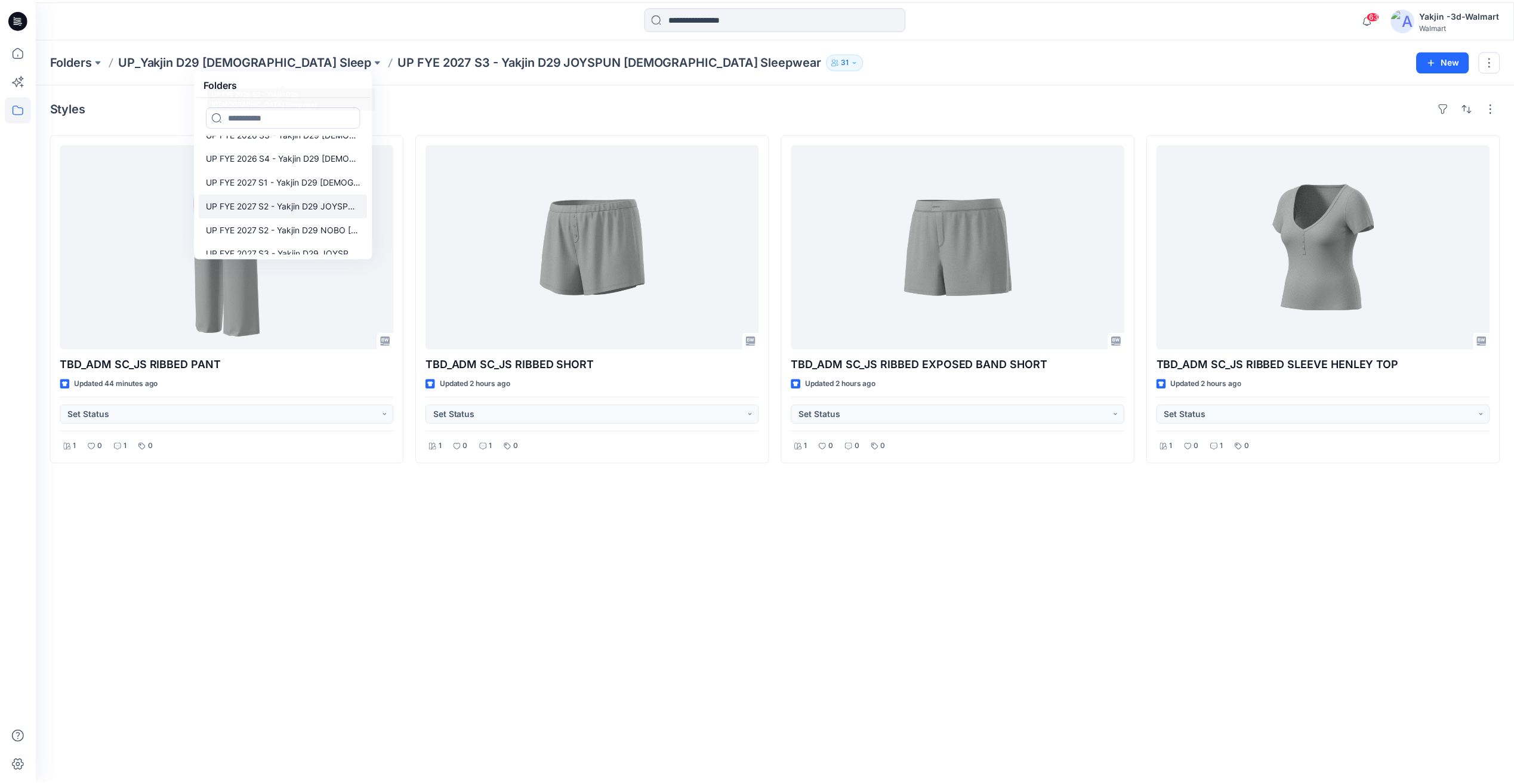
scroll to position [358, 0]
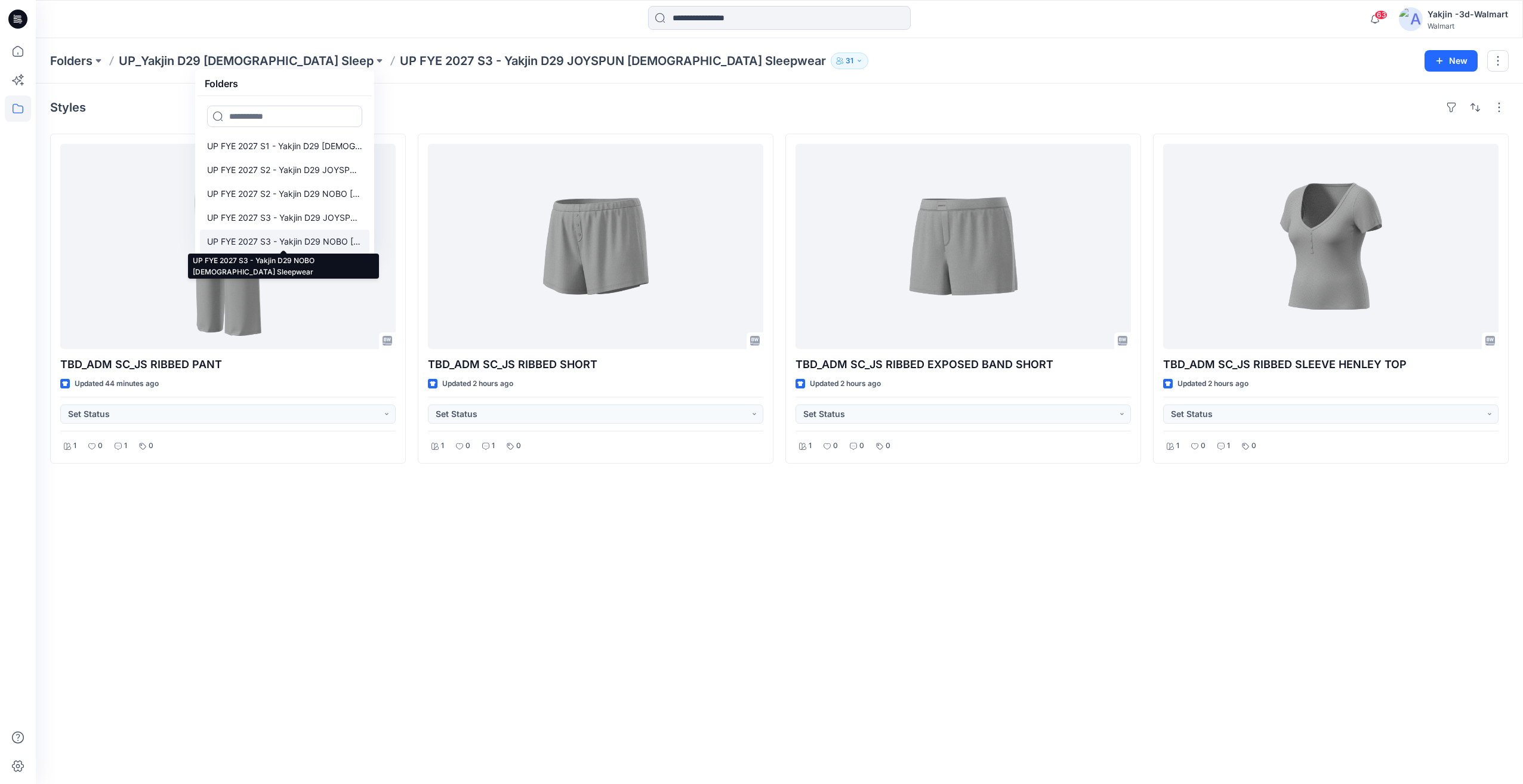
click at [306, 241] on p "UP FYE 2027 S3 - Yakjin D29 NOBO Ladies Sleepwear" at bounding box center [285, 241] width 155 height 14
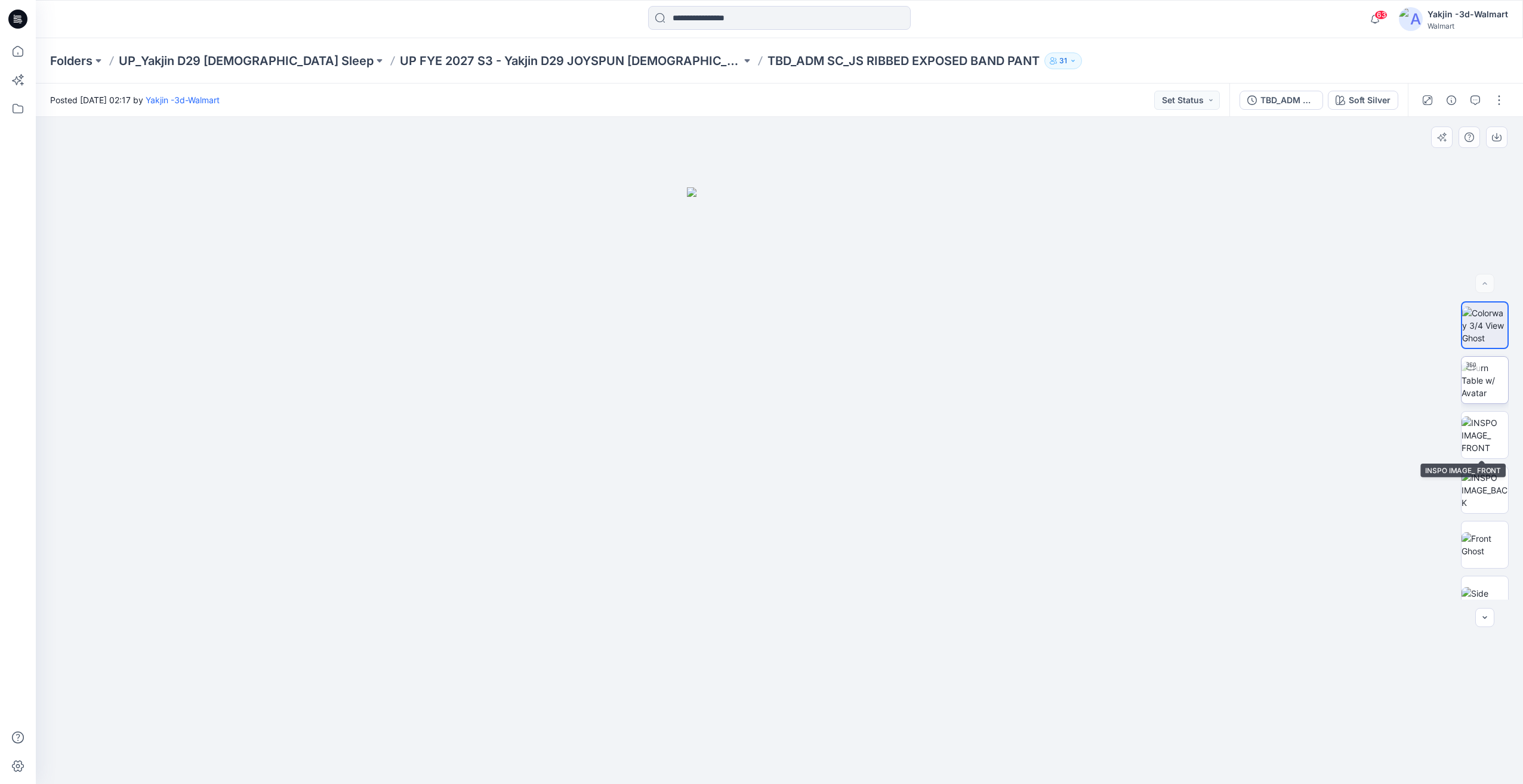
click at [1477, 393] on img at bounding box center [1485, 380] width 47 height 37
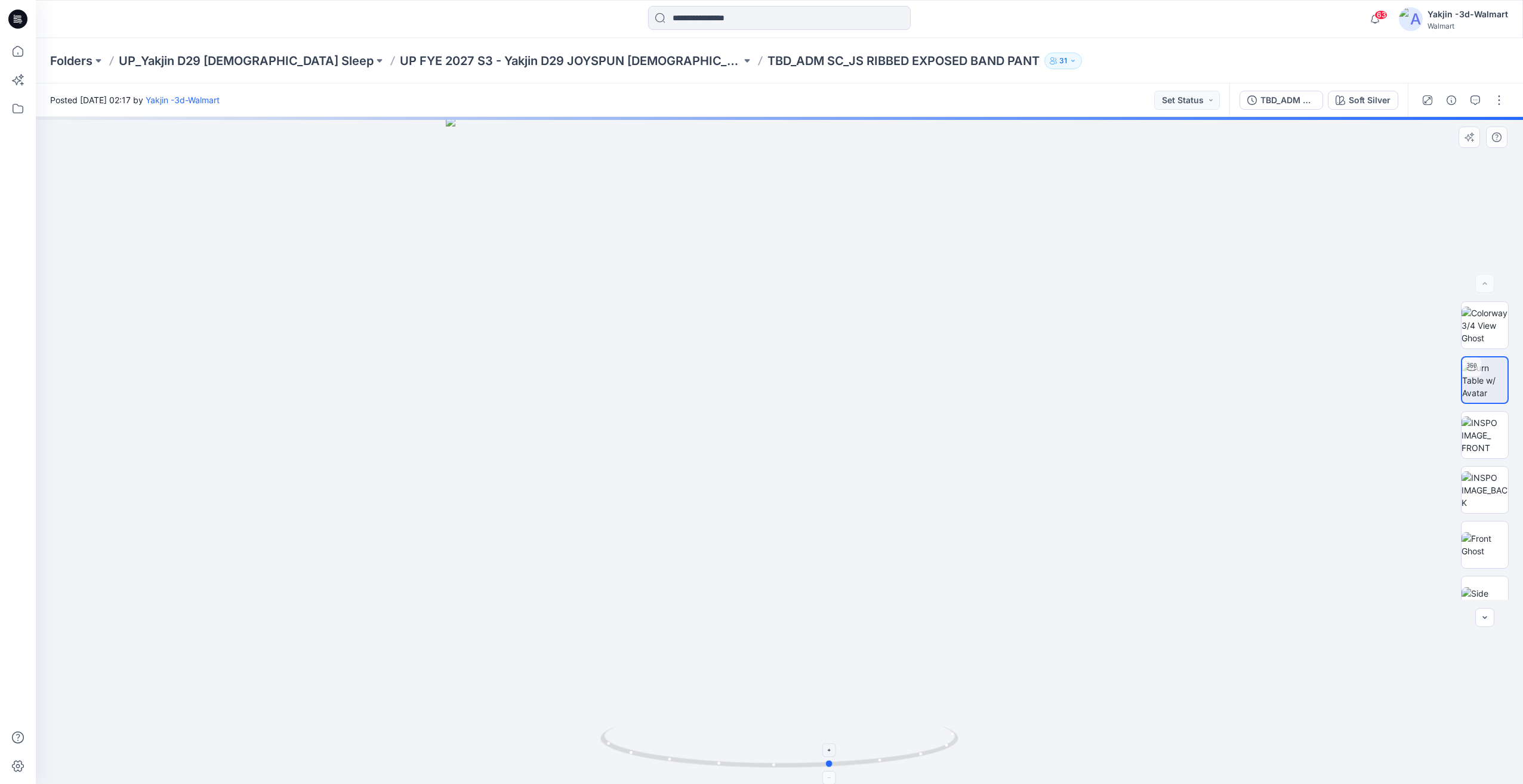
drag, startPoint x: 805, startPoint y: 742, endPoint x: 848, endPoint y: 737, distance: 43.3
click at [849, 737] on icon at bounding box center [781, 748] width 361 height 45
drag, startPoint x: 774, startPoint y: 743, endPoint x: 825, endPoint y: 743, distance: 51.0
click at [825, 743] on icon at bounding box center [781, 748] width 361 height 45
drag, startPoint x: 908, startPoint y: 745, endPoint x: 715, endPoint y: 747, distance: 193.0
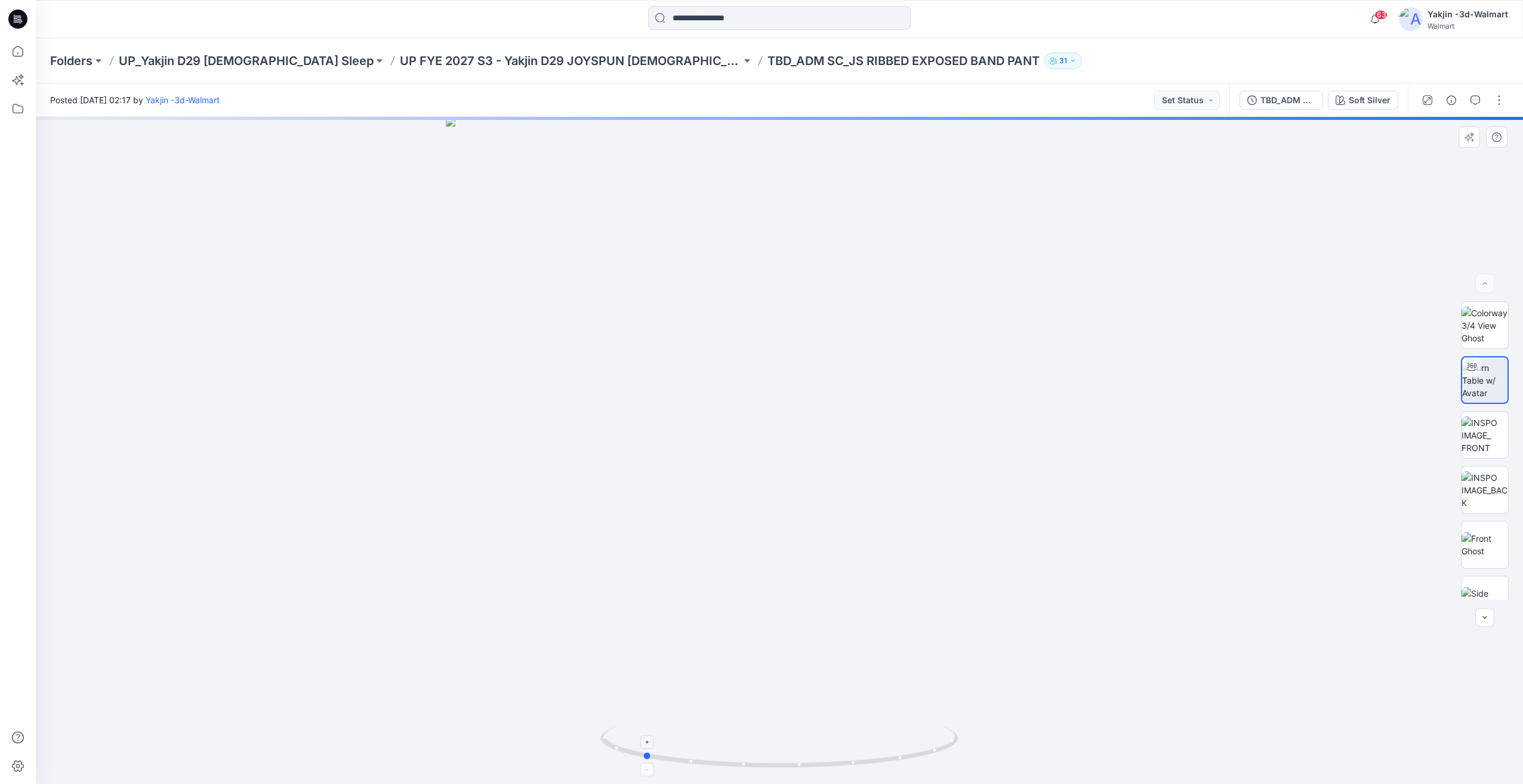
click at [671, 752] on icon at bounding box center [781, 748] width 361 height 45
drag, startPoint x: 797, startPoint y: 741, endPoint x: 822, endPoint y: 741, distance: 25.0
click at [822, 741] on icon at bounding box center [781, 748] width 361 height 45
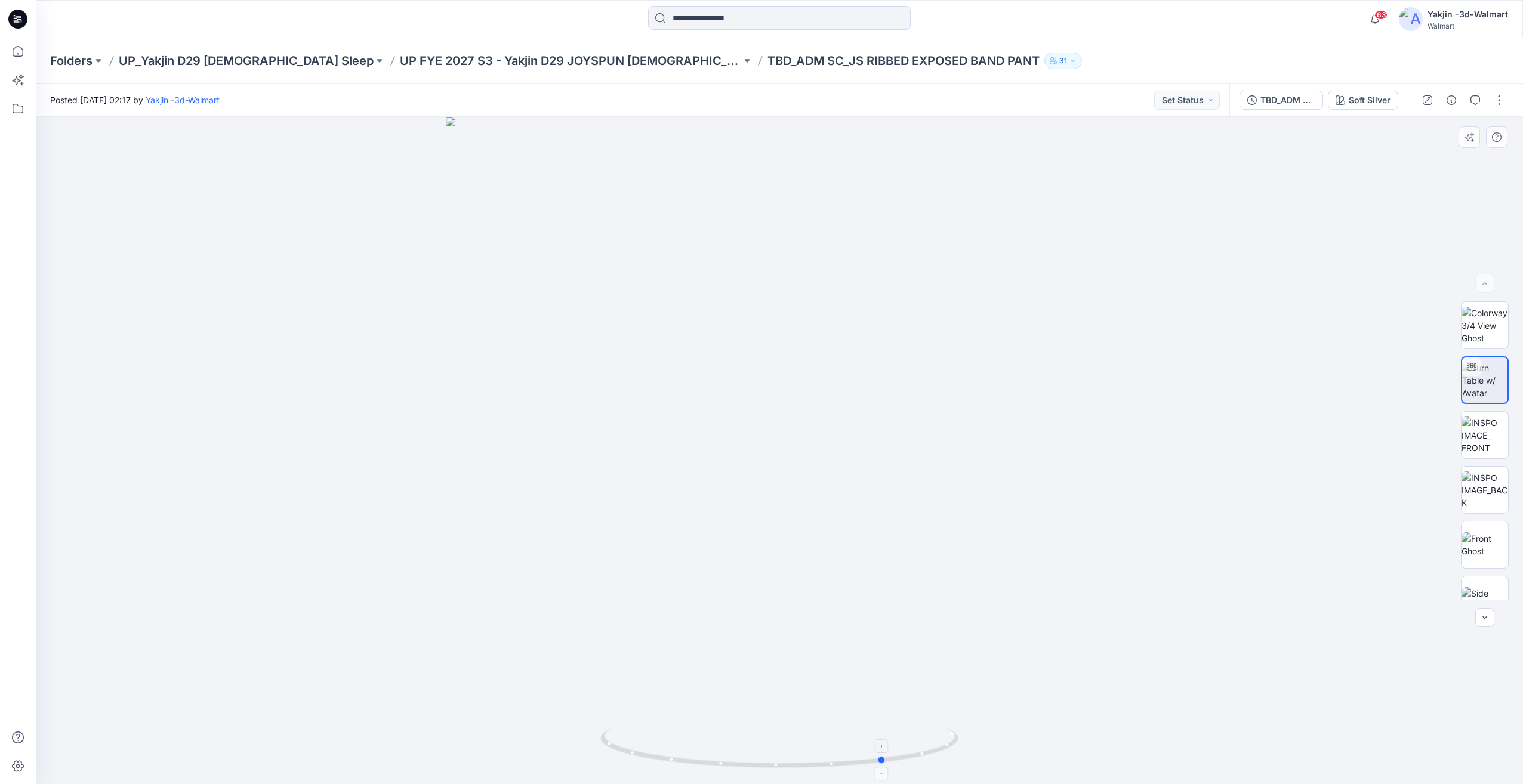
drag, startPoint x: 724, startPoint y: 742, endPoint x: 920, endPoint y: 741, distance: 196.0
click at [920, 741] on icon at bounding box center [781, 748] width 361 height 45
drag, startPoint x: 797, startPoint y: 741, endPoint x: 680, endPoint y: 747, distance: 117.2
click at [680, 747] on icon at bounding box center [781, 748] width 361 height 45
drag, startPoint x: 761, startPoint y: 737, endPoint x: 964, endPoint y: 733, distance: 203.0
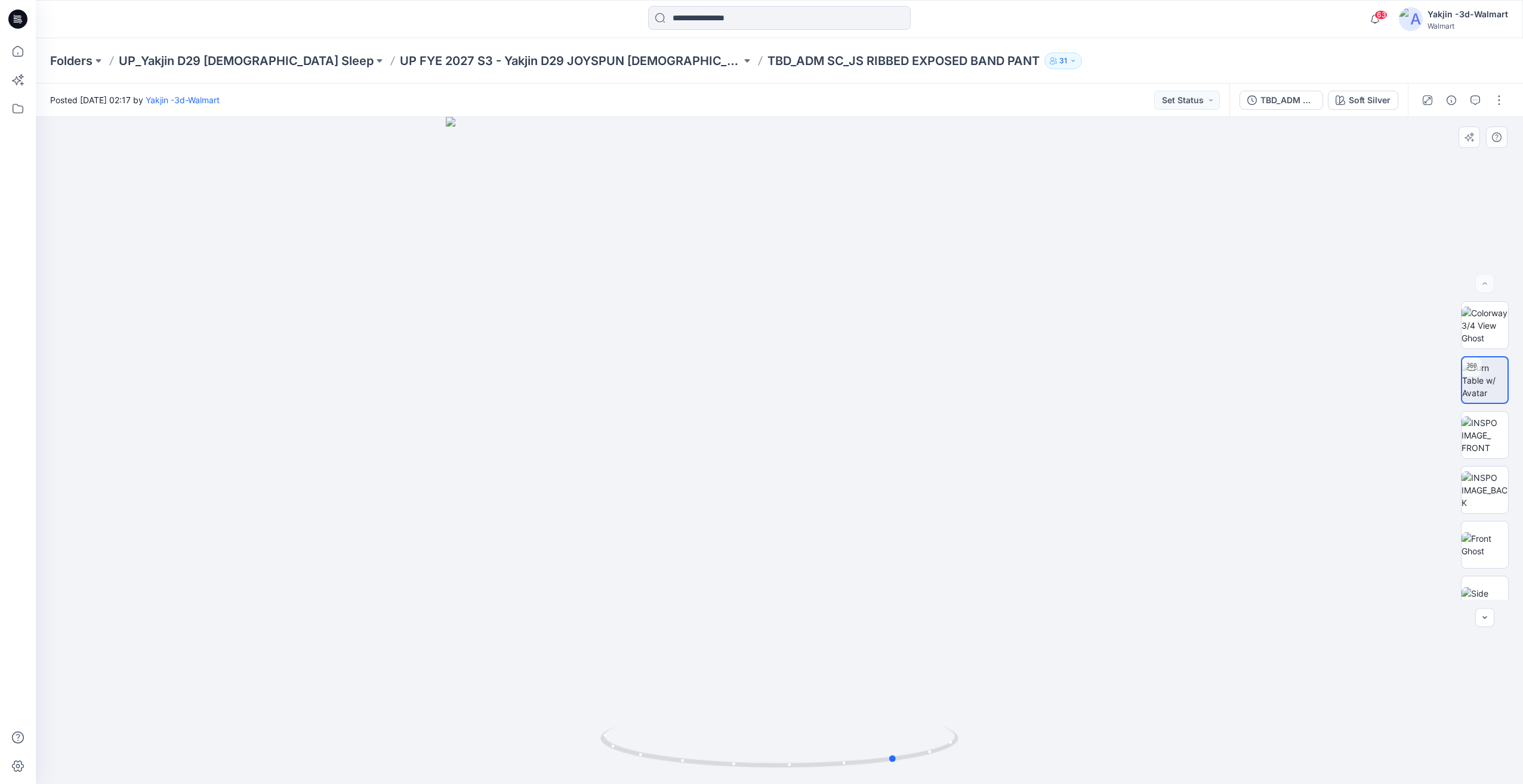
click at [964, 733] on div at bounding box center [779, 450] width 1487 height 667
click at [532, 61] on p "UP FYE 2027 S3 - Yakjin D29 JOYSPUN [DEMOGRAPHIC_DATA] Sleepwear" at bounding box center [570, 60] width 341 height 17
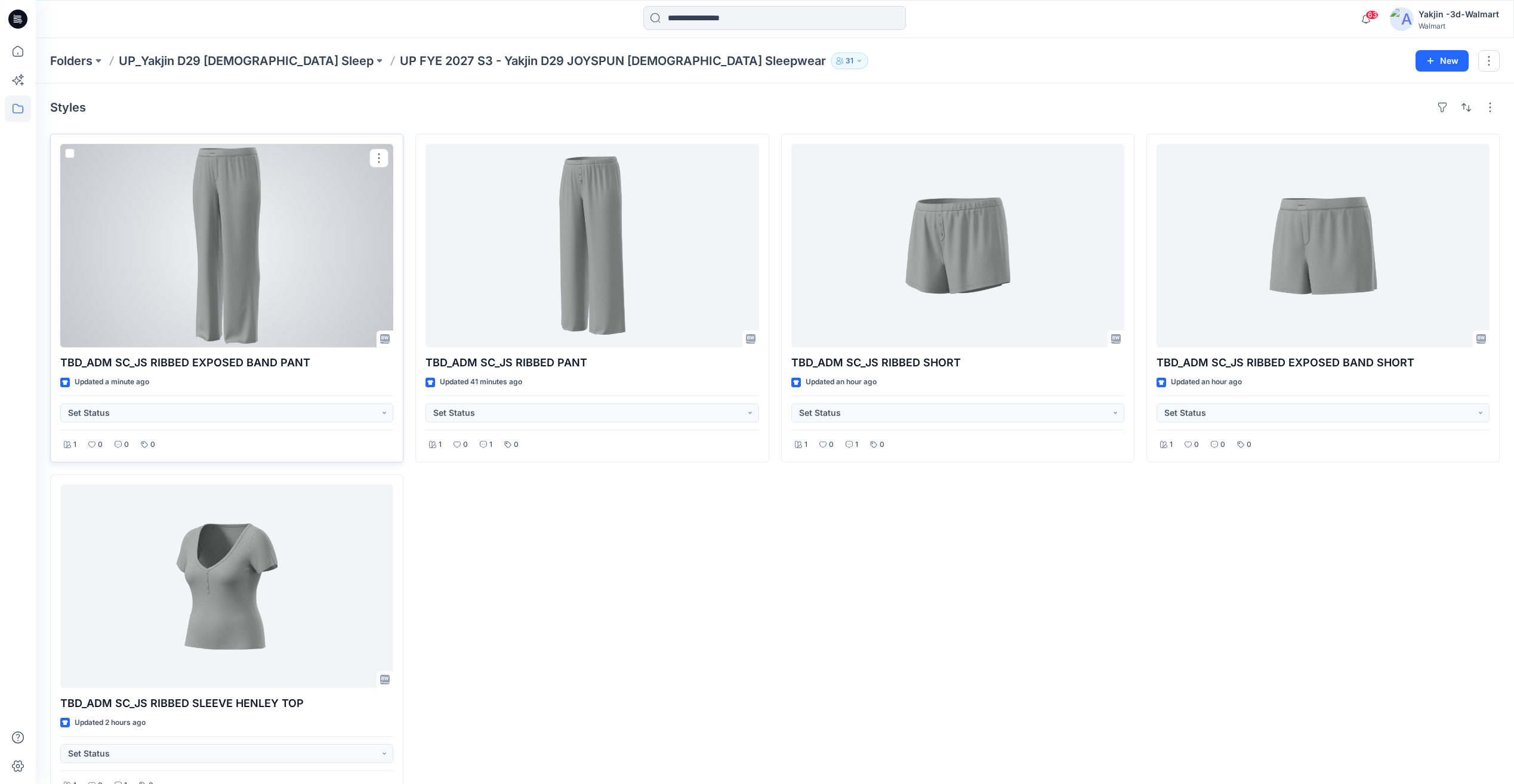
click at [228, 296] on div at bounding box center [227, 246] width 333 height 203
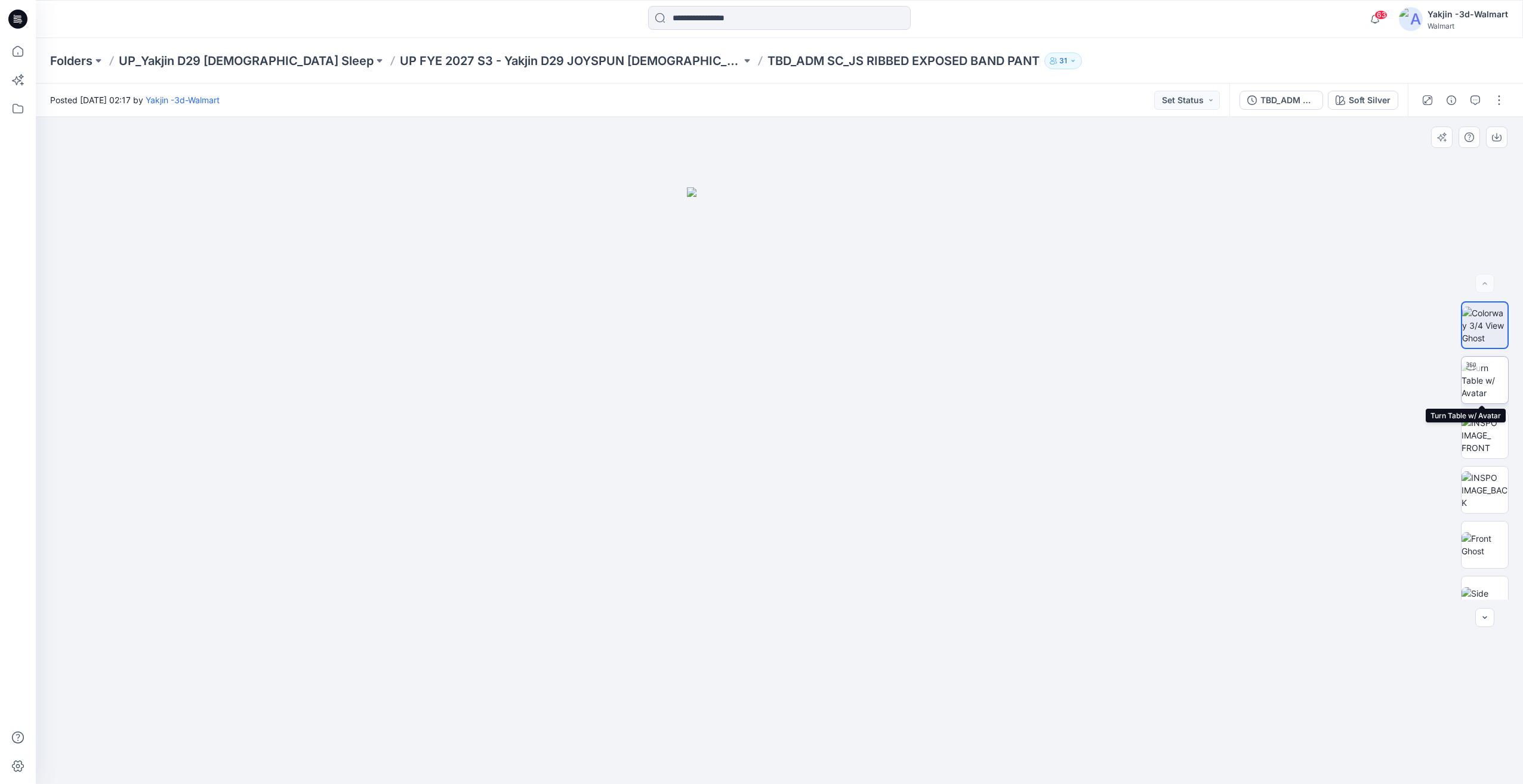
click at [1484, 373] on img at bounding box center [1485, 380] width 47 height 37
drag, startPoint x: 703, startPoint y: 748, endPoint x: 747, endPoint y: 748, distance: 44.0
click at [747, 748] on icon at bounding box center [781, 748] width 361 height 45
drag, startPoint x: 726, startPoint y: 745, endPoint x: 731, endPoint y: 758, distance: 13.9
click at [731, 758] on icon at bounding box center [781, 748] width 361 height 45
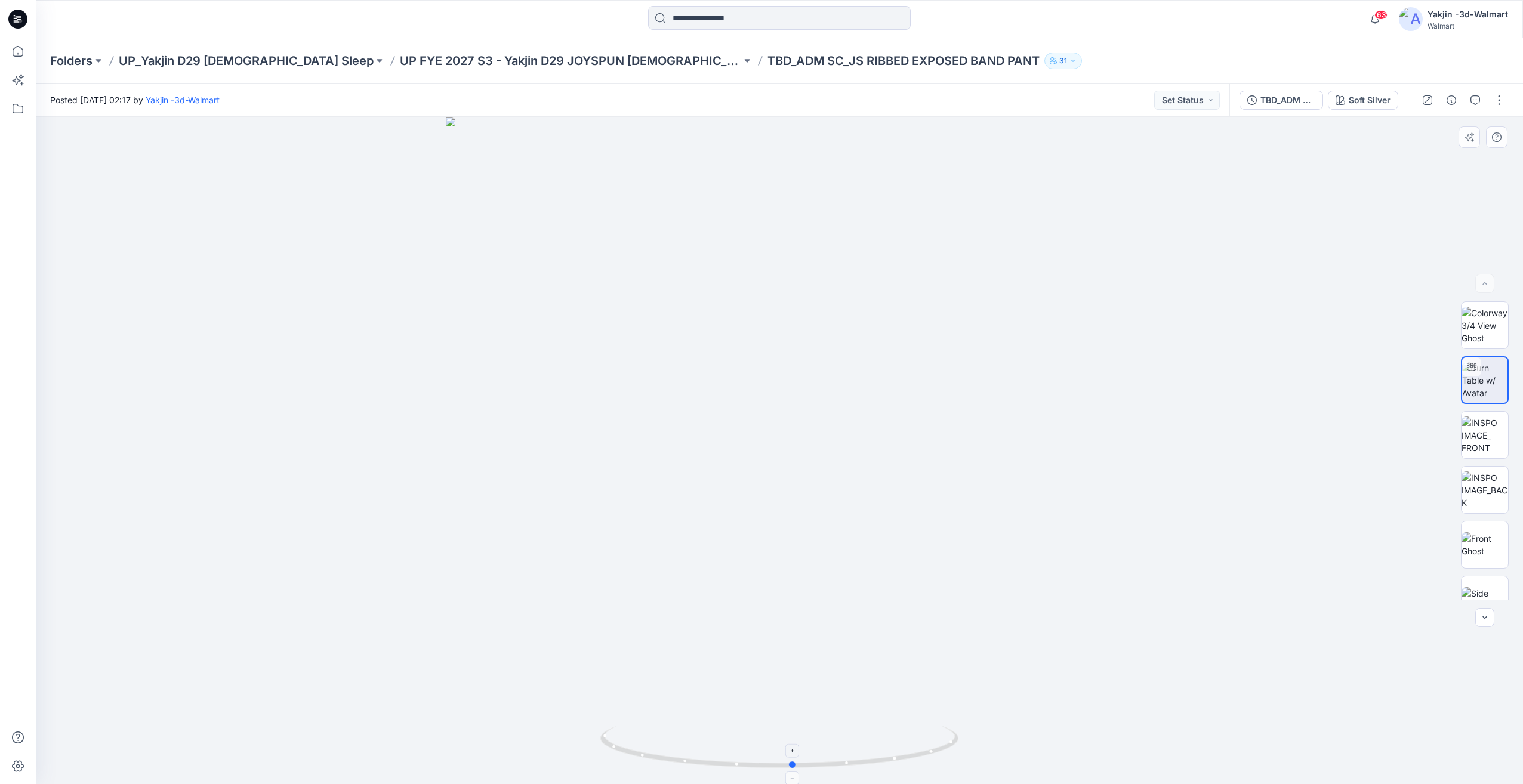
drag, startPoint x: 955, startPoint y: 742, endPoint x: 824, endPoint y: 751, distance: 131.3
click at [824, 751] on icon at bounding box center [781, 748] width 361 height 45
drag, startPoint x: 718, startPoint y: 748, endPoint x: 794, endPoint y: 749, distance: 76.0
click at [794, 749] on icon at bounding box center [781, 748] width 361 height 45
drag, startPoint x: 971, startPoint y: 738, endPoint x: 812, endPoint y: 736, distance: 159.0
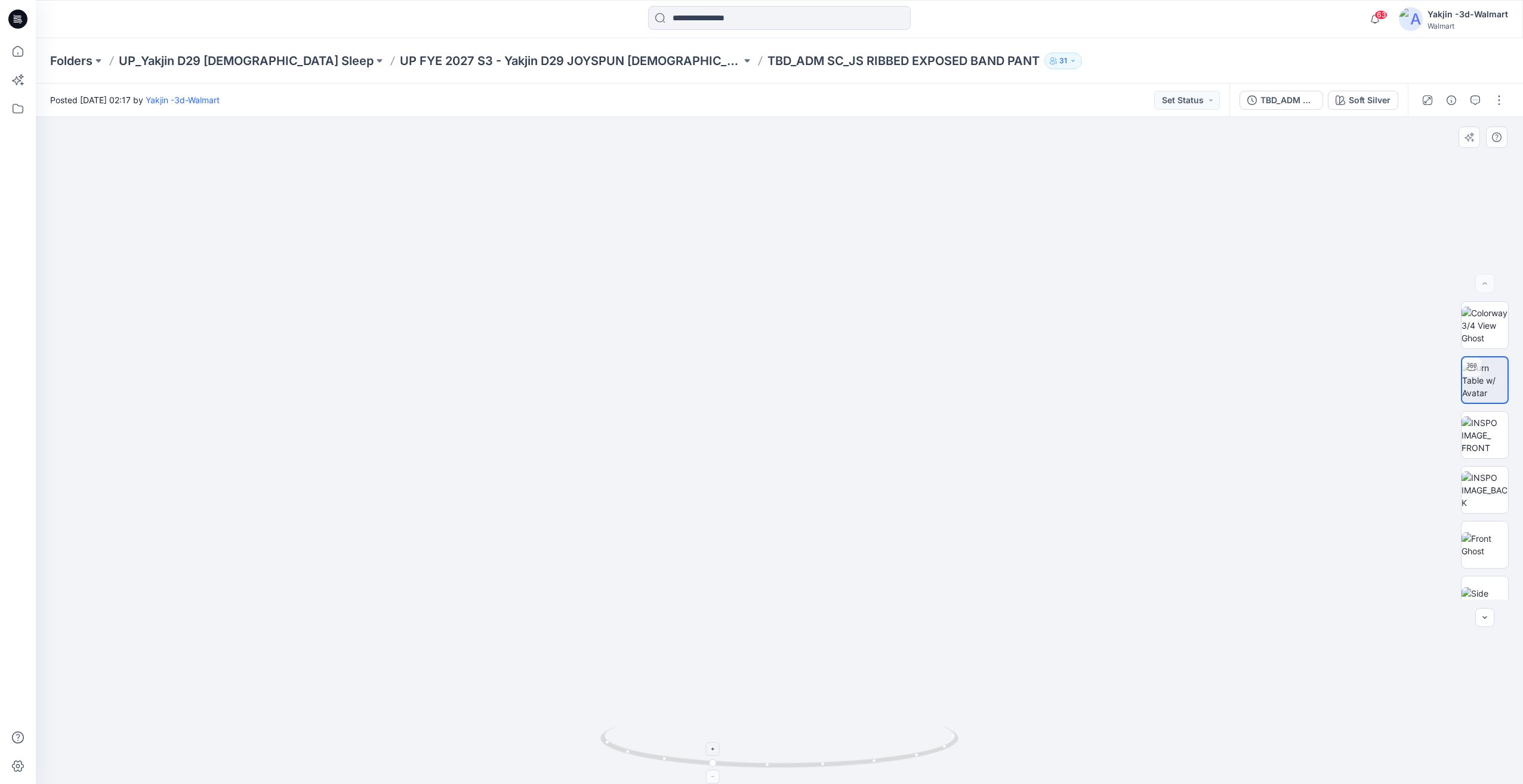
click at [981, 739] on div at bounding box center [779, 450] width 1487 height 667
drag, startPoint x: 894, startPoint y: 732, endPoint x: 971, endPoint y: 726, distance: 77.2
click at [971, 726] on div at bounding box center [779, 450] width 1487 height 667
drag, startPoint x: 1086, startPoint y: 651, endPoint x: 1066, endPoint y: 653, distance: 20.1
click at [1086, 651] on div at bounding box center [779, 450] width 1487 height 667
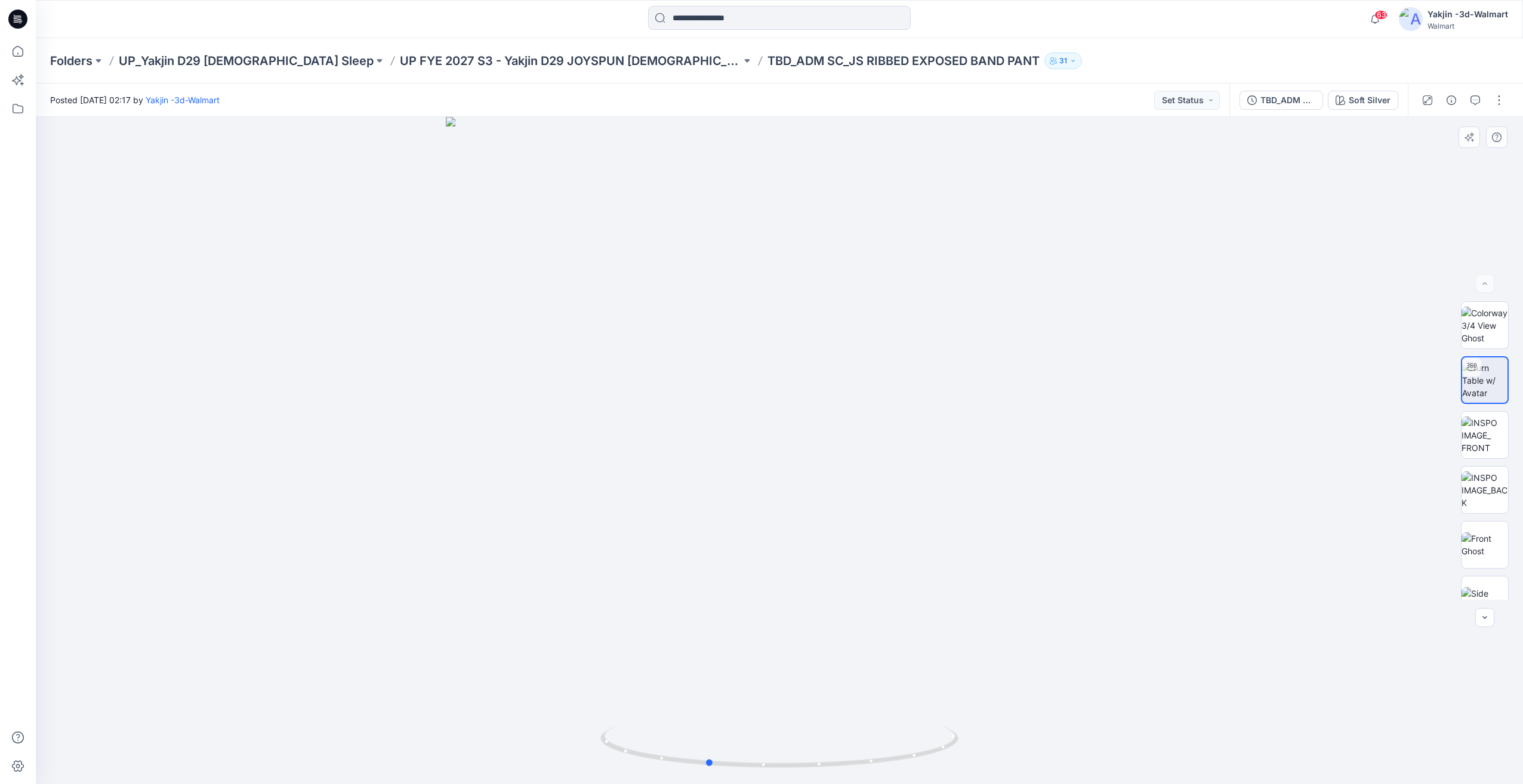
drag, startPoint x: 663, startPoint y: 737, endPoint x: 586, endPoint y: 741, distance: 77.1
click at [586, 741] on div at bounding box center [779, 450] width 1487 height 667
click at [1479, 384] on img at bounding box center [1485, 380] width 47 height 37
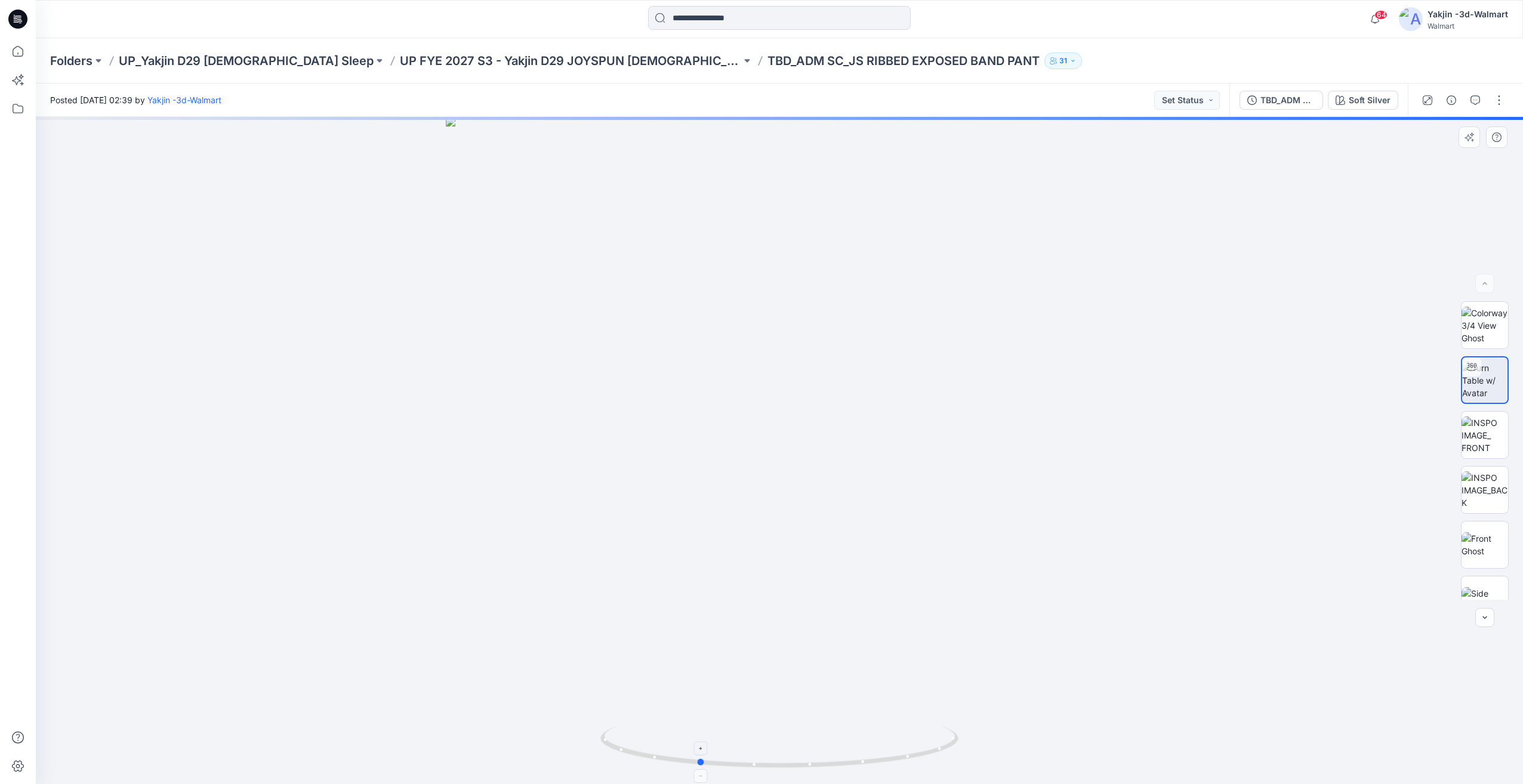
drag, startPoint x: 825, startPoint y: 729, endPoint x: 744, endPoint y: 727, distance: 81.0
click at [744, 727] on icon at bounding box center [781, 748] width 361 height 45
drag, startPoint x: 787, startPoint y: 735, endPoint x: 951, endPoint y: 727, distance: 164.2
click at [951, 727] on icon at bounding box center [781, 748] width 361 height 45
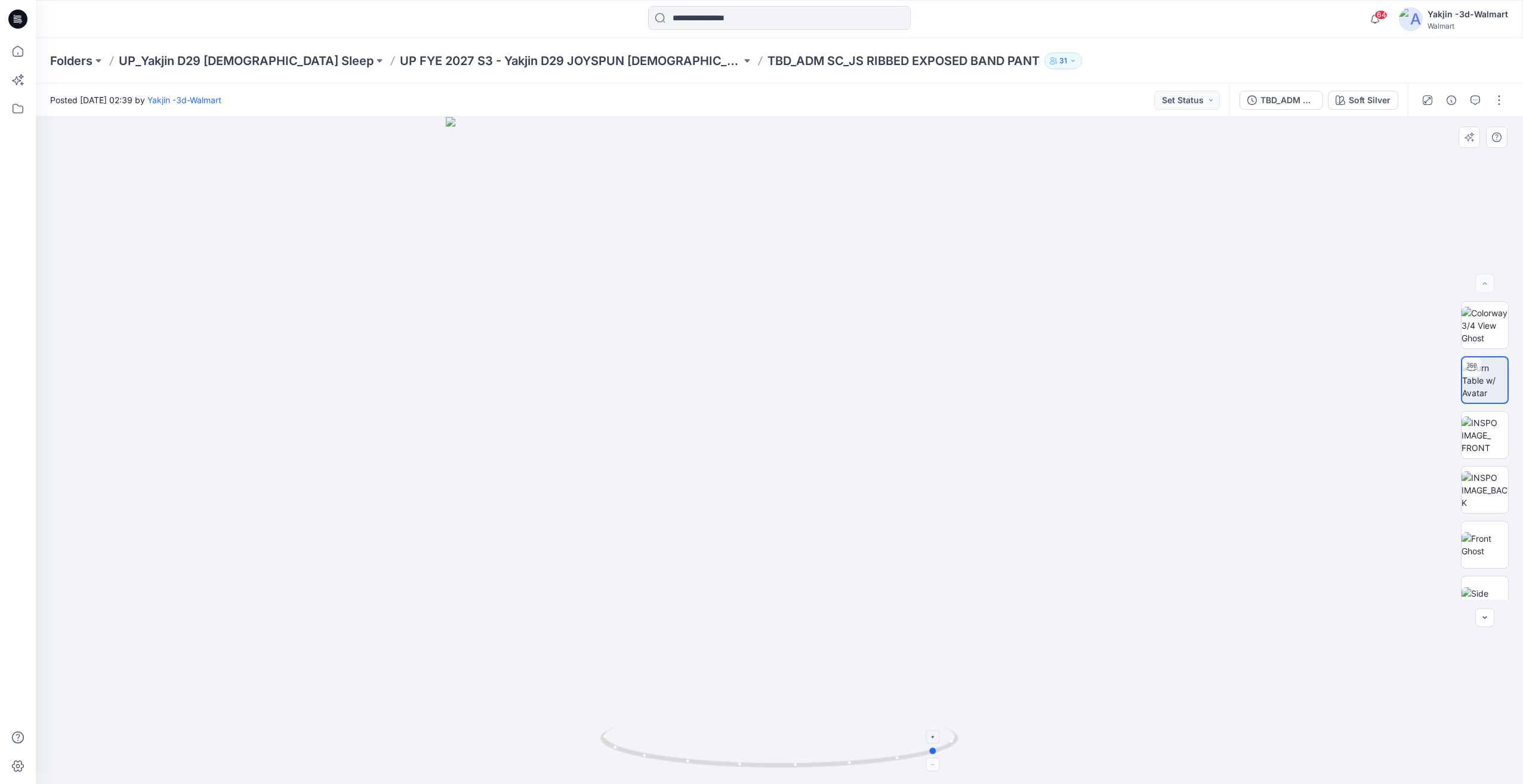
drag, startPoint x: 798, startPoint y: 745, endPoint x: 712, endPoint y: 752, distance: 86.3
click at [704, 758] on icon at bounding box center [781, 748] width 361 height 45
drag, startPoint x: 882, startPoint y: 747, endPoint x: 645, endPoint y: 736, distance: 237.3
click at [645, 736] on icon at bounding box center [781, 748] width 361 height 45
drag, startPoint x: 742, startPoint y: 747, endPoint x: 664, endPoint y: 739, distance: 78.4
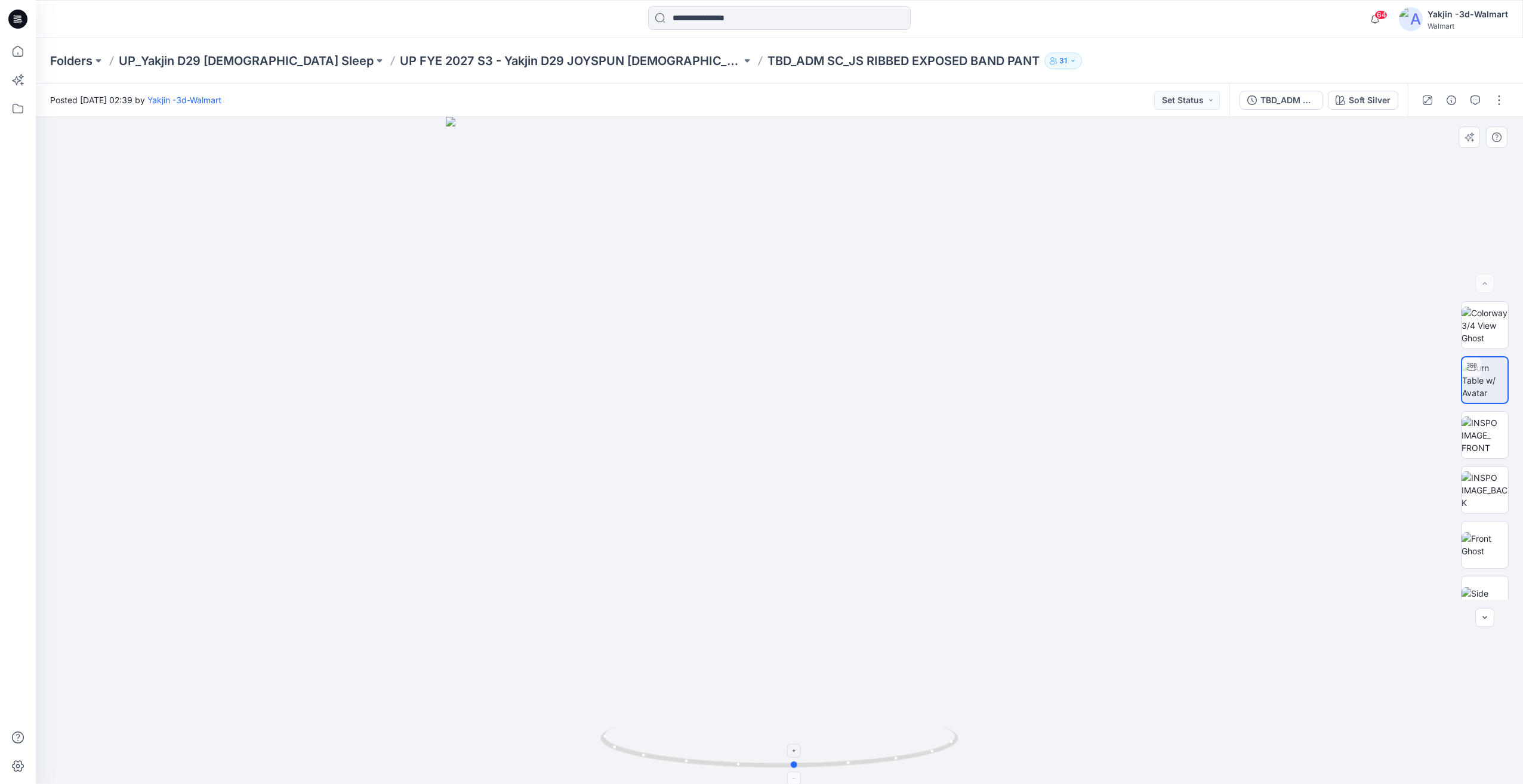
click at [664, 739] on icon at bounding box center [781, 748] width 361 height 45
click at [1486, 433] on img at bounding box center [1485, 435] width 47 height 37
click at [1482, 384] on img at bounding box center [1485, 380] width 47 height 37
drag, startPoint x: 818, startPoint y: 720, endPoint x: 895, endPoint y: 711, distance: 77.5
click at [895, 711] on div at bounding box center [779, 450] width 1487 height 667
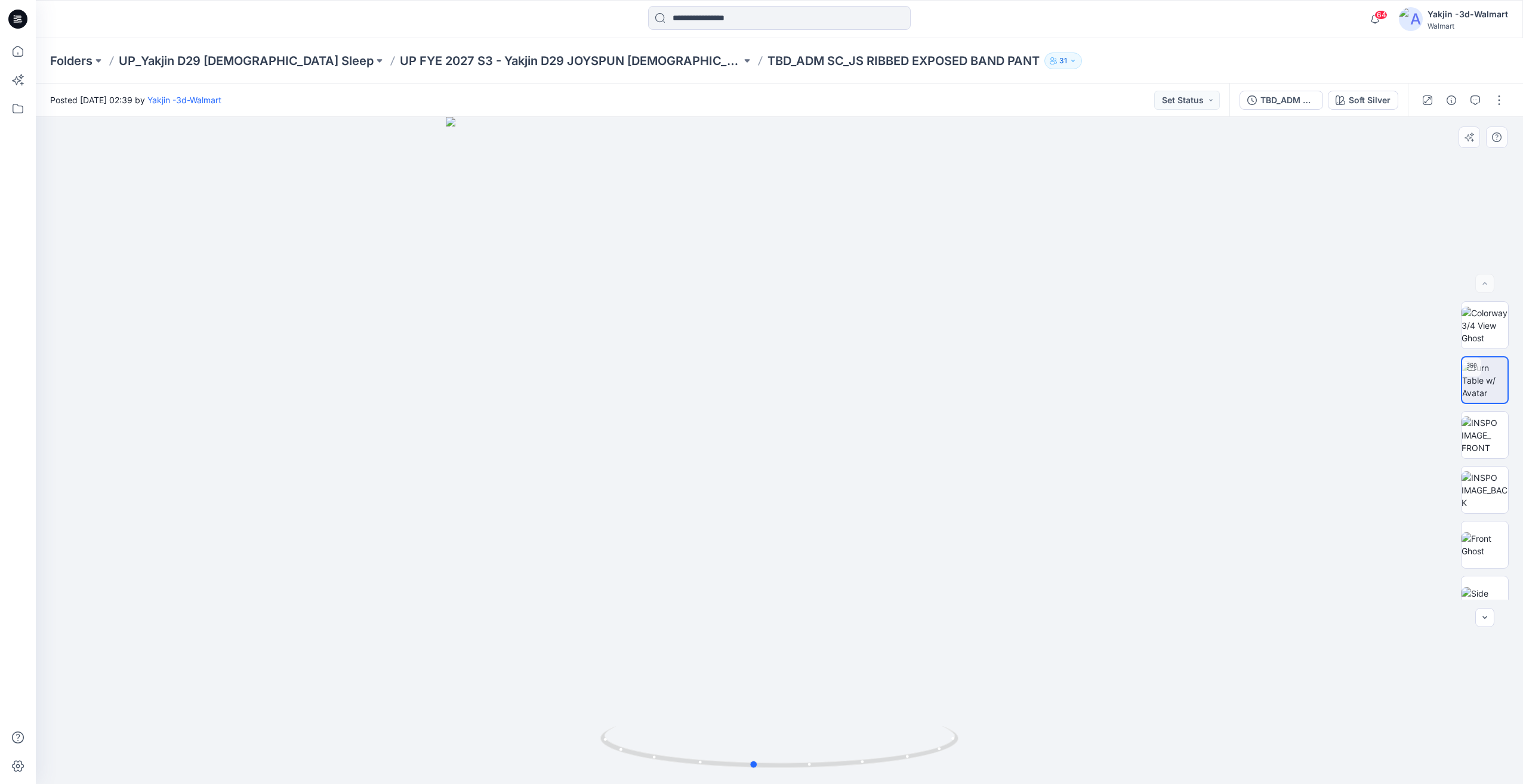
drag, startPoint x: 865, startPoint y: 706, endPoint x: 860, endPoint y: 694, distance: 13.0
click at [860, 694] on div at bounding box center [779, 450] width 1487 height 667
